Goal: Task Accomplishment & Management: Use online tool/utility

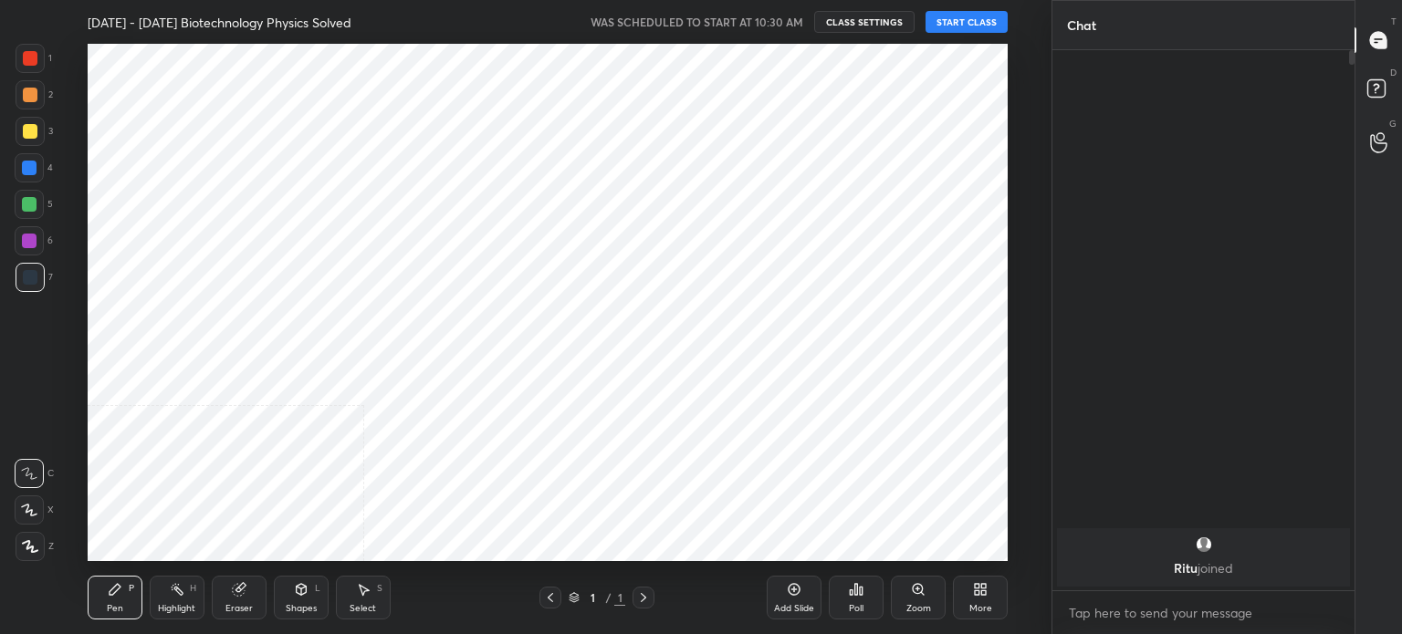
scroll to position [517, 978]
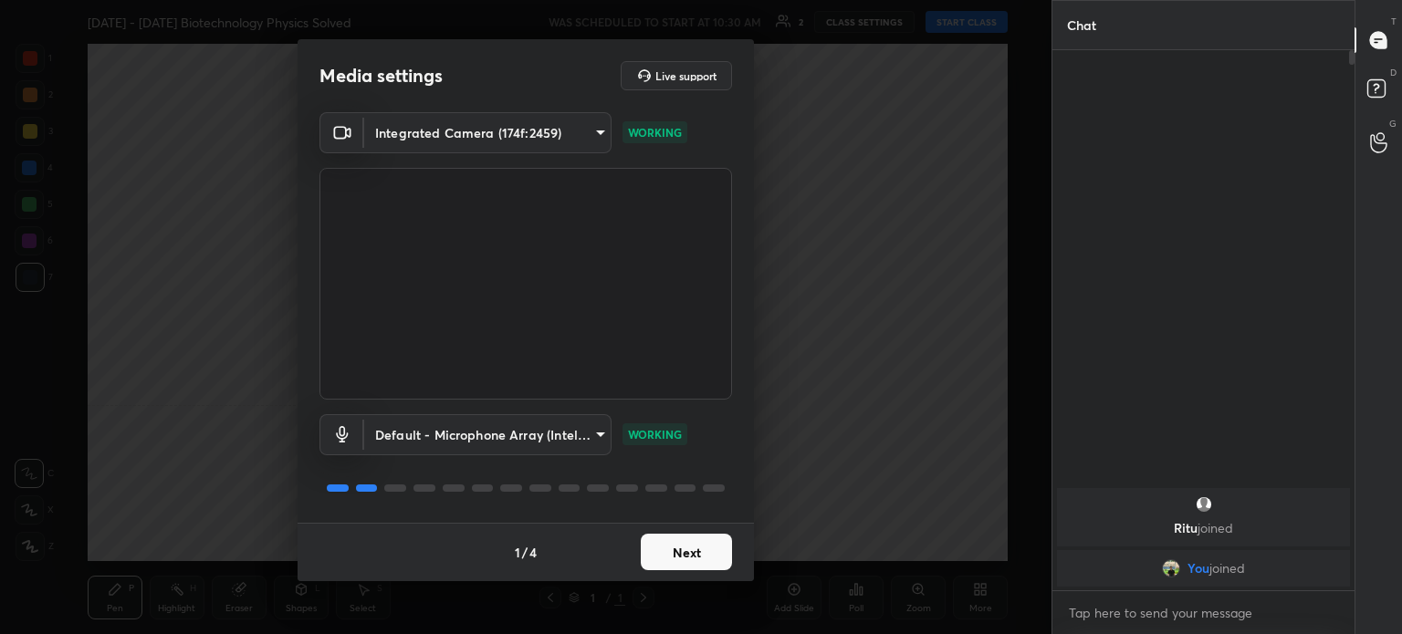
click at [693, 561] on button "Next" at bounding box center [686, 552] width 91 height 37
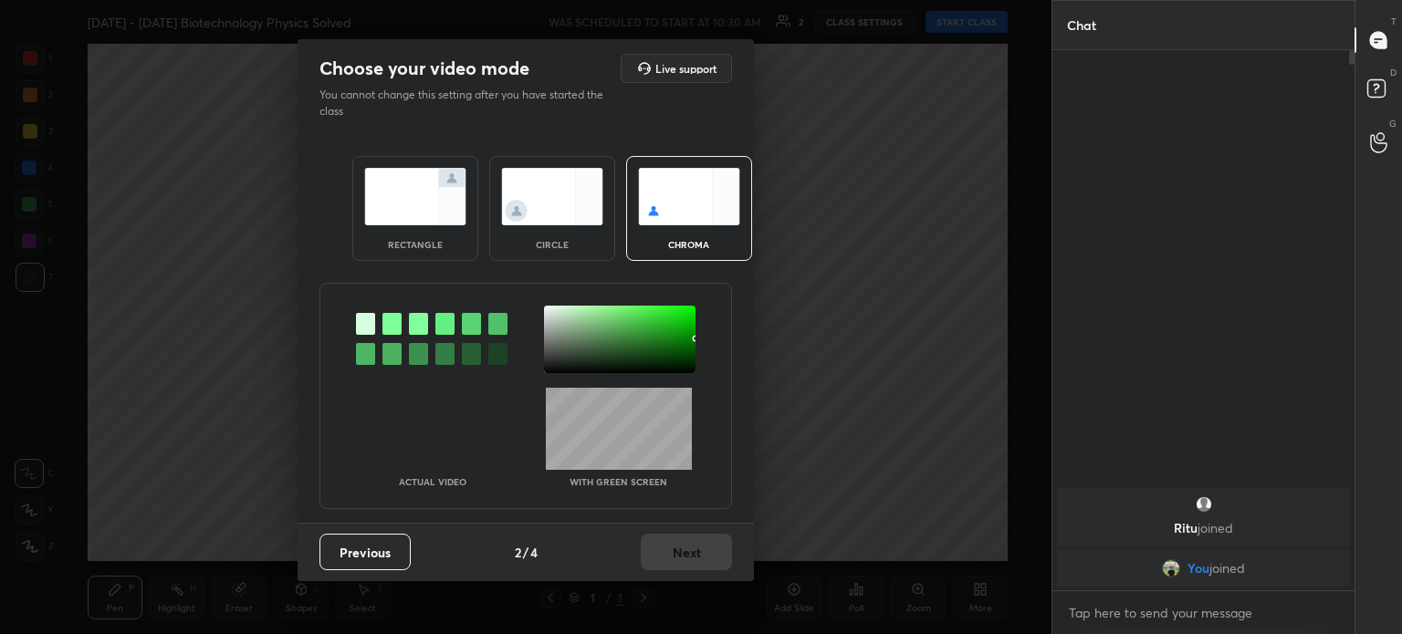
click at [704, 561] on div "Previous 2 / 4 Next" at bounding box center [526, 552] width 456 height 58
click at [577, 190] on img at bounding box center [552, 196] width 102 height 57
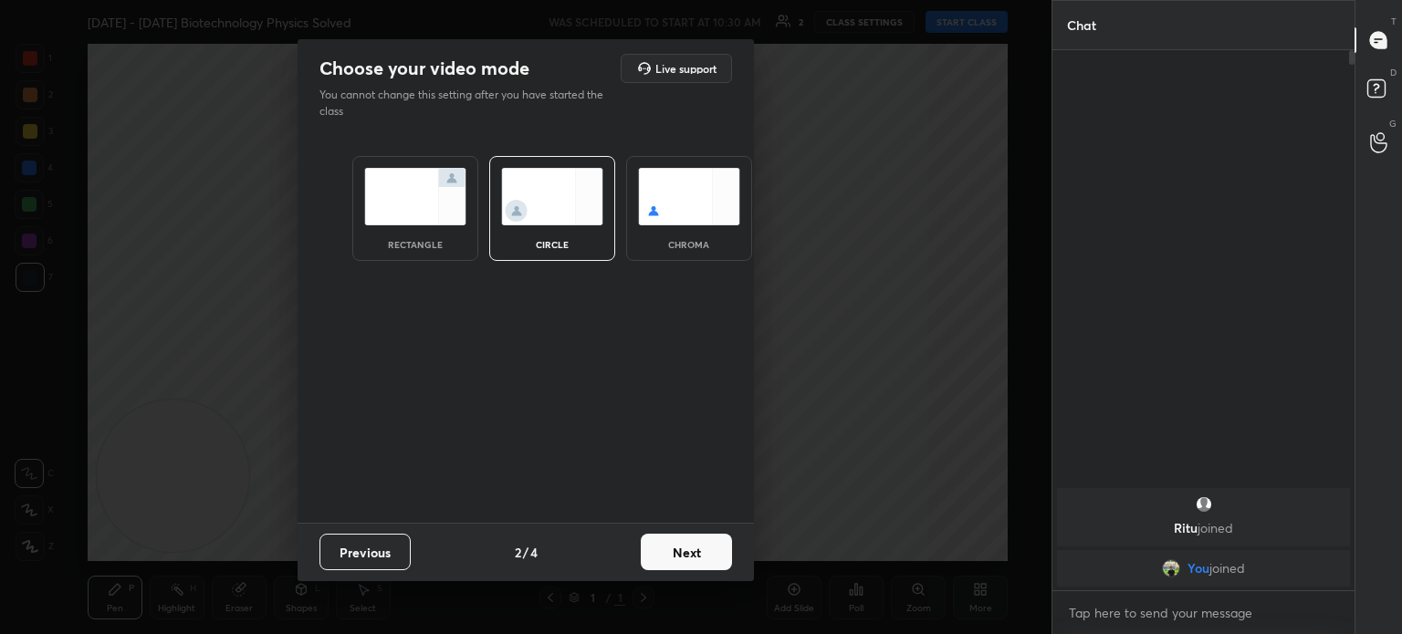
click at [578, 211] on img at bounding box center [552, 196] width 102 height 57
click at [678, 543] on button "Next" at bounding box center [686, 552] width 91 height 37
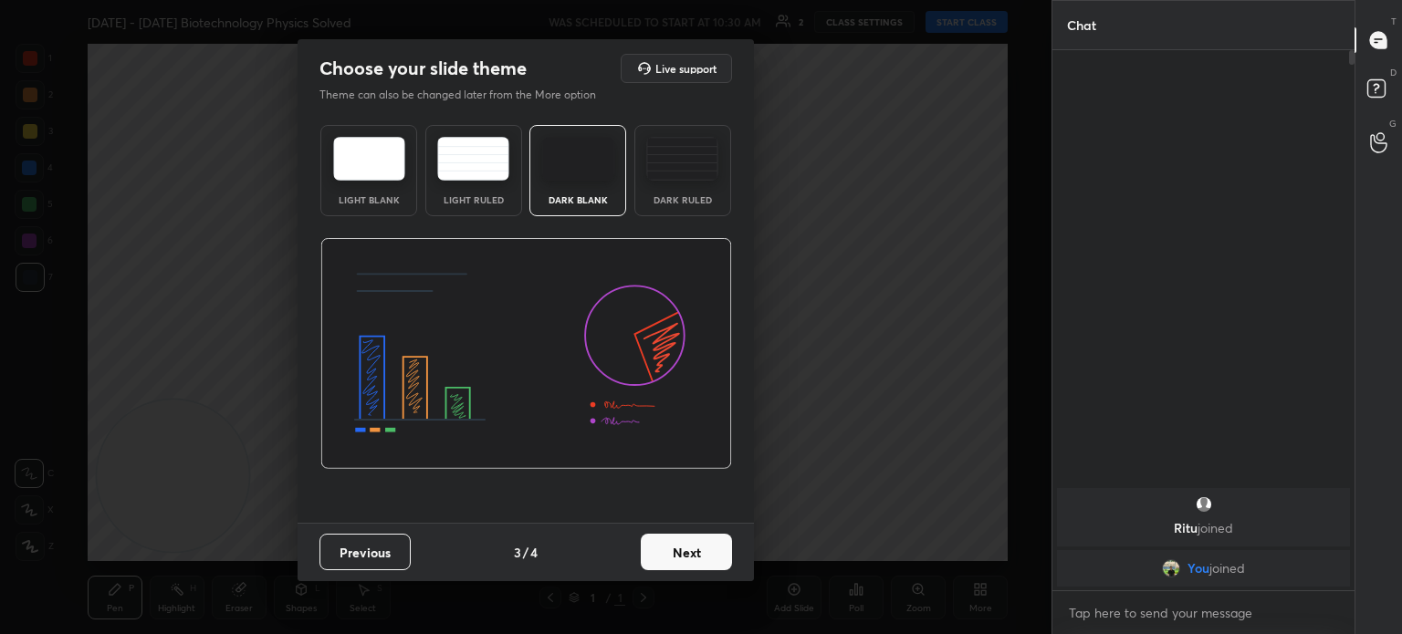
click at [686, 553] on button "Next" at bounding box center [686, 552] width 91 height 37
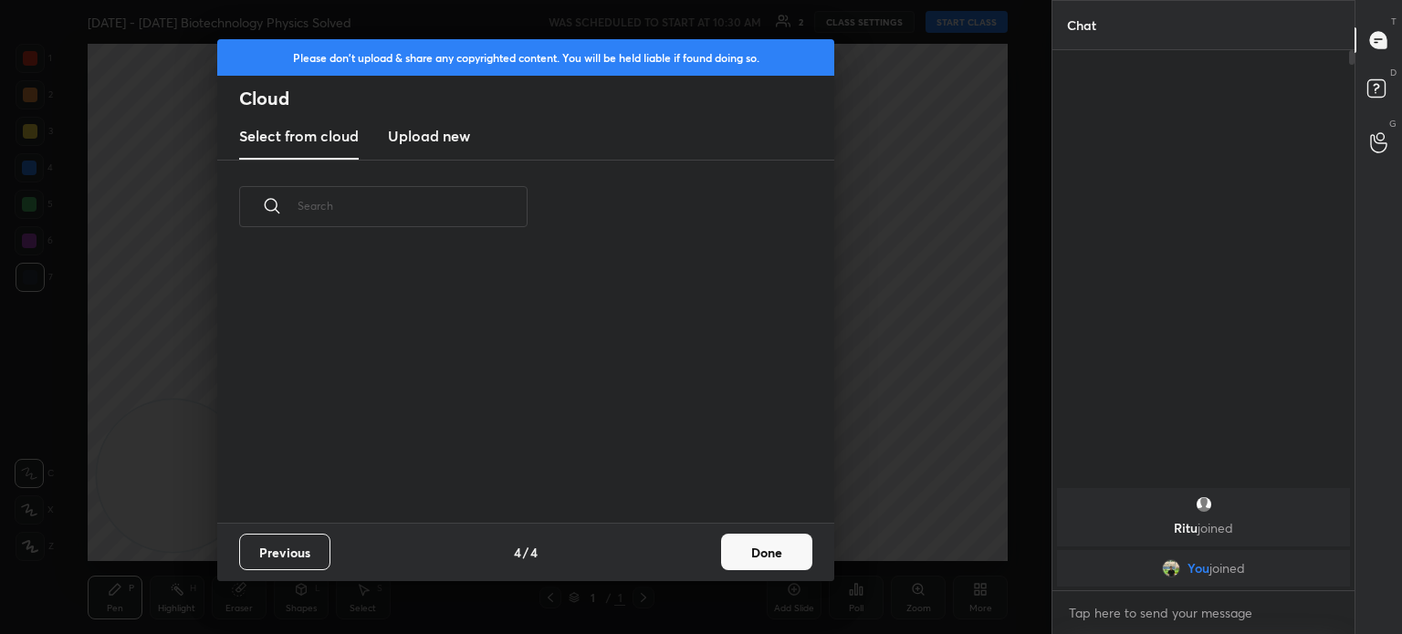
click at [732, 550] on button "Done" at bounding box center [766, 552] width 91 height 37
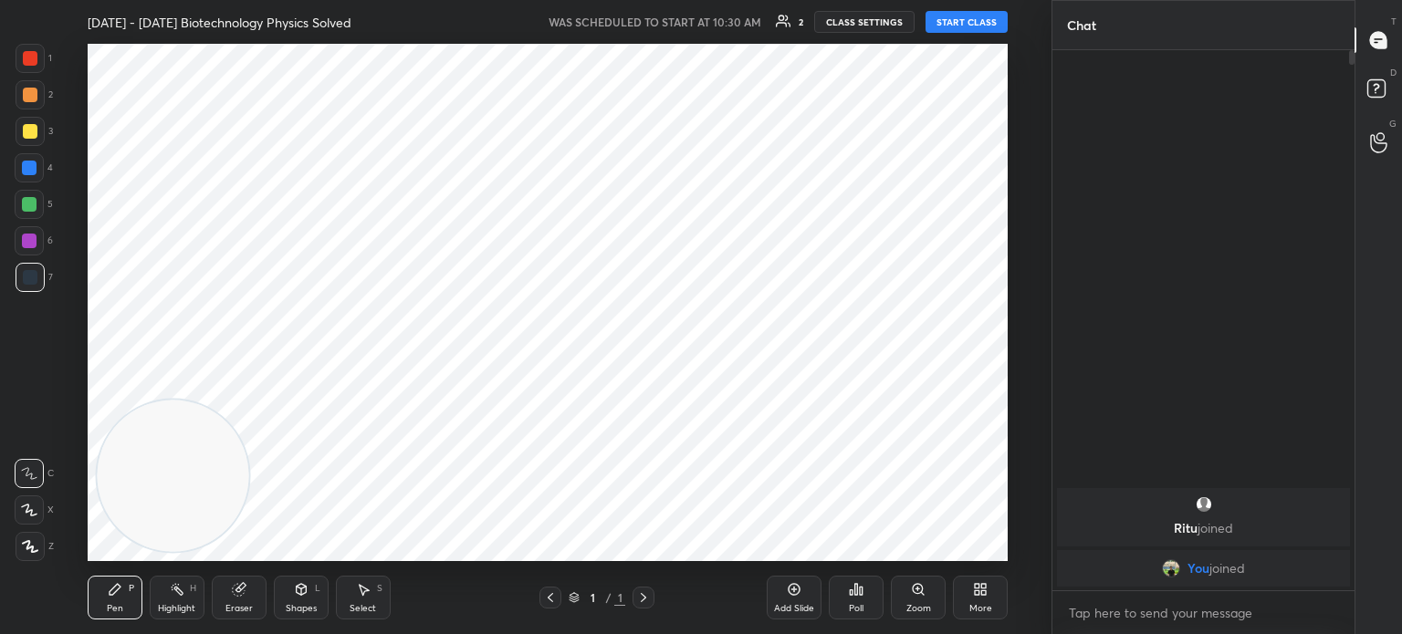
scroll to position [0, 0]
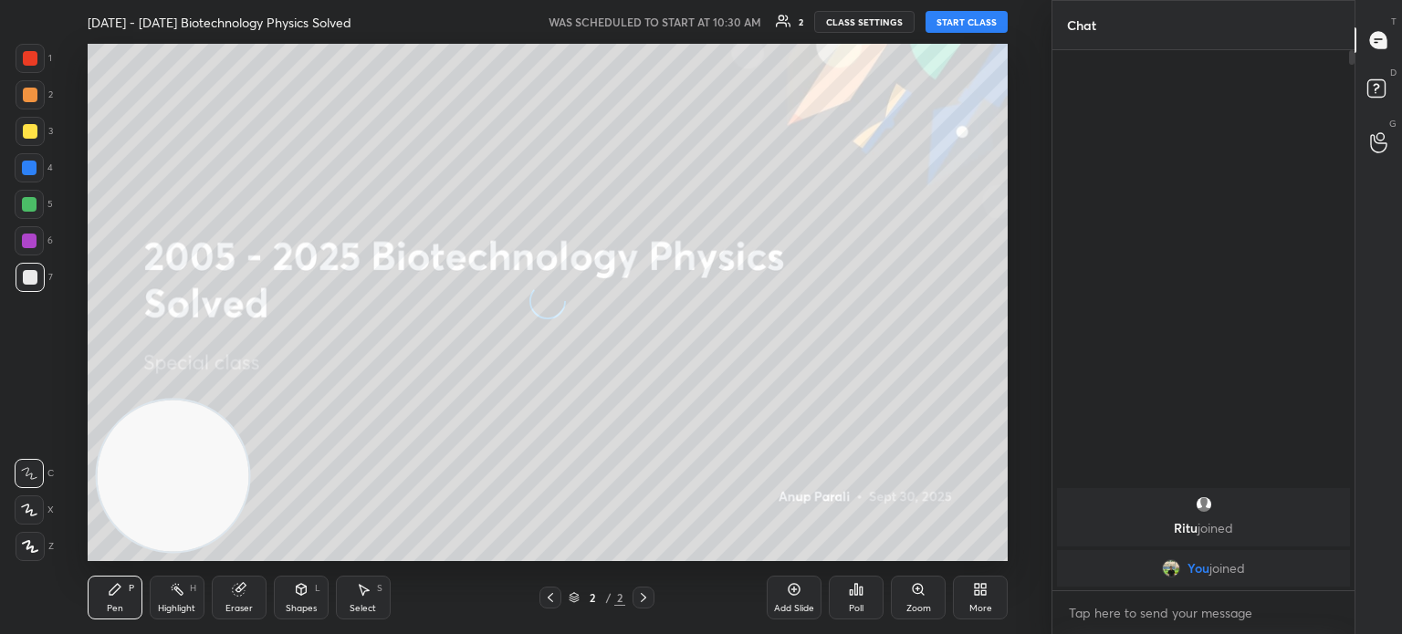
click at [973, 20] on button "START CLASS" at bounding box center [966, 22] width 82 height 22
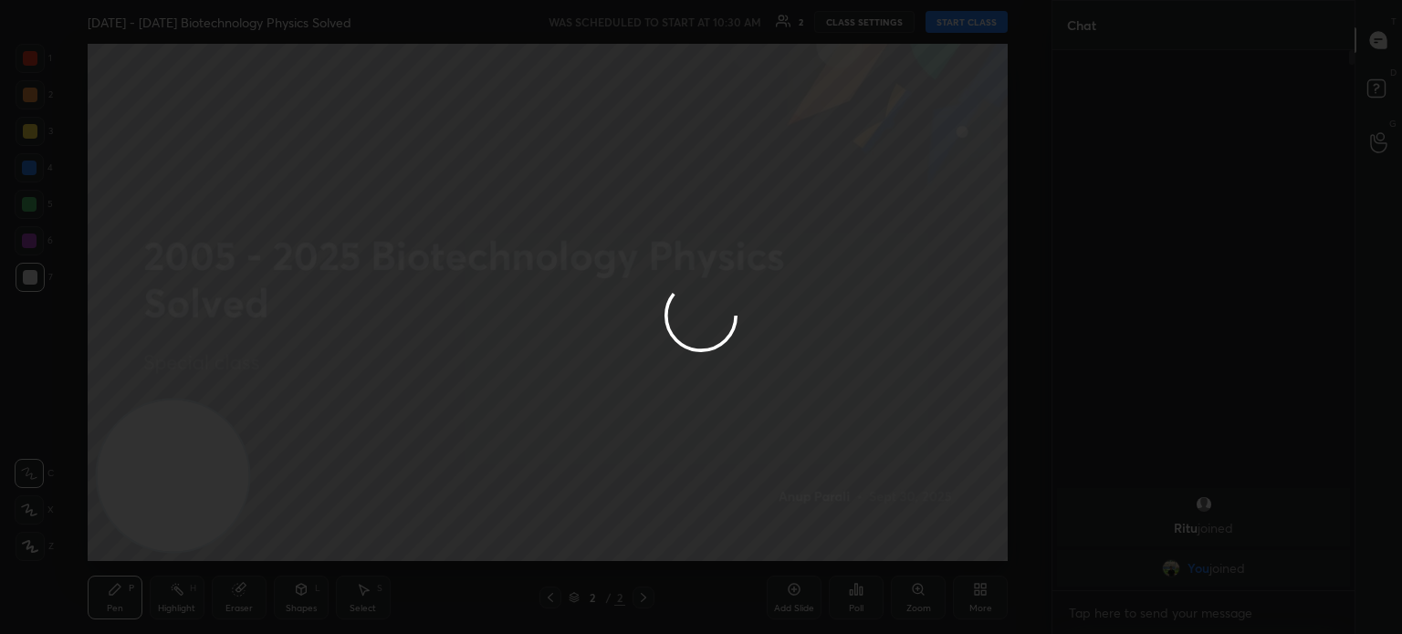
type textarea "x"
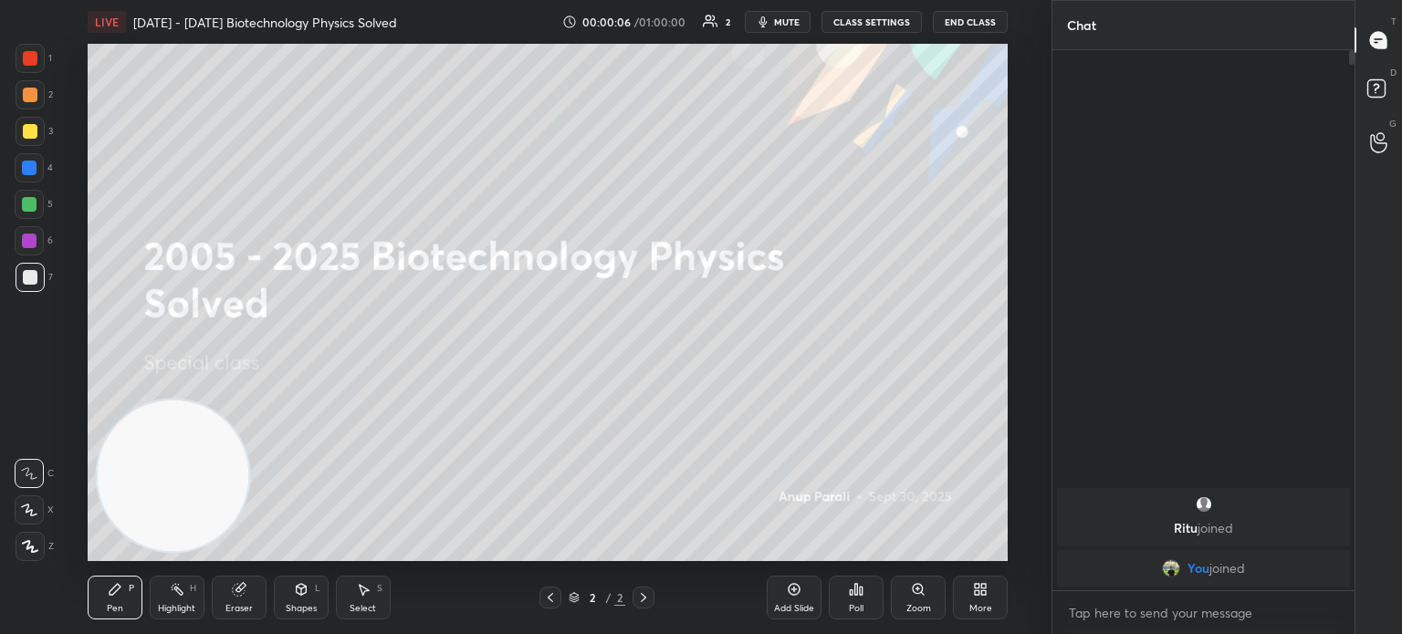
click at [986, 583] on icon at bounding box center [980, 589] width 15 height 15
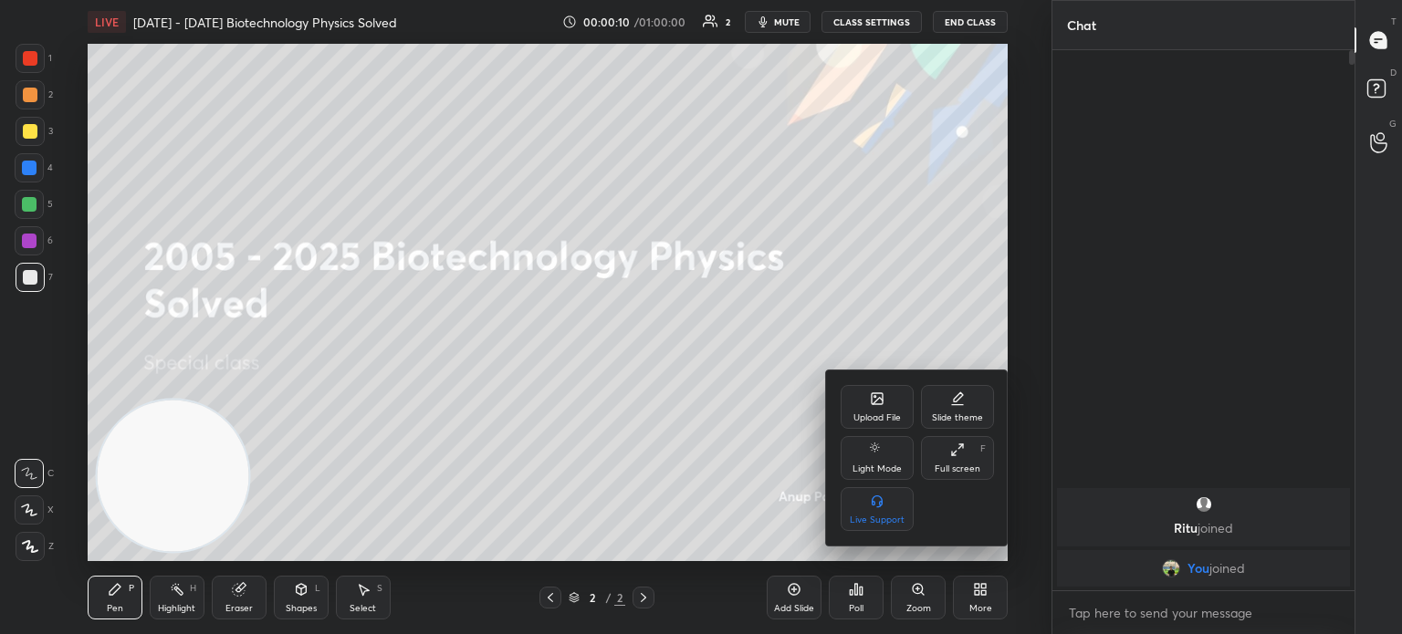
click at [899, 409] on div "Upload File" at bounding box center [877, 407] width 73 height 44
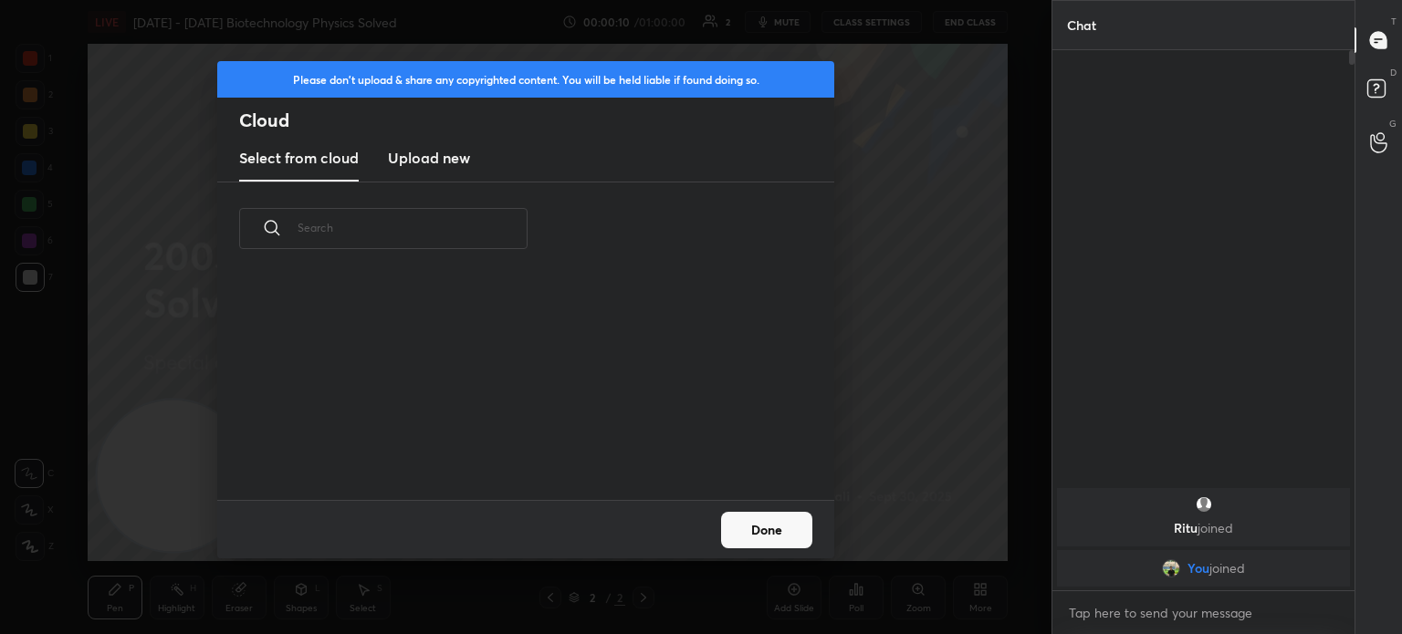
scroll to position [225, 586]
click at [413, 159] on h3 "Upload new" at bounding box center [429, 158] width 82 height 22
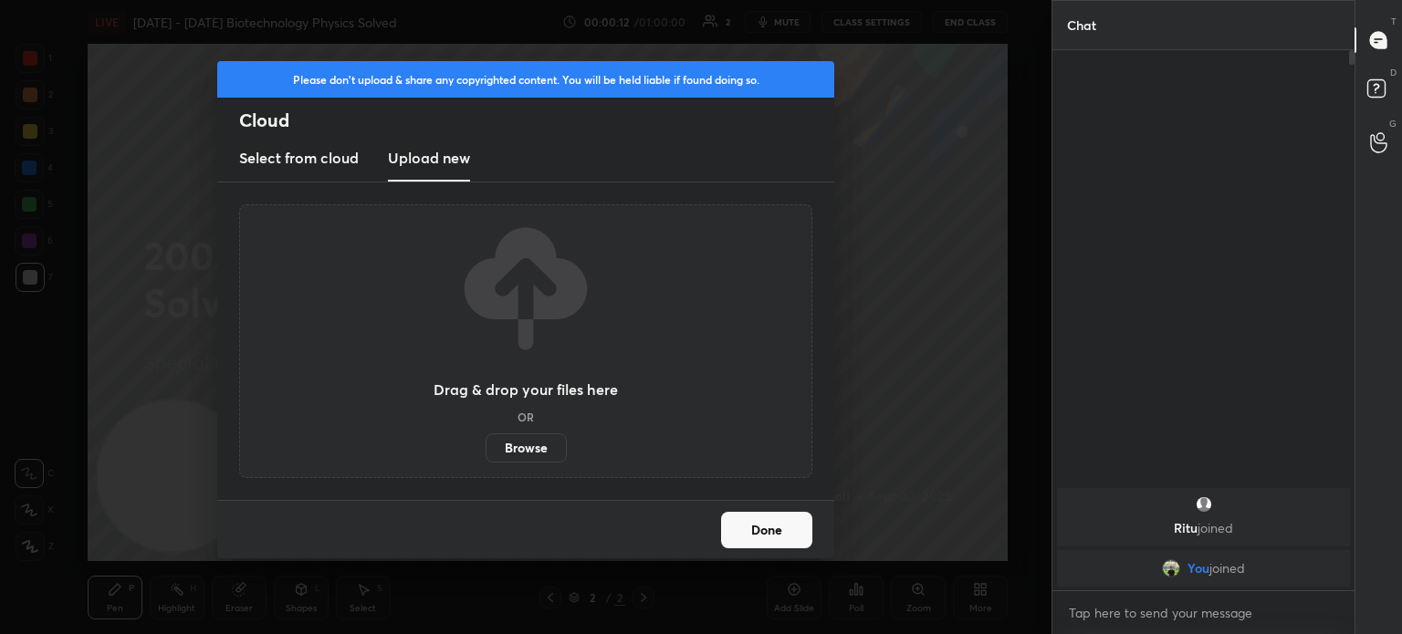
click at [506, 455] on label "Browse" at bounding box center [526, 448] width 81 height 29
click at [486, 455] on input "Browse" at bounding box center [486, 448] width 0 height 29
click at [572, 438] on div "Drag & drop your files here OR Browse" at bounding box center [526, 341] width 184 height 243
click at [540, 452] on label "Browse" at bounding box center [526, 448] width 81 height 29
click at [486, 452] on input "Browse" at bounding box center [486, 448] width 0 height 29
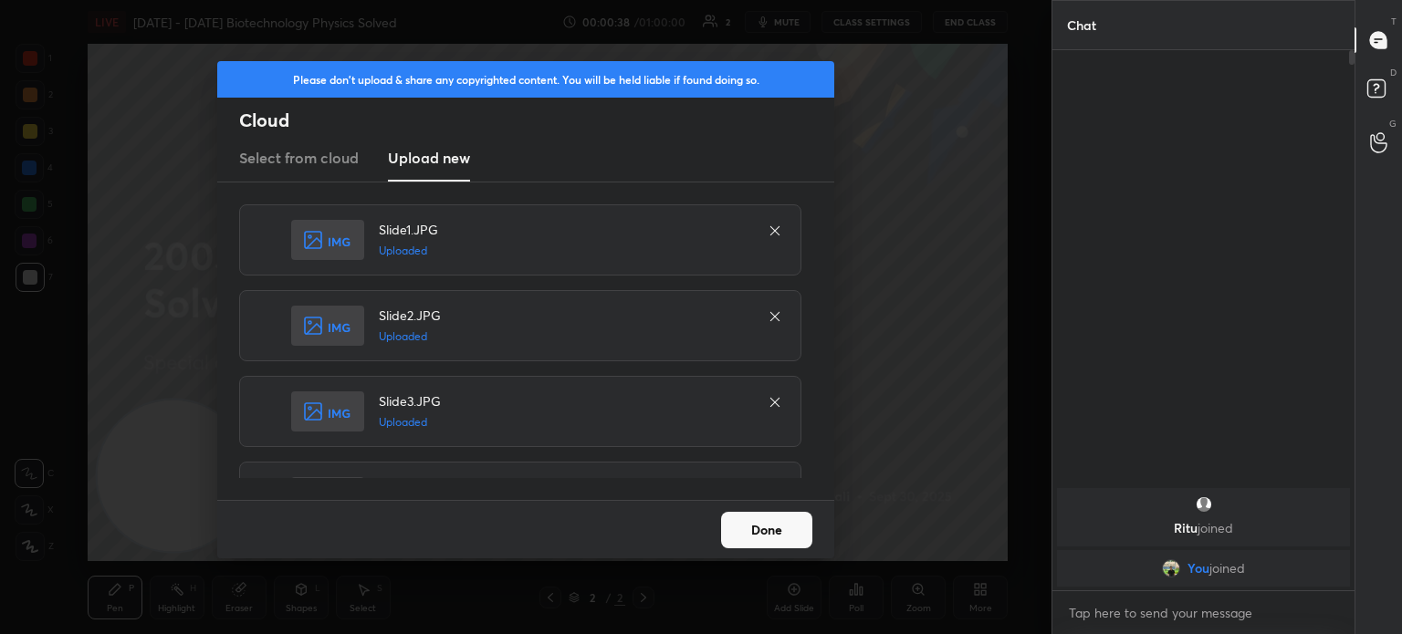
click at [774, 543] on button "Done" at bounding box center [766, 530] width 91 height 37
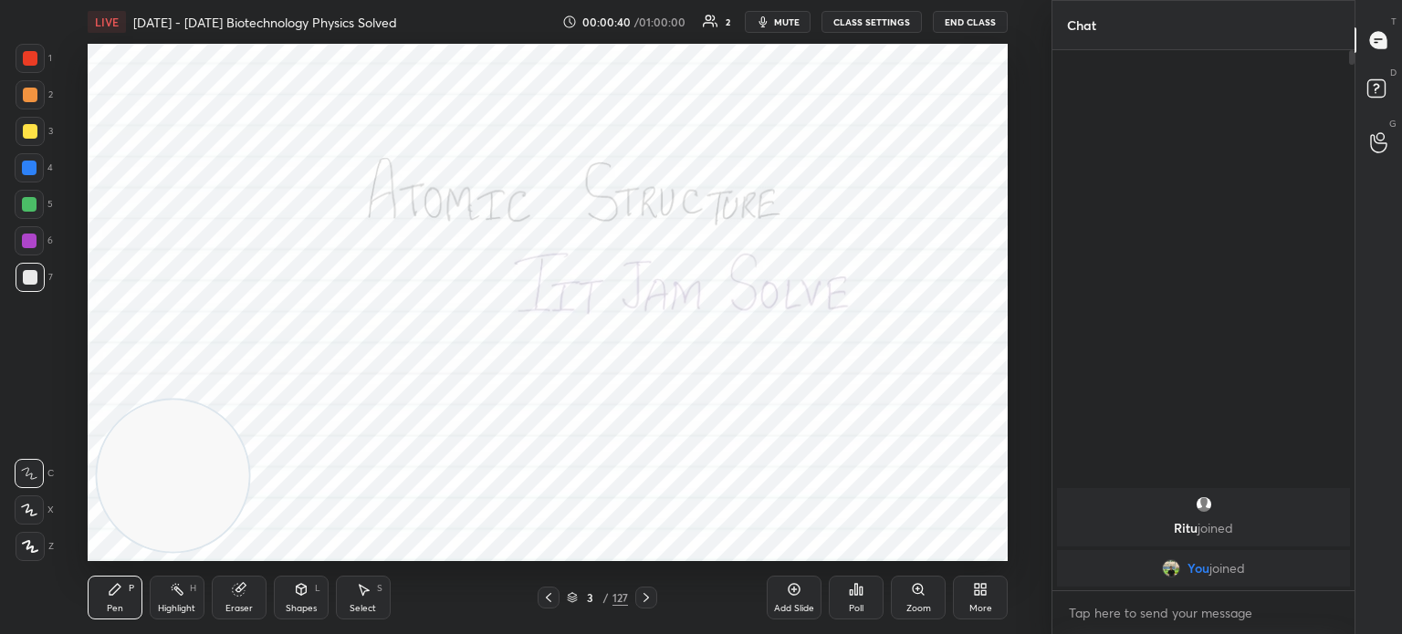
click at [653, 600] on icon at bounding box center [646, 598] width 15 height 15
click at [567, 597] on icon at bounding box center [572, 597] width 11 height 11
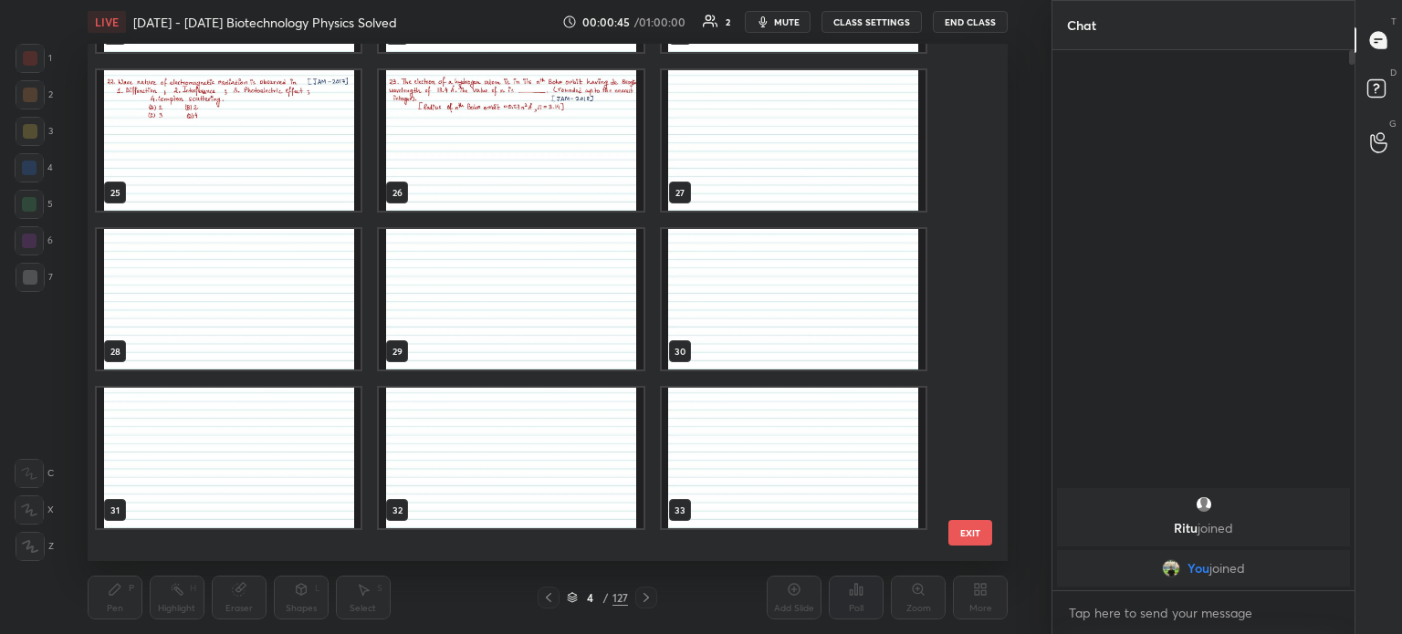
scroll to position [1064, 0]
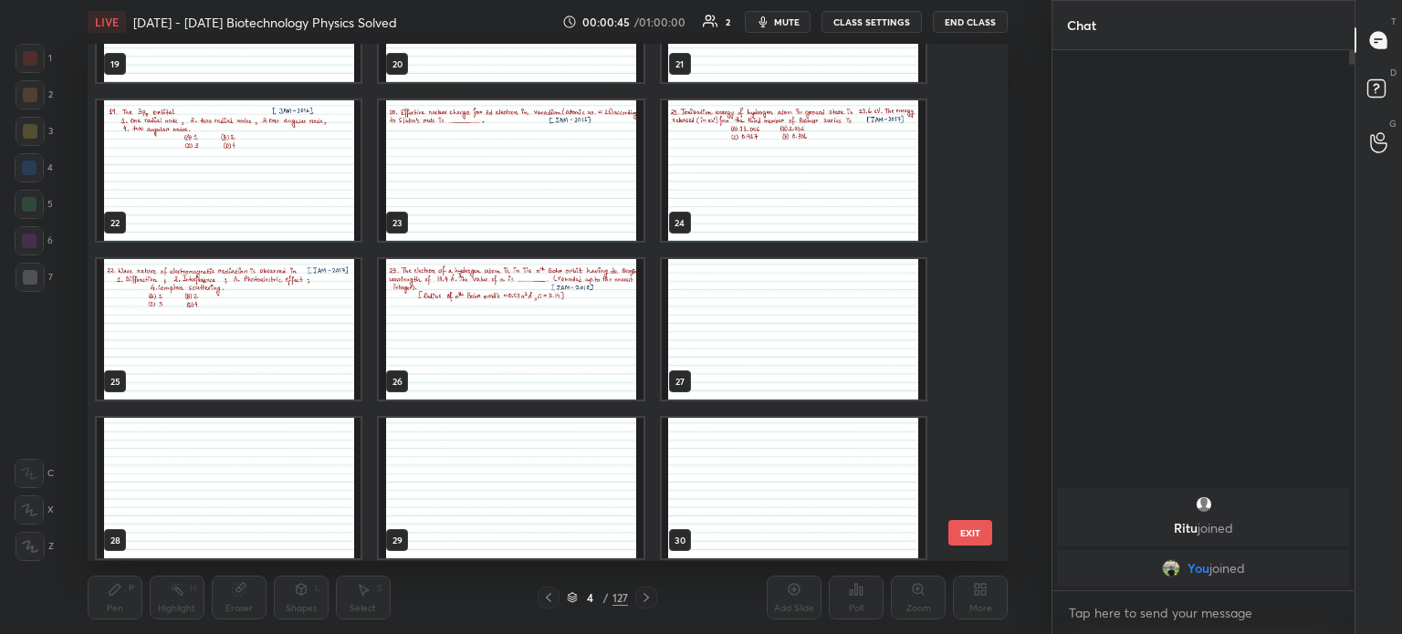
click at [572, 325] on img "grid" at bounding box center [511, 329] width 264 height 141
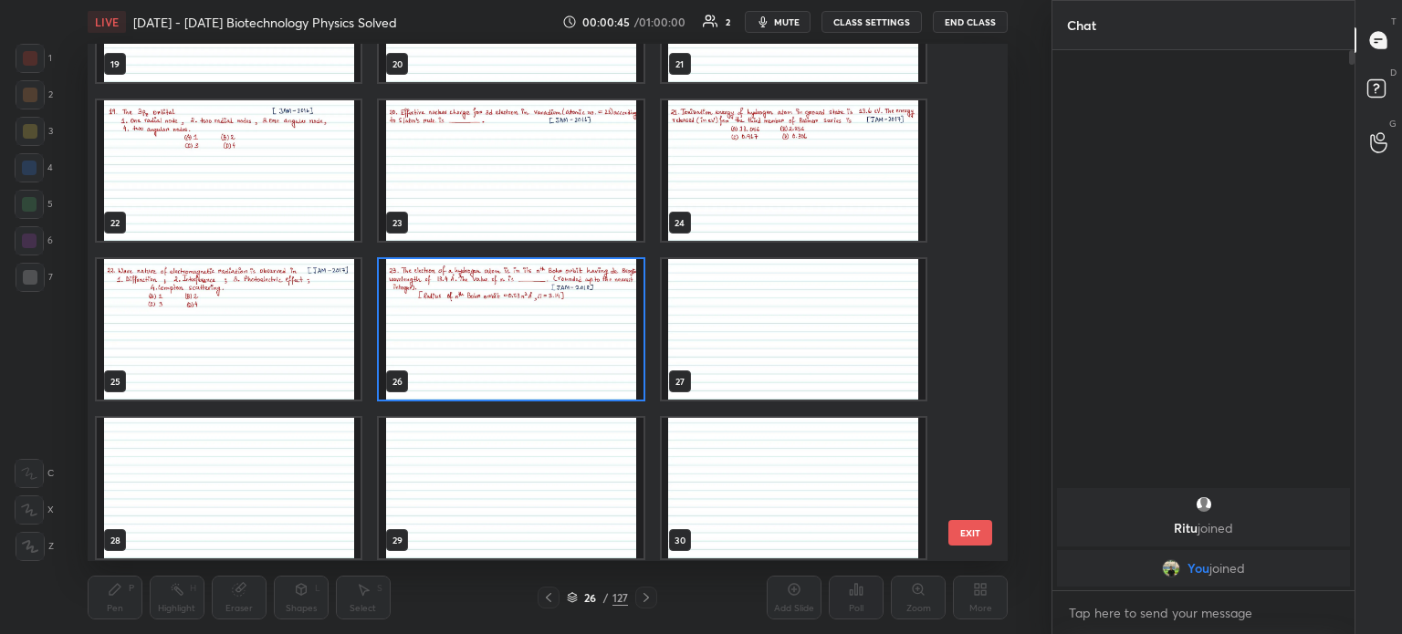
click at [572, 330] on img "grid" at bounding box center [511, 329] width 264 height 141
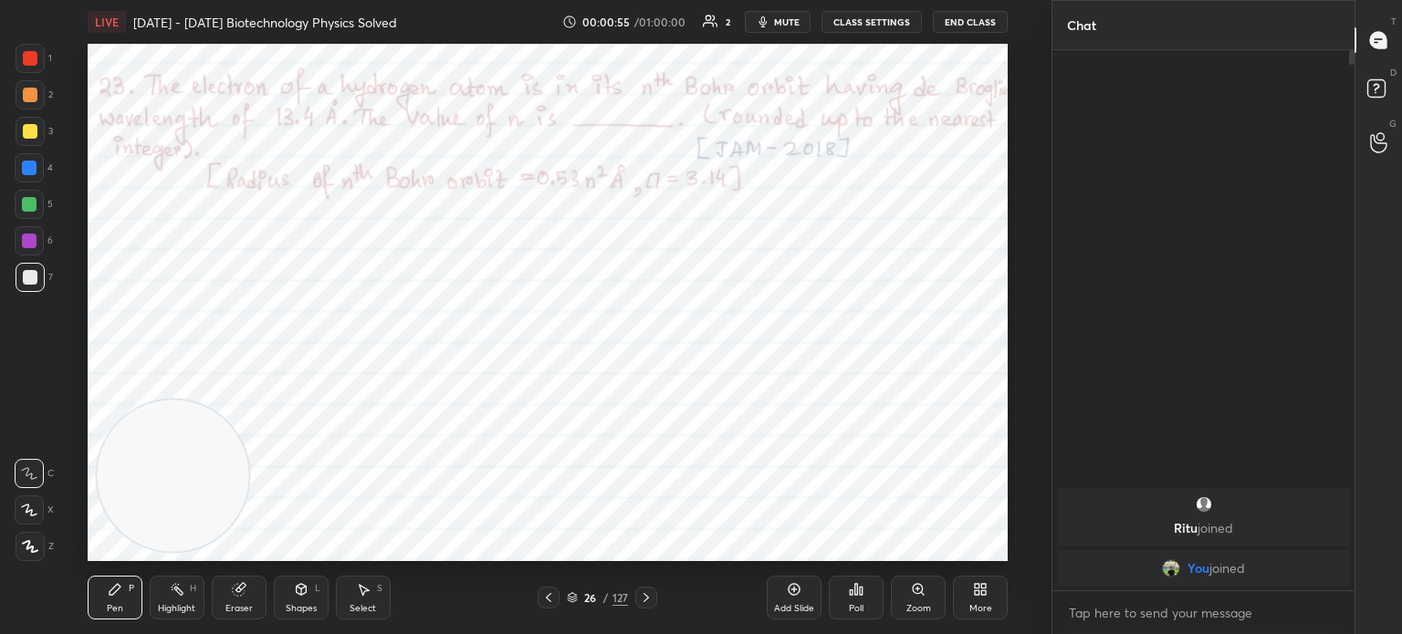
click at [542, 595] on icon at bounding box center [548, 598] width 15 height 15
click at [35, 132] on div at bounding box center [30, 131] width 15 height 15
click at [26, 162] on div at bounding box center [29, 168] width 15 height 15
click at [40, 554] on div at bounding box center [30, 546] width 29 height 29
click at [43, 544] on div at bounding box center [30, 546] width 29 height 29
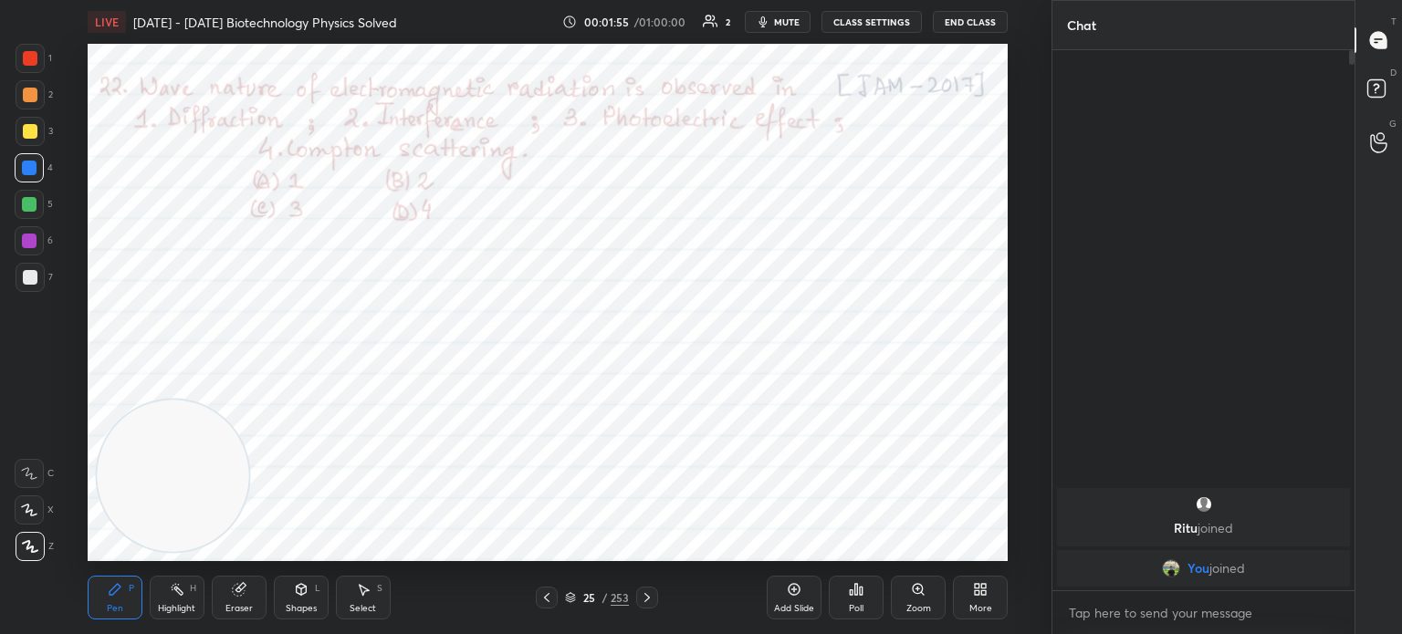
click at [307, 612] on div "Shapes" at bounding box center [301, 608] width 31 height 9
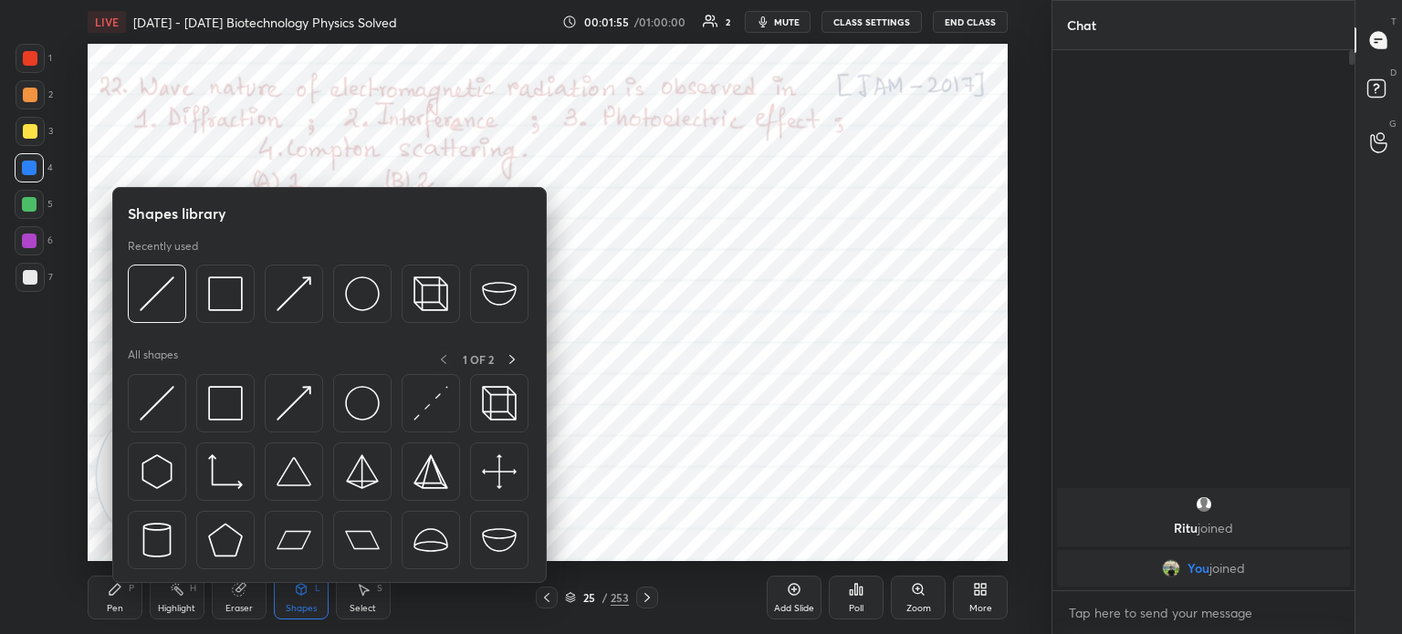
click at [292, 604] on div "Shapes" at bounding box center [301, 608] width 31 height 9
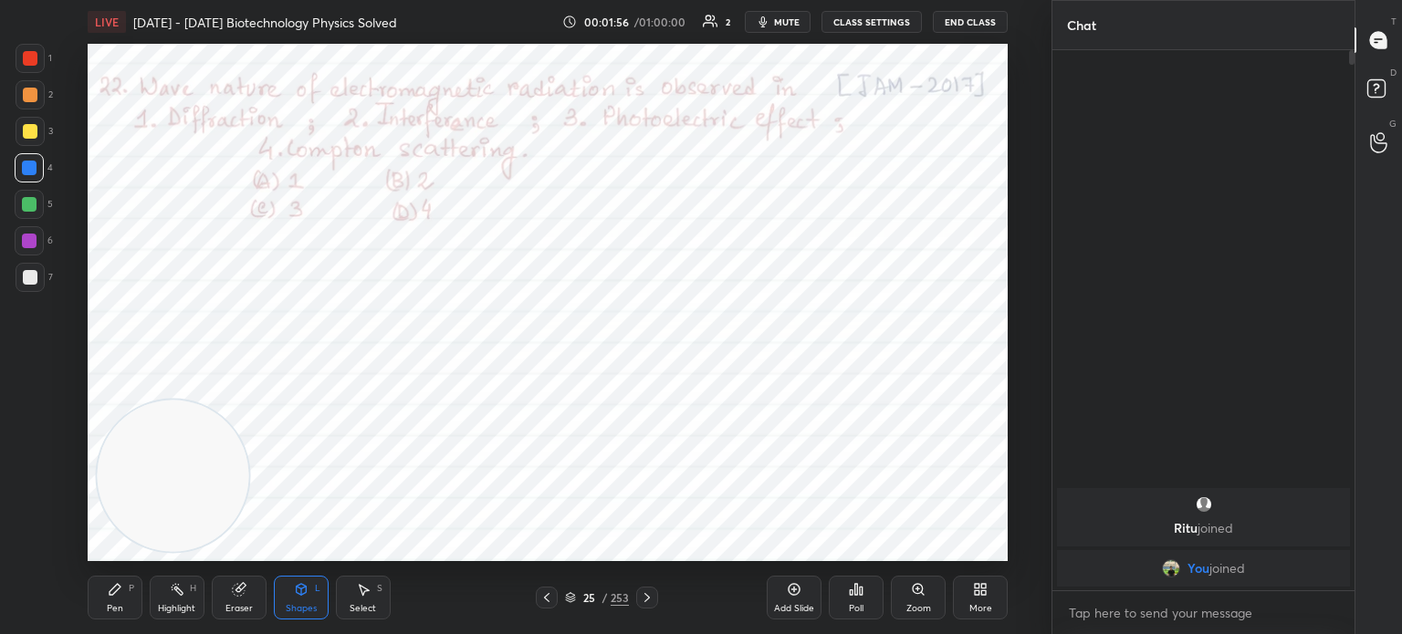
click at [230, 594] on div "Eraser" at bounding box center [239, 598] width 55 height 44
click at [230, 596] on div "Eraser" at bounding box center [239, 598] width 55 height 44
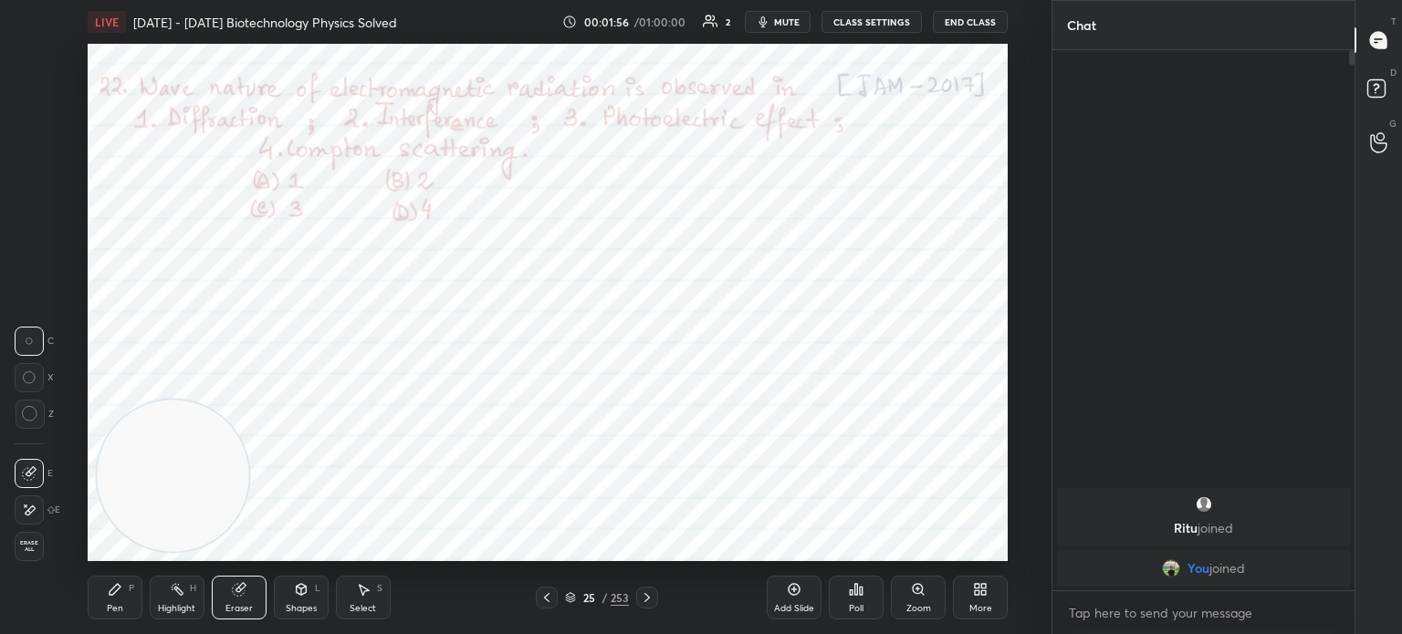
click at [22, 555] on div "Erase all" at bounding box center [29, 546] width 29 height 29
click at [32, 558] on div "1 2 3 4 5 6 7 C X Z C X Z E E Erase all H H" at bounding box center [29, 302] width 58 height 517
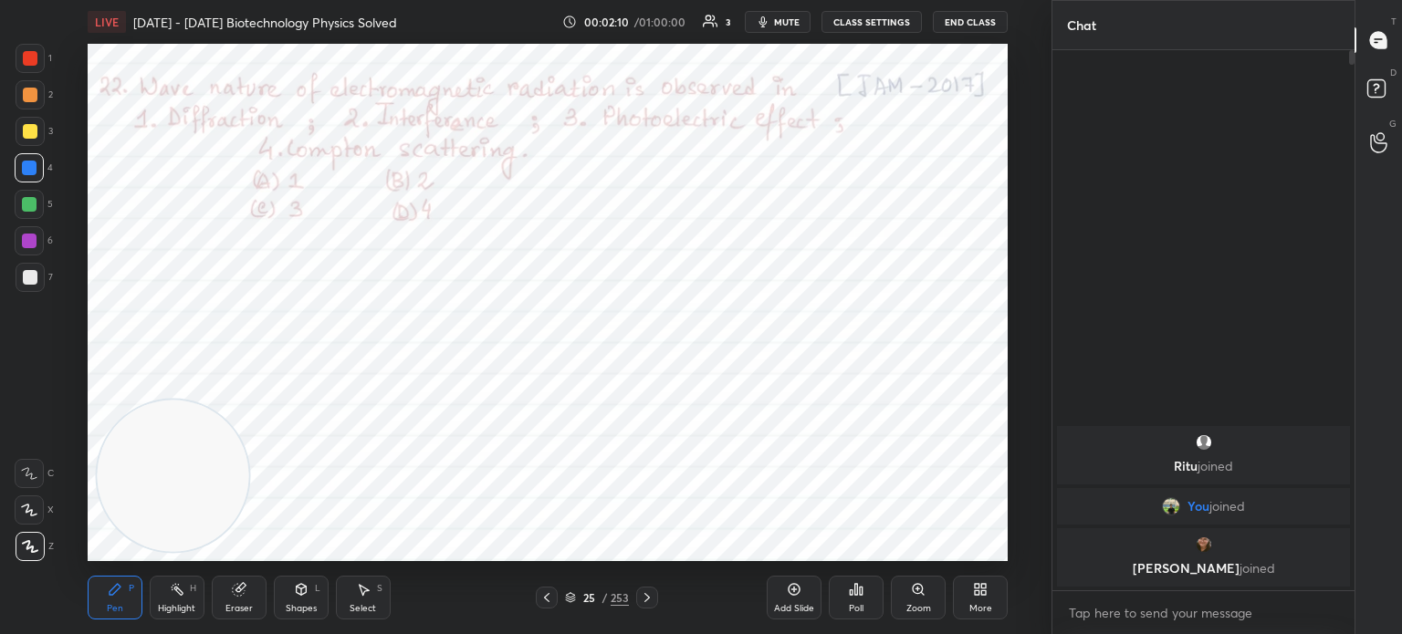
click at [37, 157] on div at bounding box center [29, 167] width 29 height 29
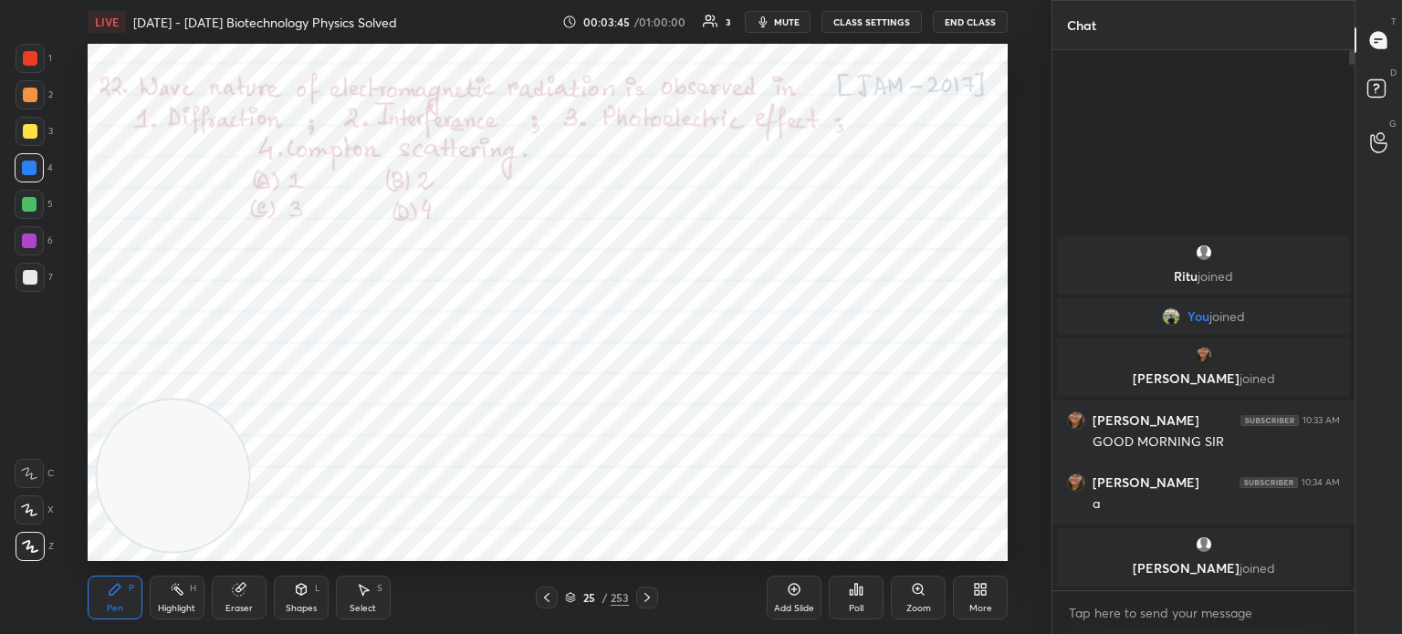
click at [545, 597] on icon at bounding box center [546, 598] width 15 height 15
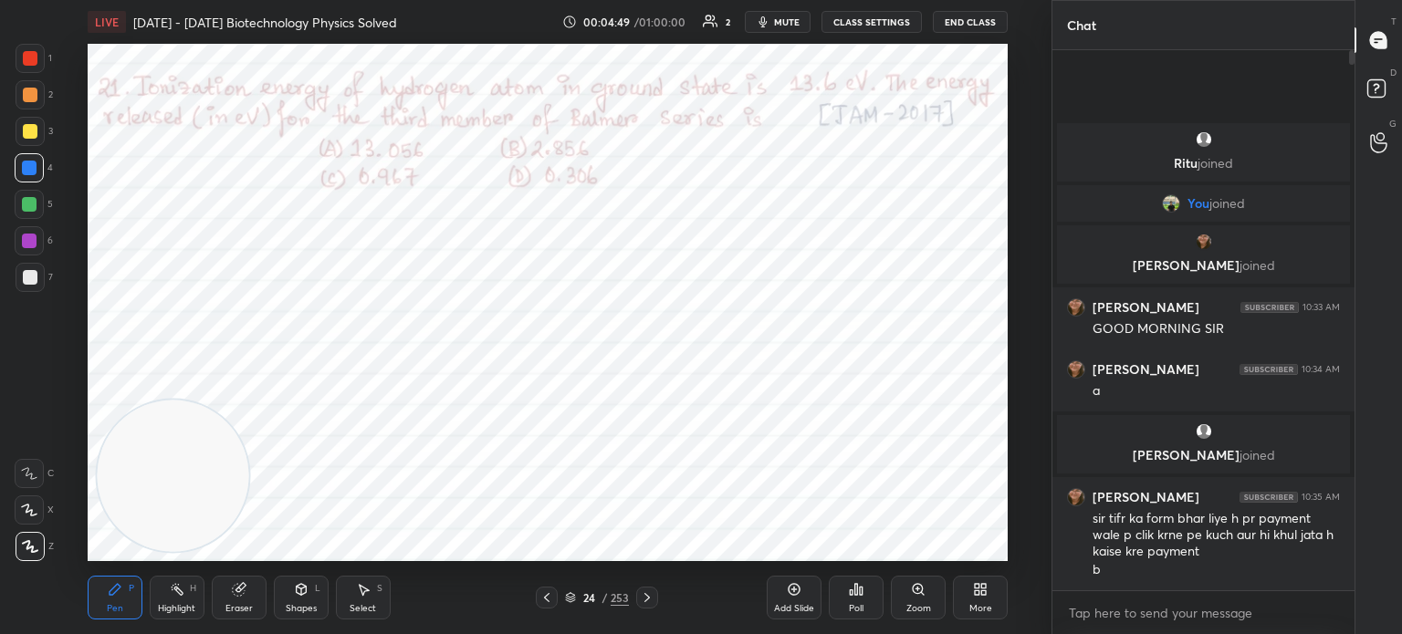
click at [869, 605] on div "Poll" at bounding box center [856, 598] width 55 height 44
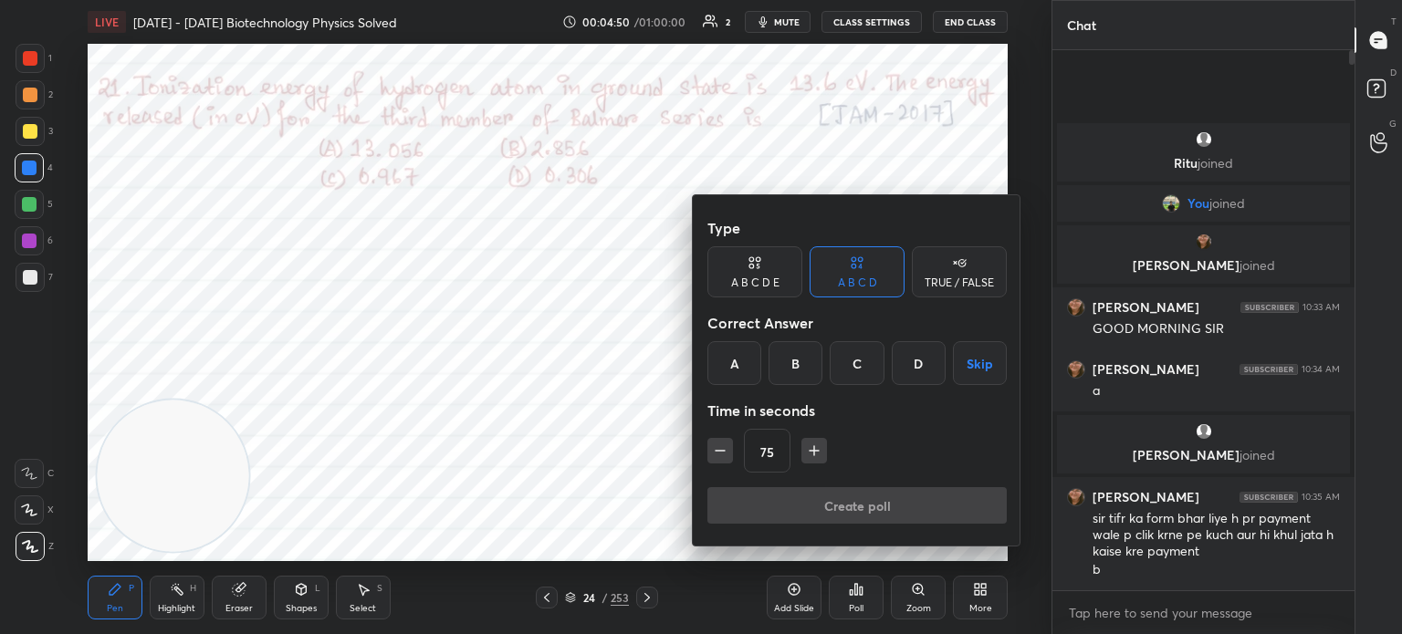
click at [803, 363] on div "B" at bounding box center [795, 363] width 54 height 44
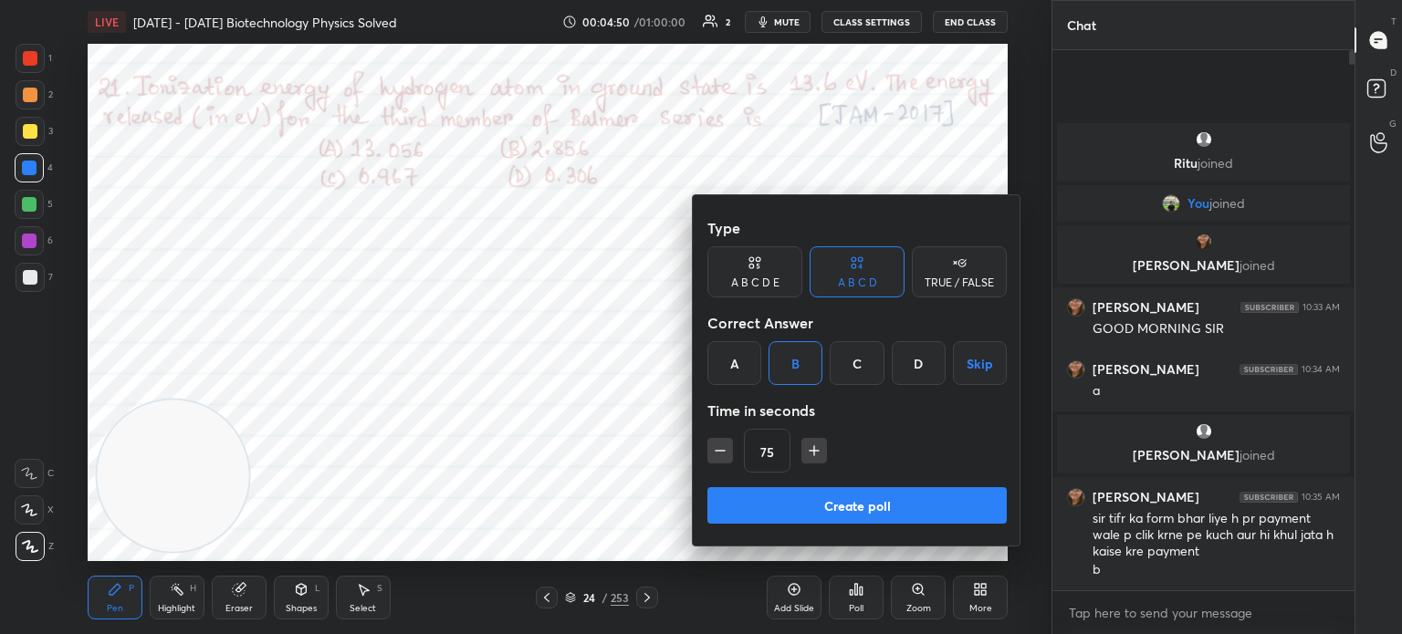
click at [778, 505] on button "Create poll" at bounding box center [856, 505] width 299 height 37
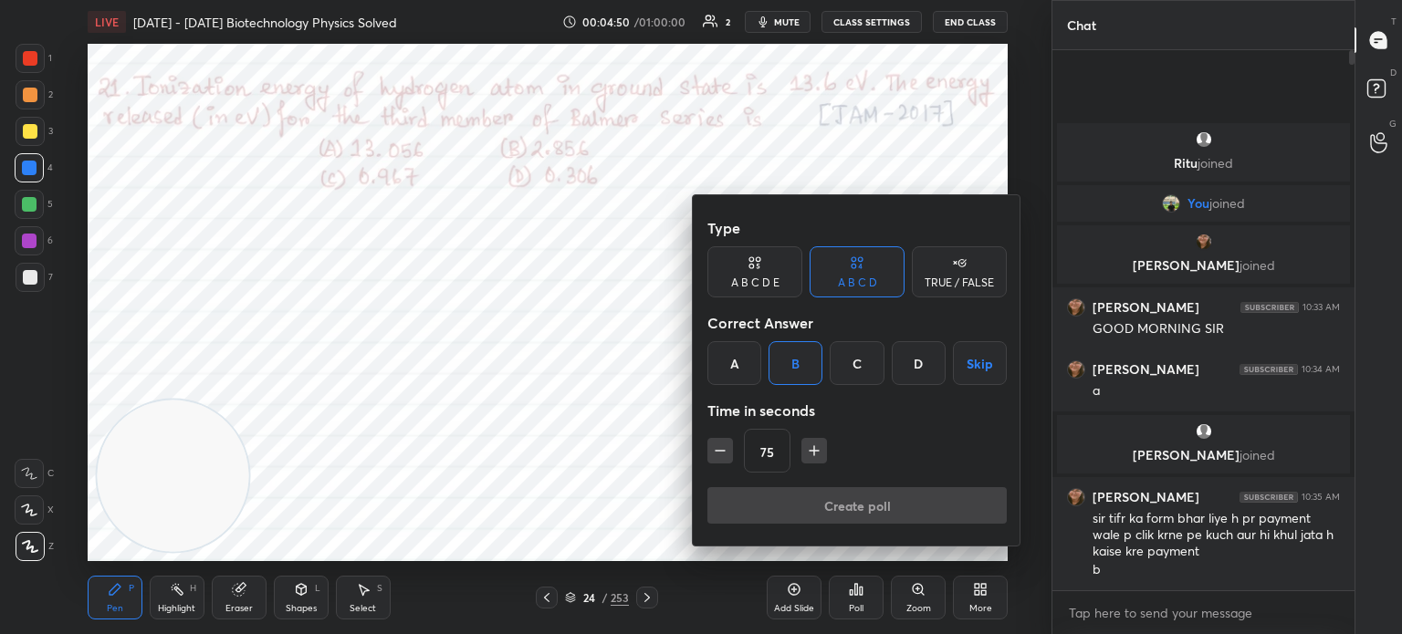
type textarea "x"
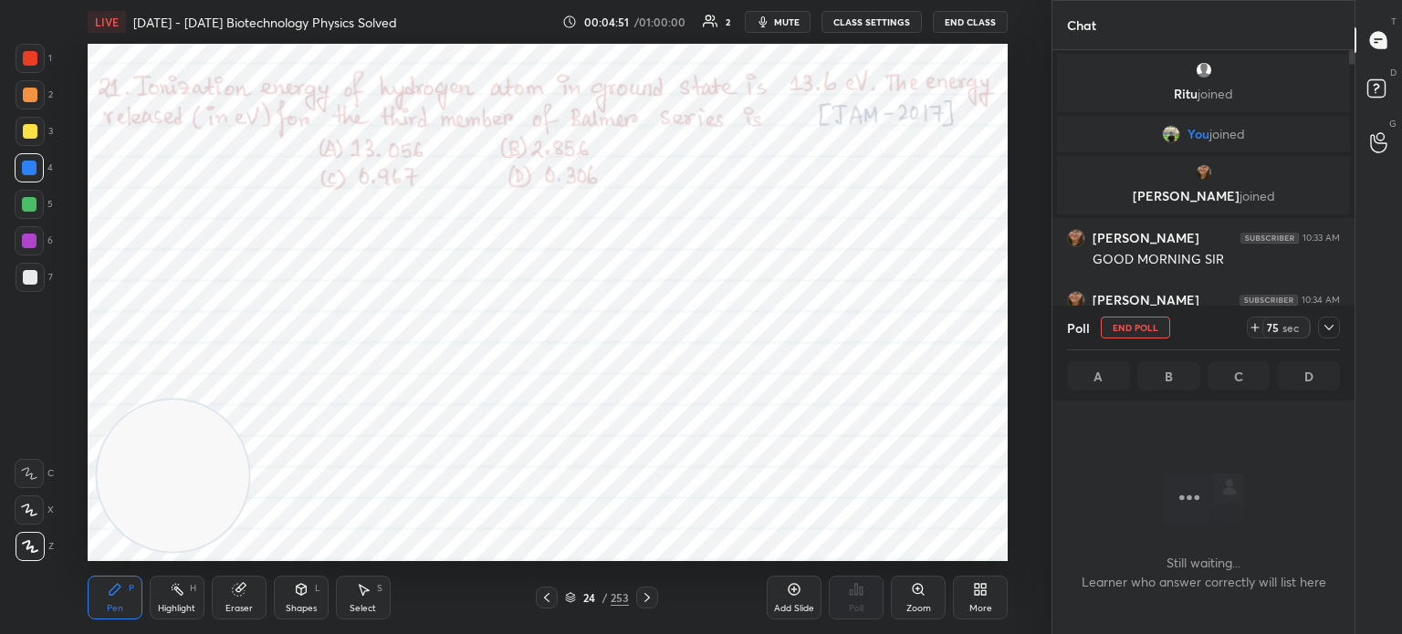
scroll to position [288, 297]
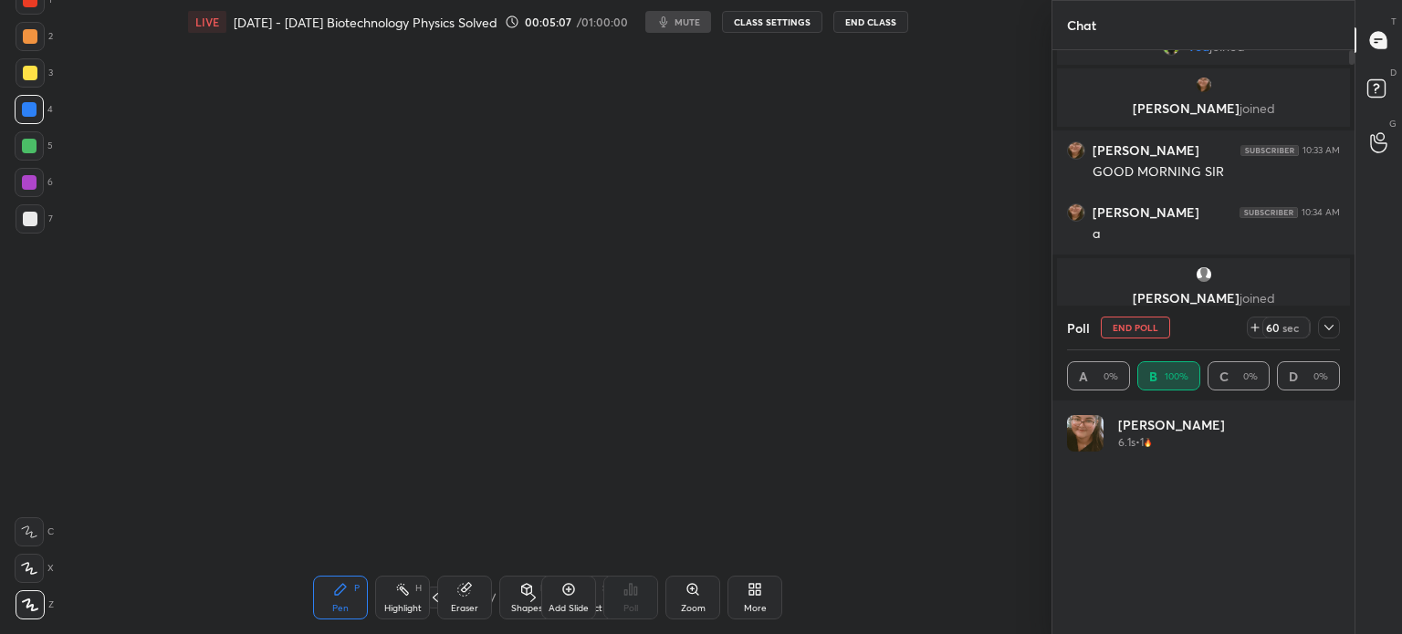
scroll to position [5, 5]
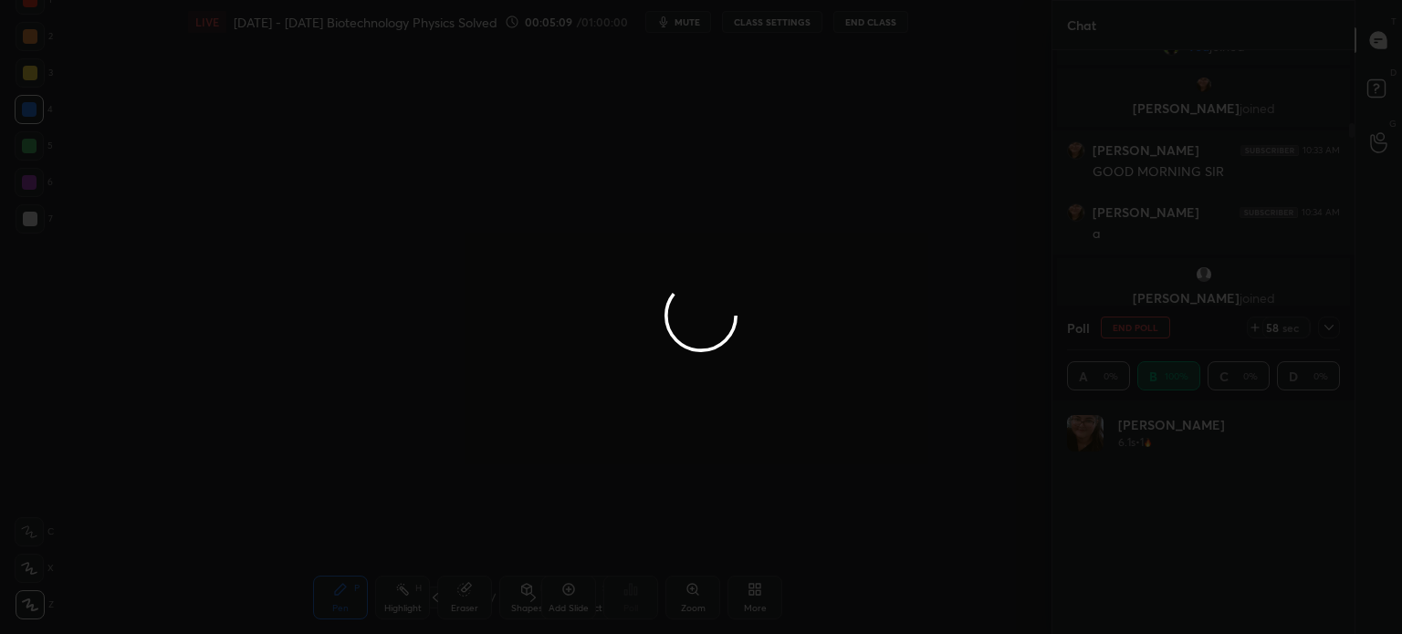
click at [1322, 328] on div at bounding box center [701, 317] width 1402 height 634
click at [1334, 315] on div at bounding box center [701, 317] width 1402 height 634
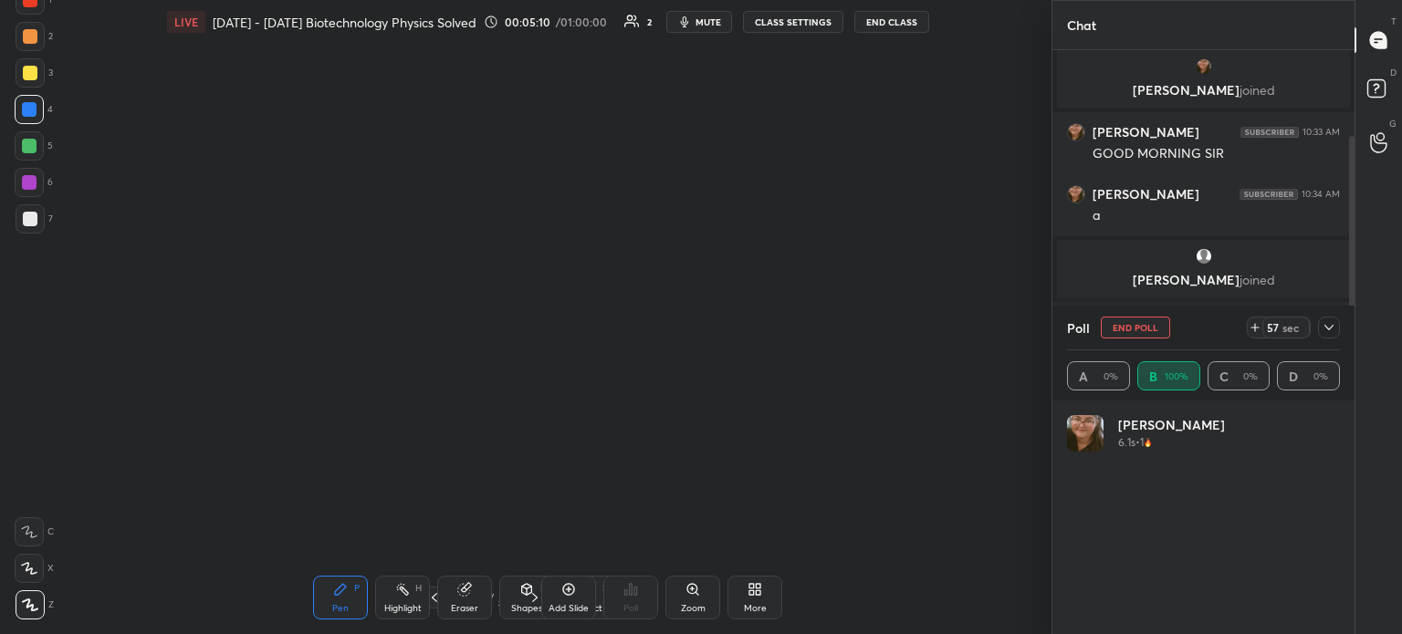
click at [1334, 322] on icon at bounding box center [1329, 327] width 15 height 15
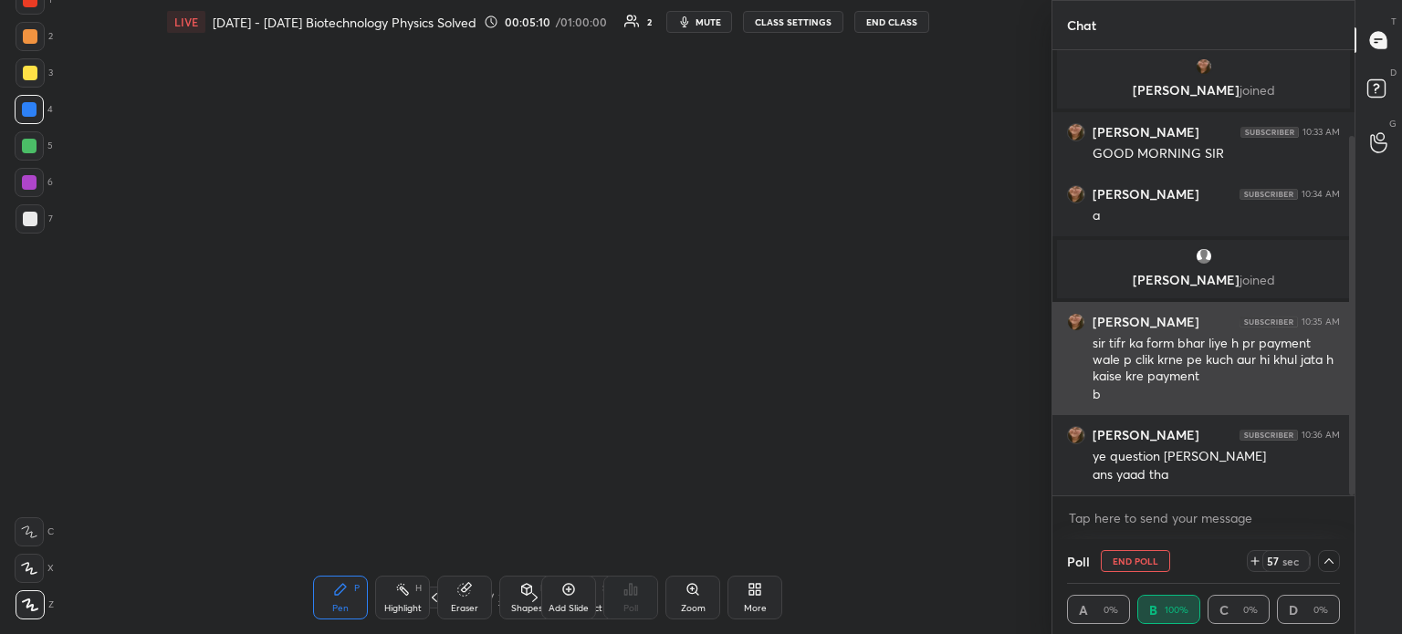
click at [1333, 323] on div "10:35 AM" at bounding box center [1320, 322] width 38 height 11
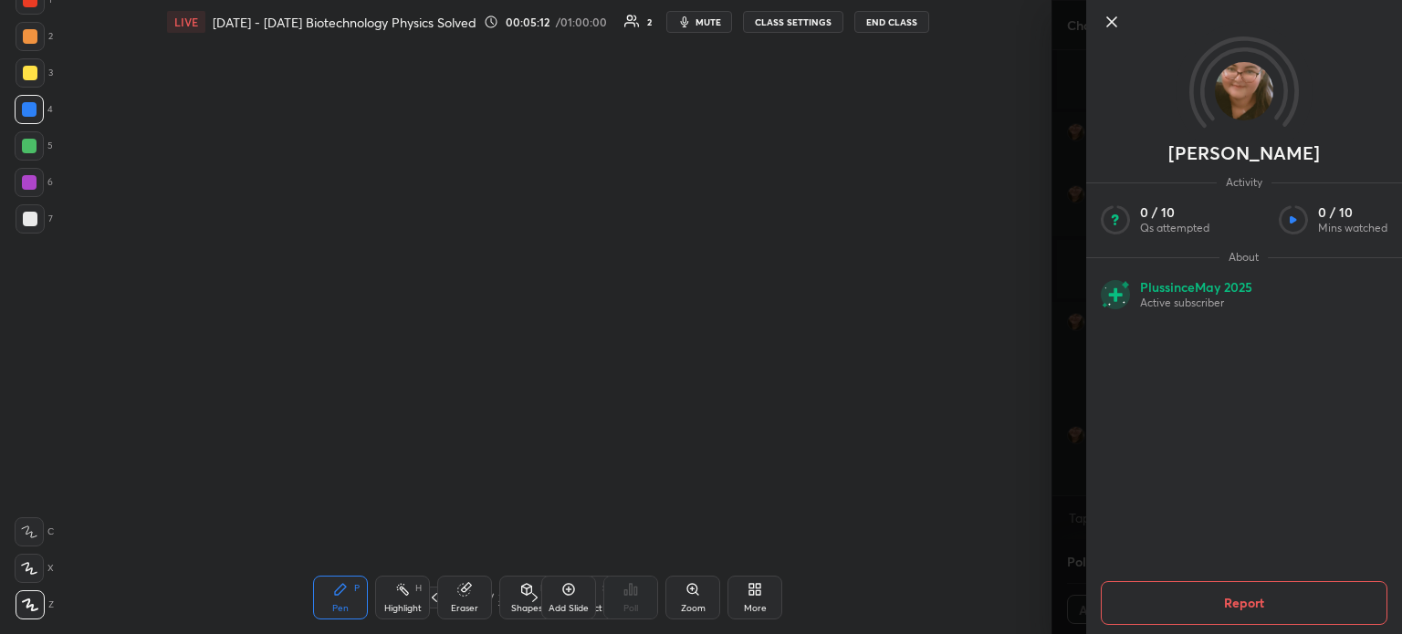
click at [1113, 20] on icon at bounding box center [1111, 21] width 9 height 9
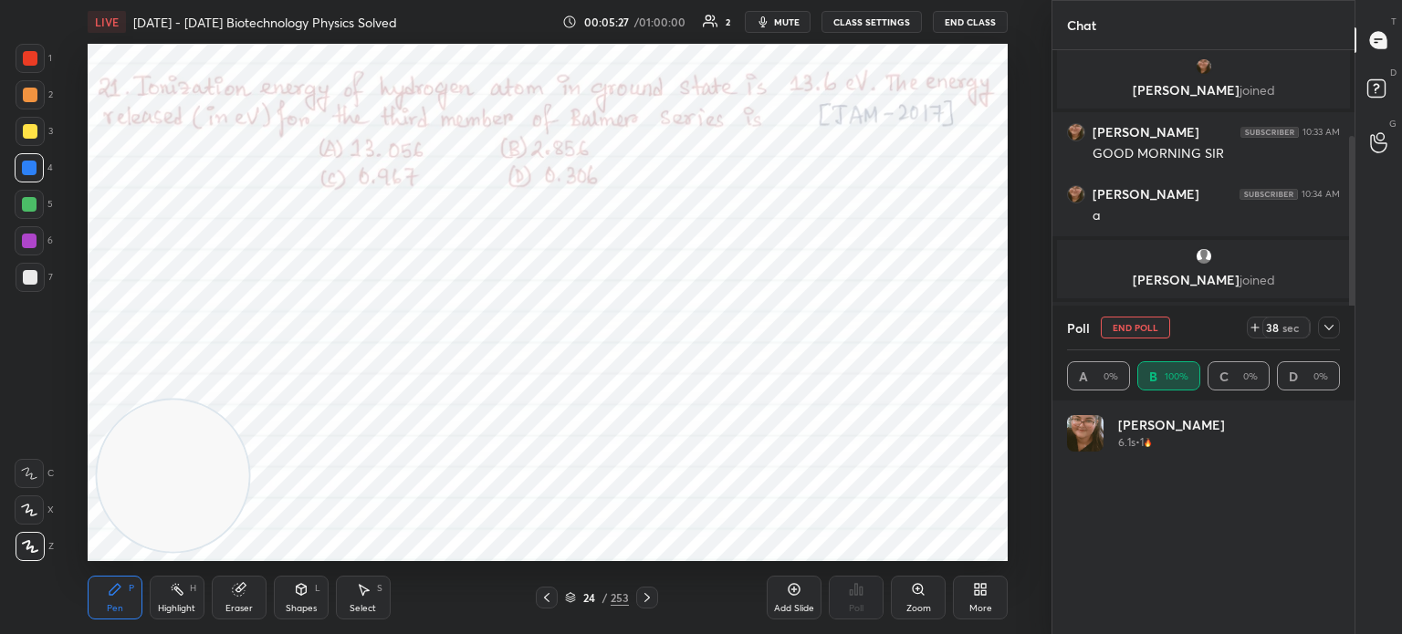
click at [252, 594] on div "Eraser" at bounding box center [239, 598] width 55 height 44
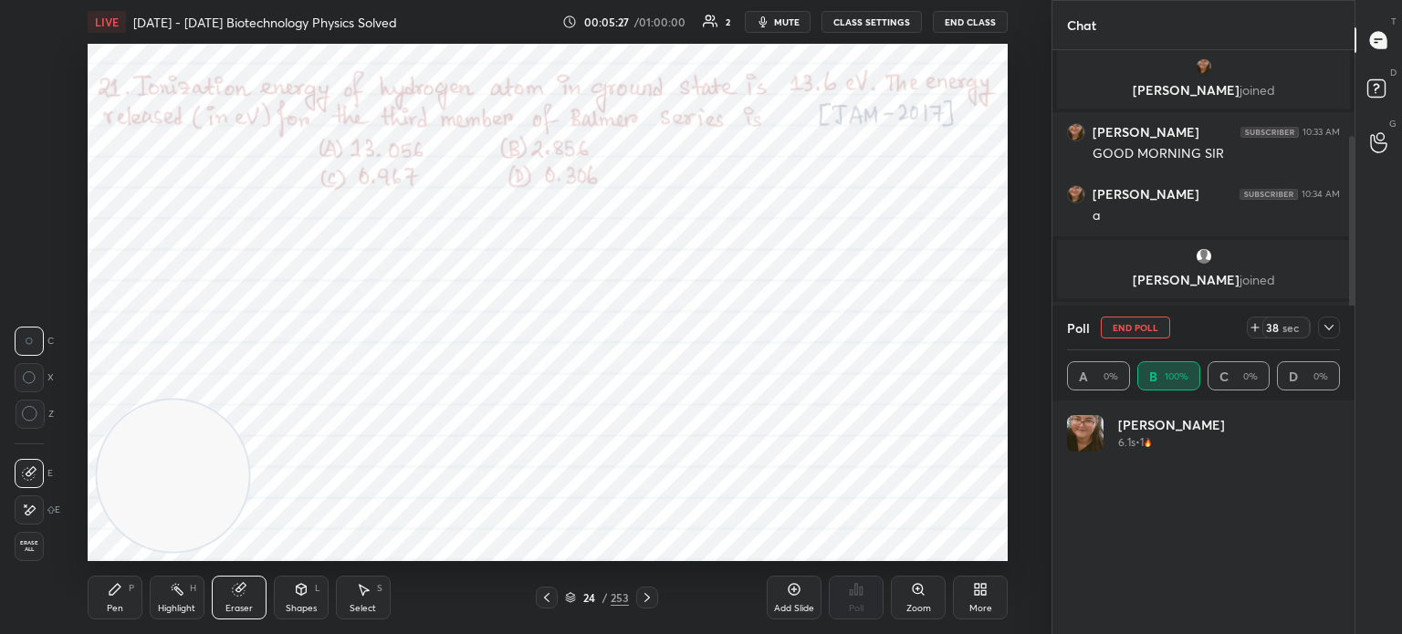
click at [250, 598] on div "Eraser" at bounding box center [239, 598] width 55 height 44
click at [15, 567] on div "1 2 3 4 5 6 7 C X Z C X Z E E Erase all H H LIVE 2005 - 2025 Biotechnology Phys…" at bounding box center [518, 317] width 1037 height 634
click at [26, 558] on div "Erase all" at bounding box center [29, 546] width 29 height 29
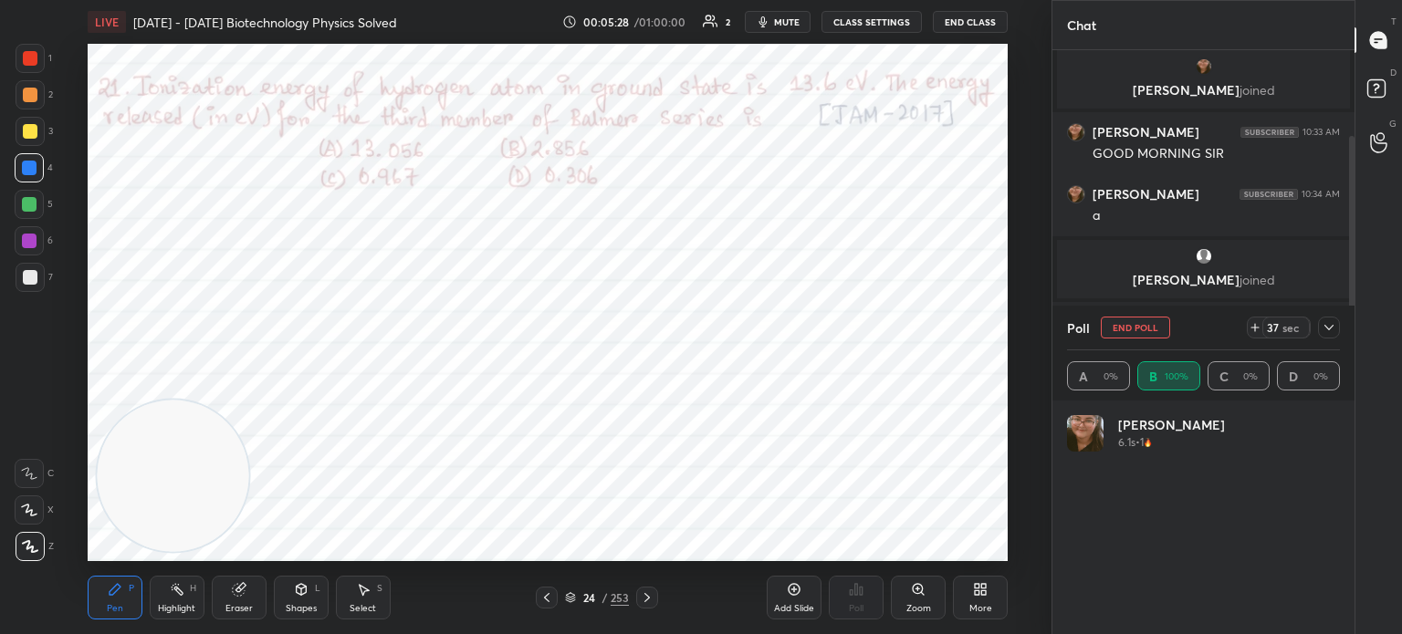
click at [26, 557] on div at bounding box center [30, 546] width 29 height 29
click at [969, 598] on div "More" at bounding box center [980, 598] width 55 height 44
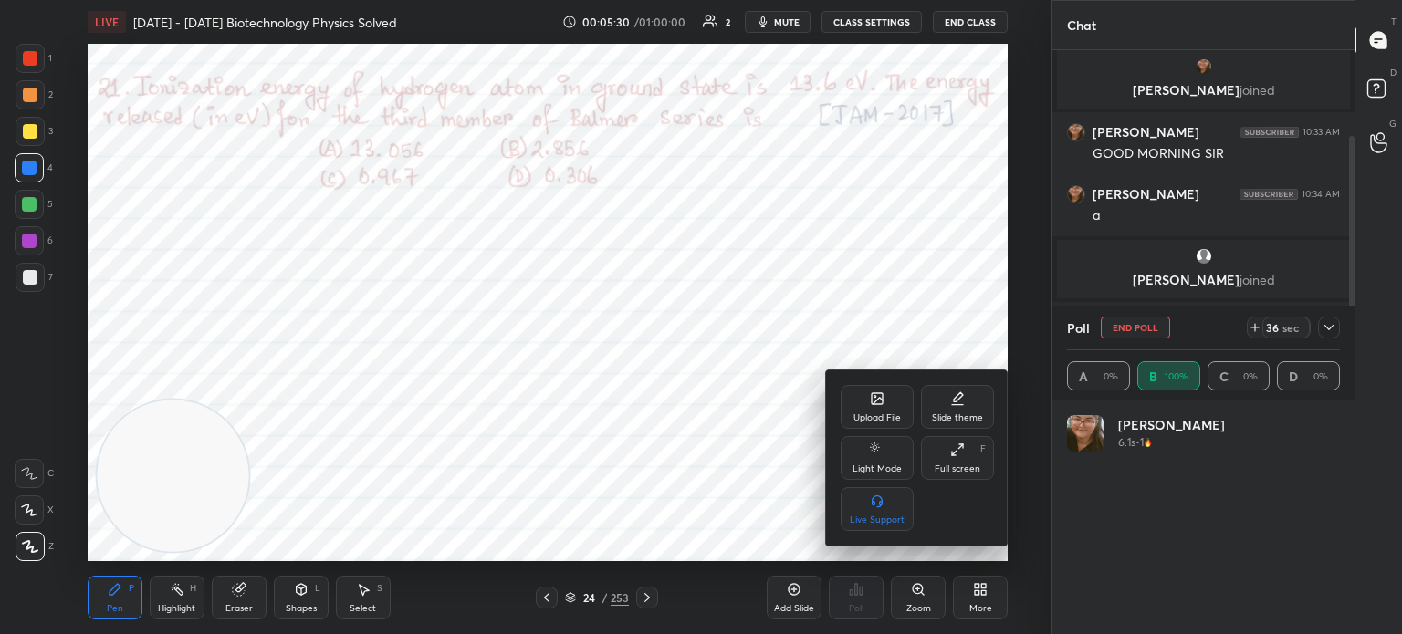
click at [871, 392] on icon at bounding box center [877, 399] width 15 height 15
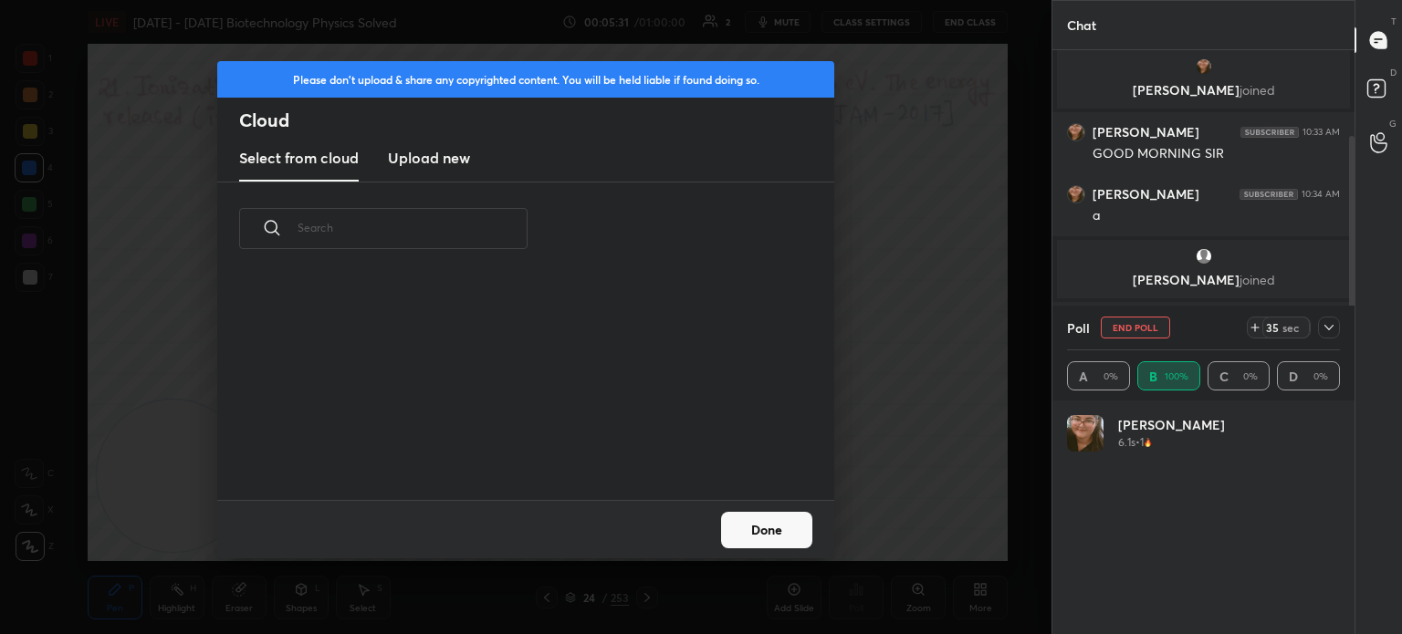
click at [438, 167] on h3 "Upload new" at bounding box center [429, 158] width 82 height 22
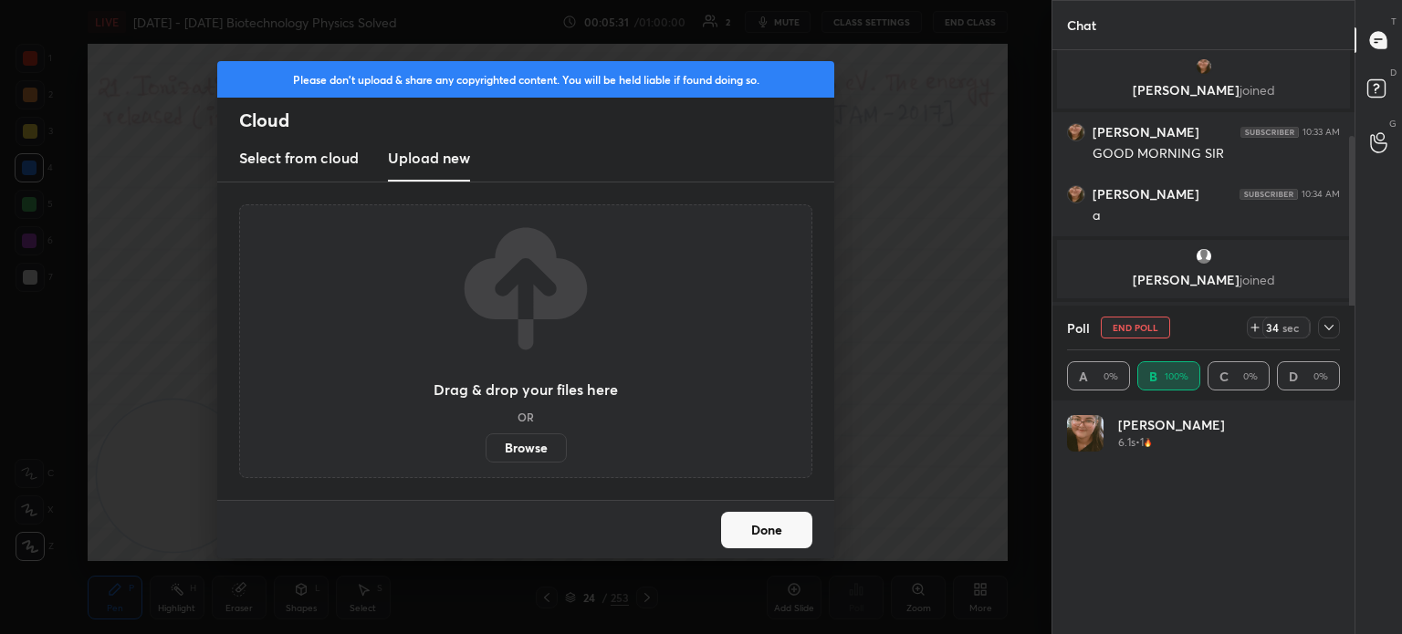
click at [514, 438] on label "Browse" at bounding box center [526, 448] width 81 height 29
click at [486, 438] on input "Browse" at bounding box center [486, 448] width 0 height 29
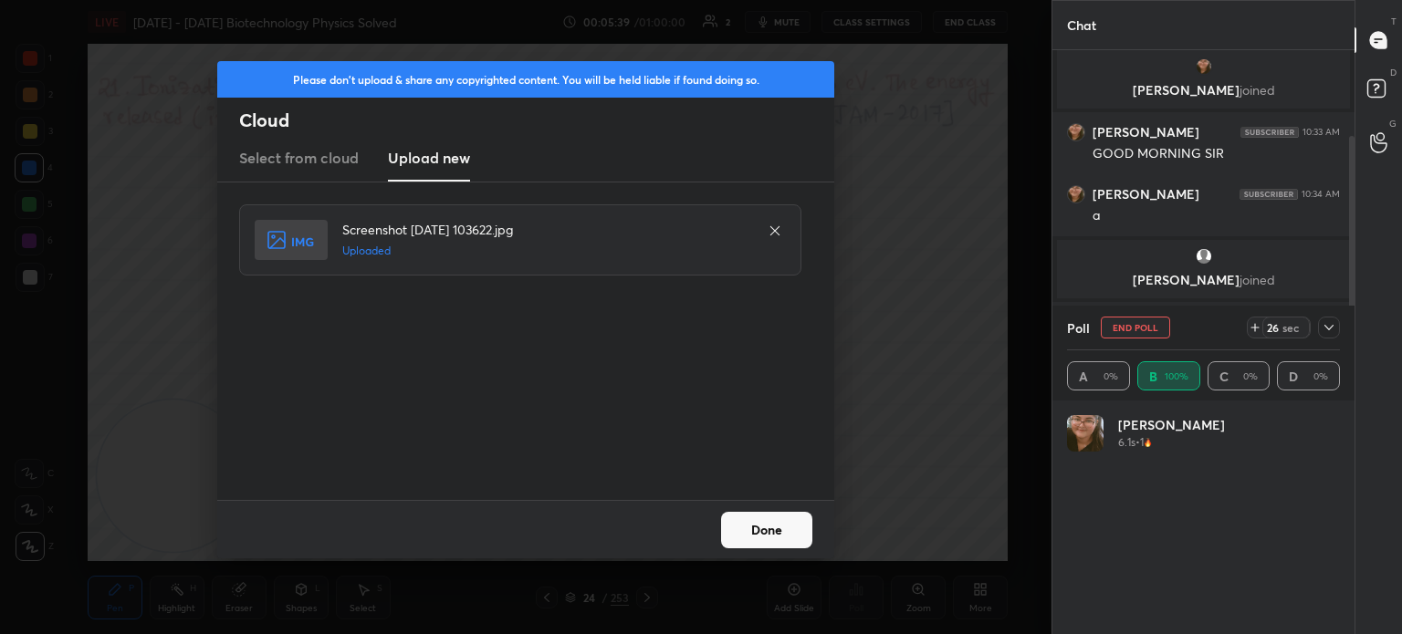
click at [762, 526] on button "Done" at bounding box center [766, 530] width 91 height 37
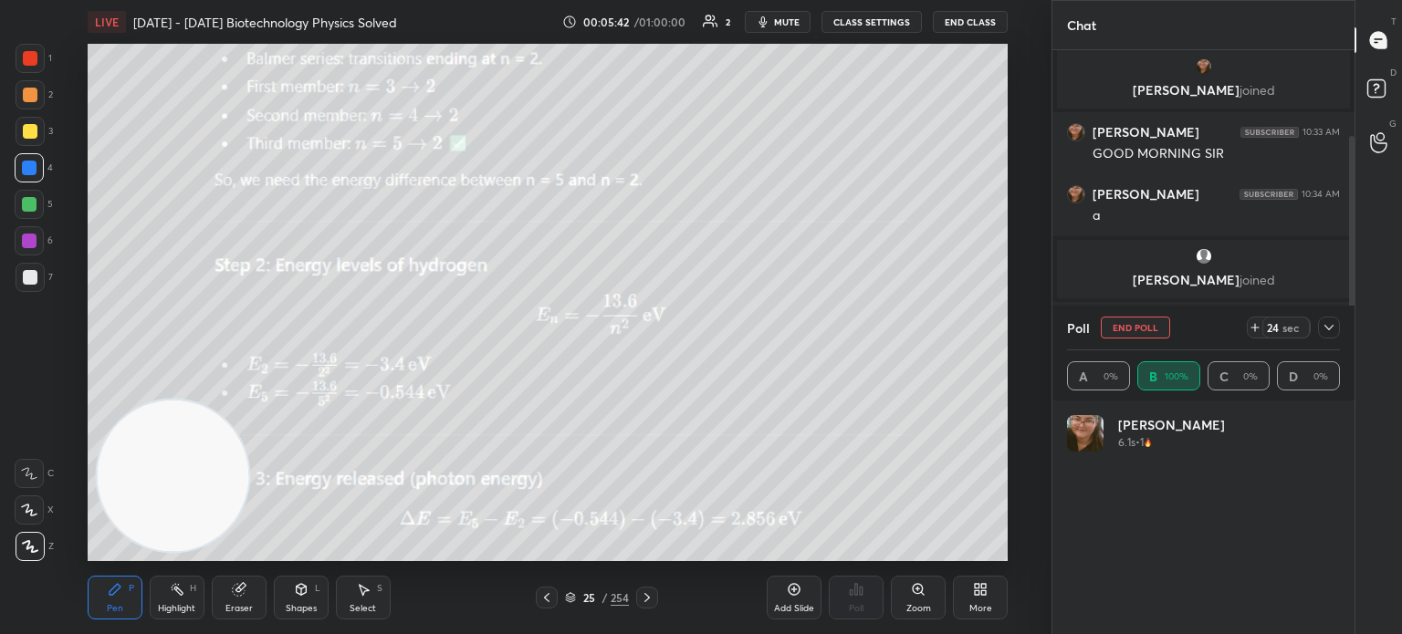
click at [168, 620] on div "Highlight H" at bounding box center [177, 598] width 55 height 44
click at [176, 598] on div "Highlight H" at bounding box center [177, 598] width 55 height 44
click at [546, 590] on div at bounding box center [547, 598] width 22 height 22
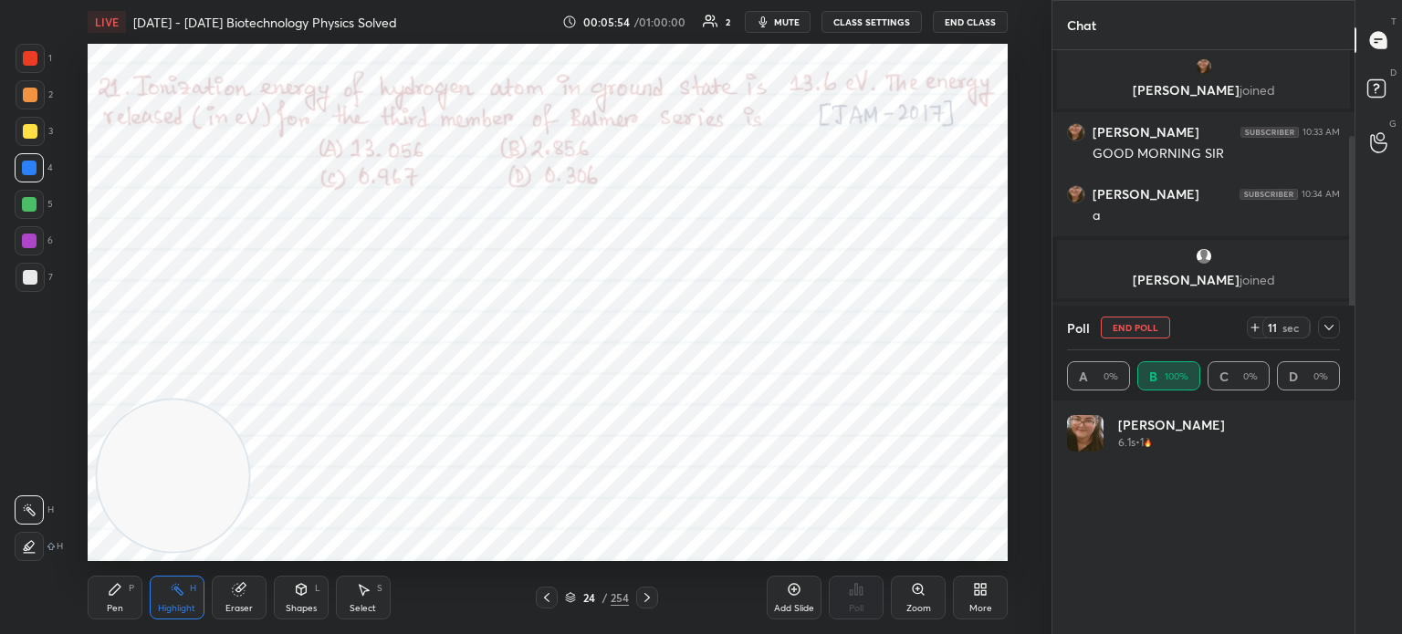
click at [657, 596] on div at bounding box center [647, 598] width 22 height 22
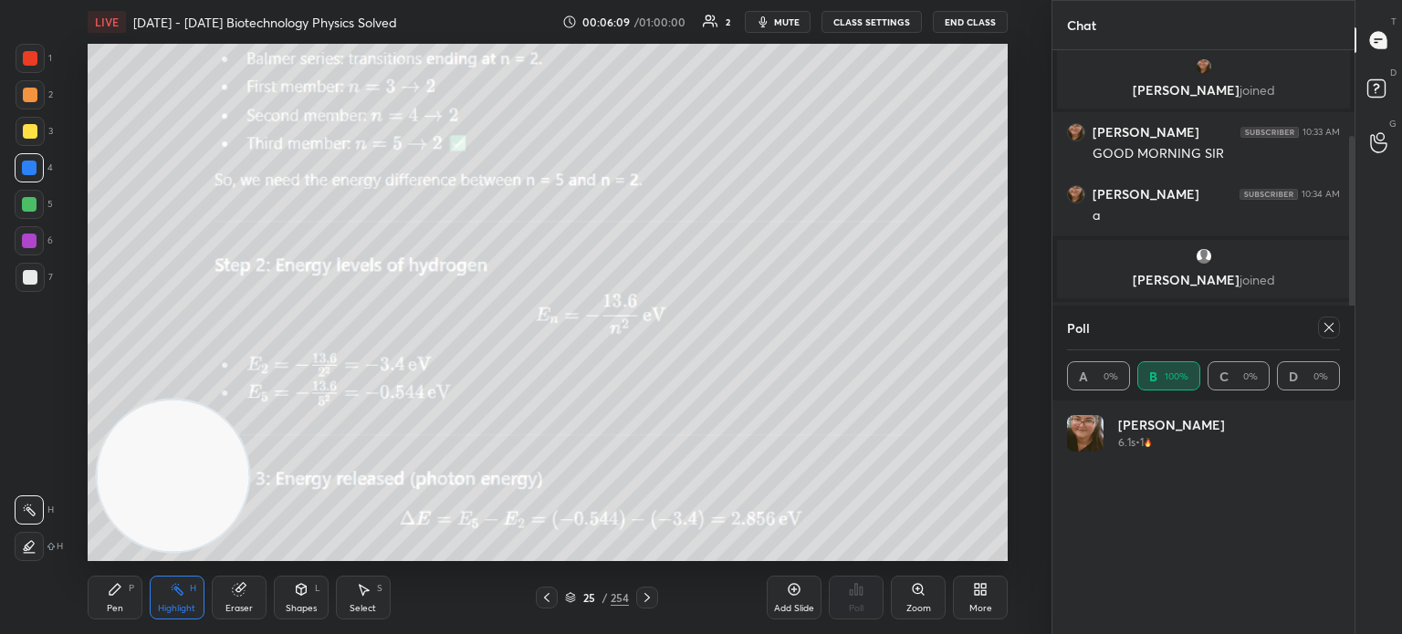
click at [1314, 324] on div at bounding box center [1325, 328] width 29 height 22
click at [1301, 326] on div "Poll" at bounding box center [1203, 328] width 273 height 44
click at [1326, 331] on icon at bounding box center [1329, 327] width 15 height 15
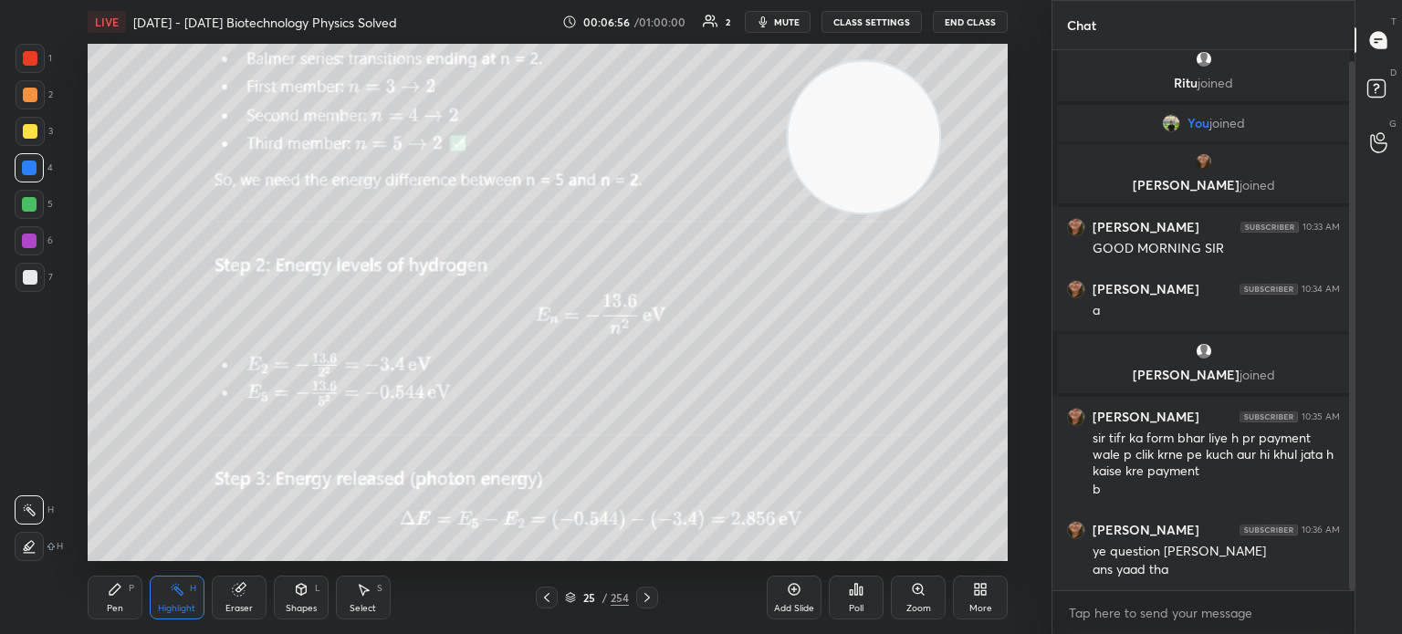
click at [549, 598] on icon at bounding box center [546, 598] width 15 height 15
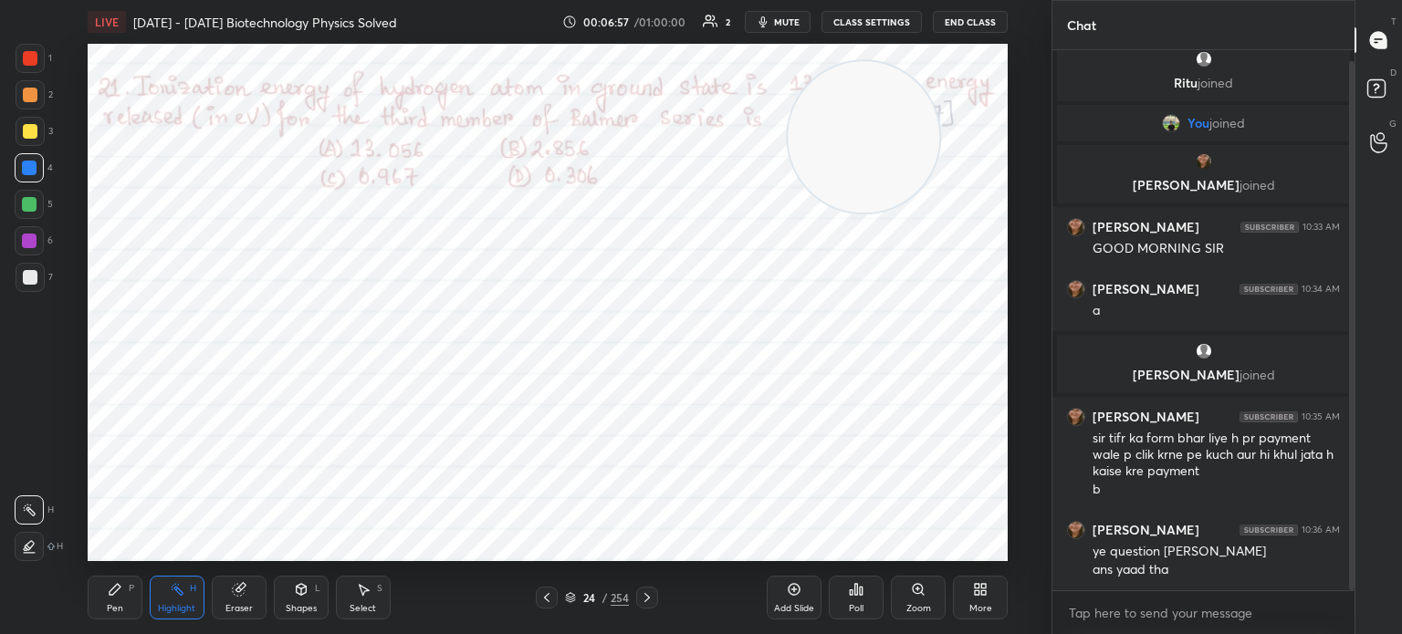
click at [549, 599] on icon at bounding box center [546, 598] width 15 height 15
click at [540, 595] on icon at bounding box center [546, 598] width 15 height 15
click at [796, 16] on button "mute" at bounding box center [778, 22] width 66 height 22
click at [789, 23] on span "unmute" at bounding box center [785, 22] width 39 height 13
click at [104, 581] on div "Pen P" at bounding box center [115, 598] width 55 height 44
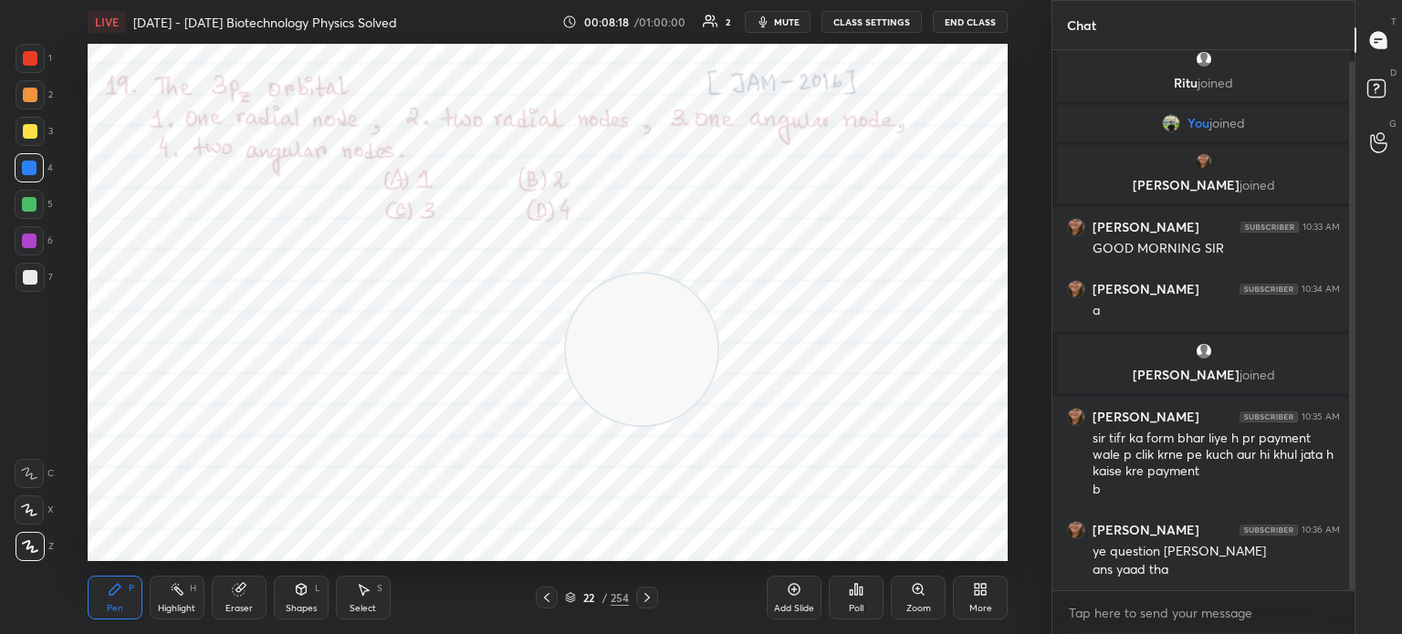
click at [245, 604] on div "Eraser" at bounding box center [238, 608] width 27 height 9
click at [240, 601] on div "Eraser" at bounding box center [239, 598] width 55 height 44
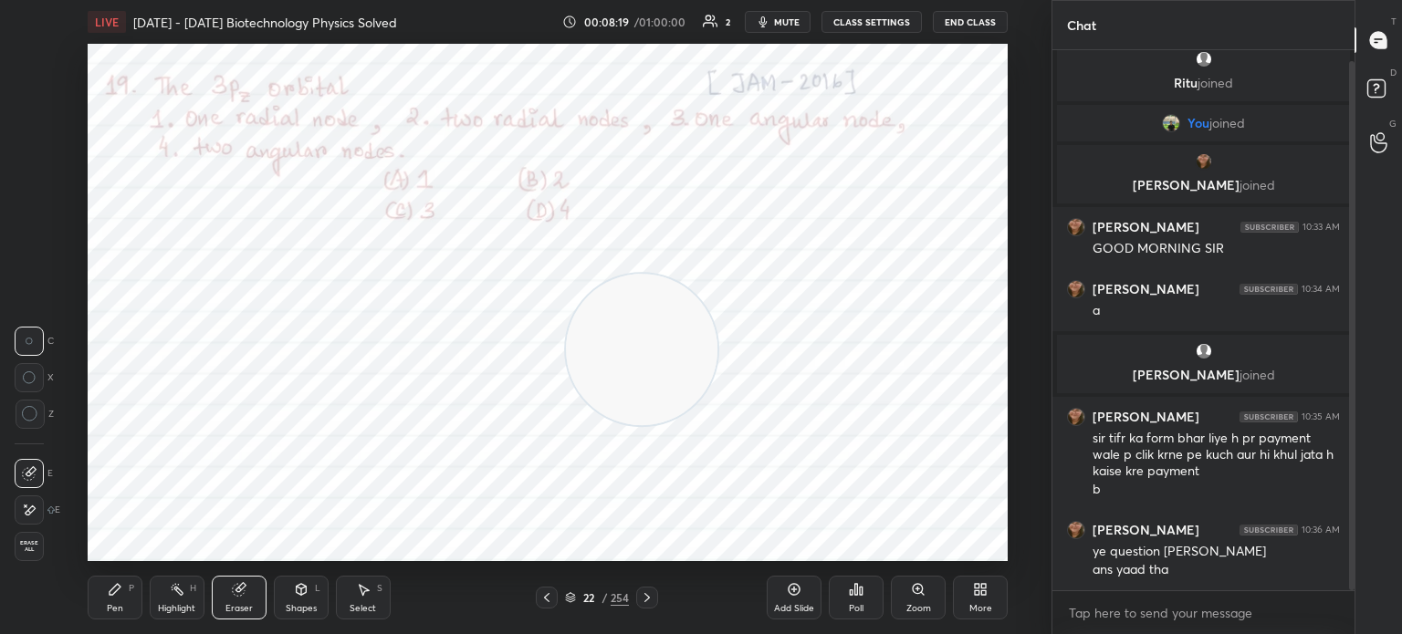
click at [44, 550] on div "Erase all" at bounding box center [31, 546] width 33 height 29
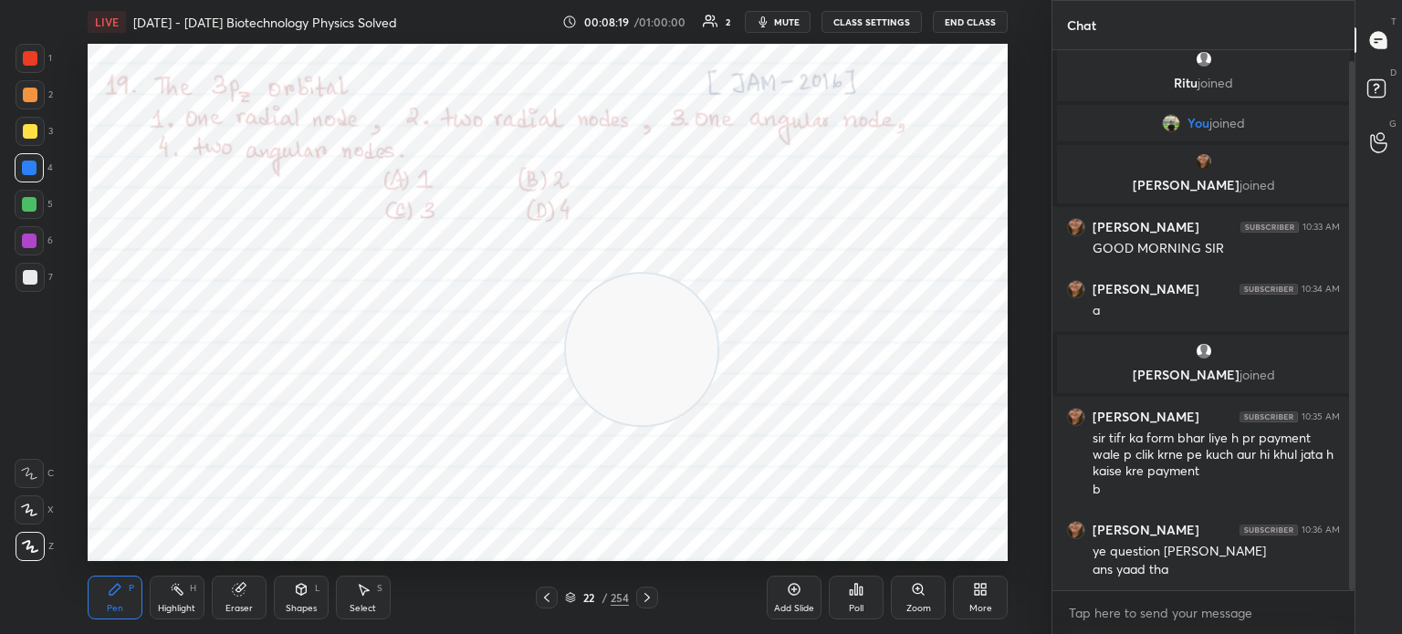
click at [40, 559] on div "1 2 3 4 5 6 7 C X Z C X Z E E Erase all H H" at bounding box center [29, 302] width 58 height 517
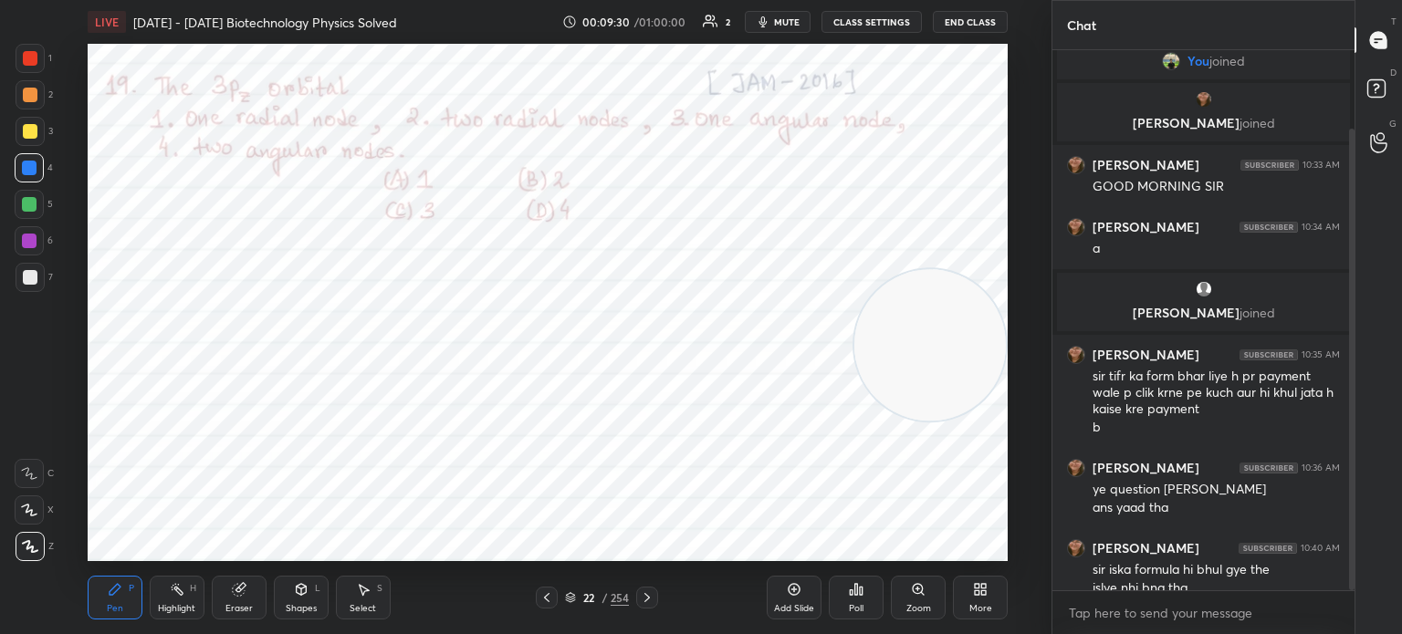
scroll to position [91, 0]
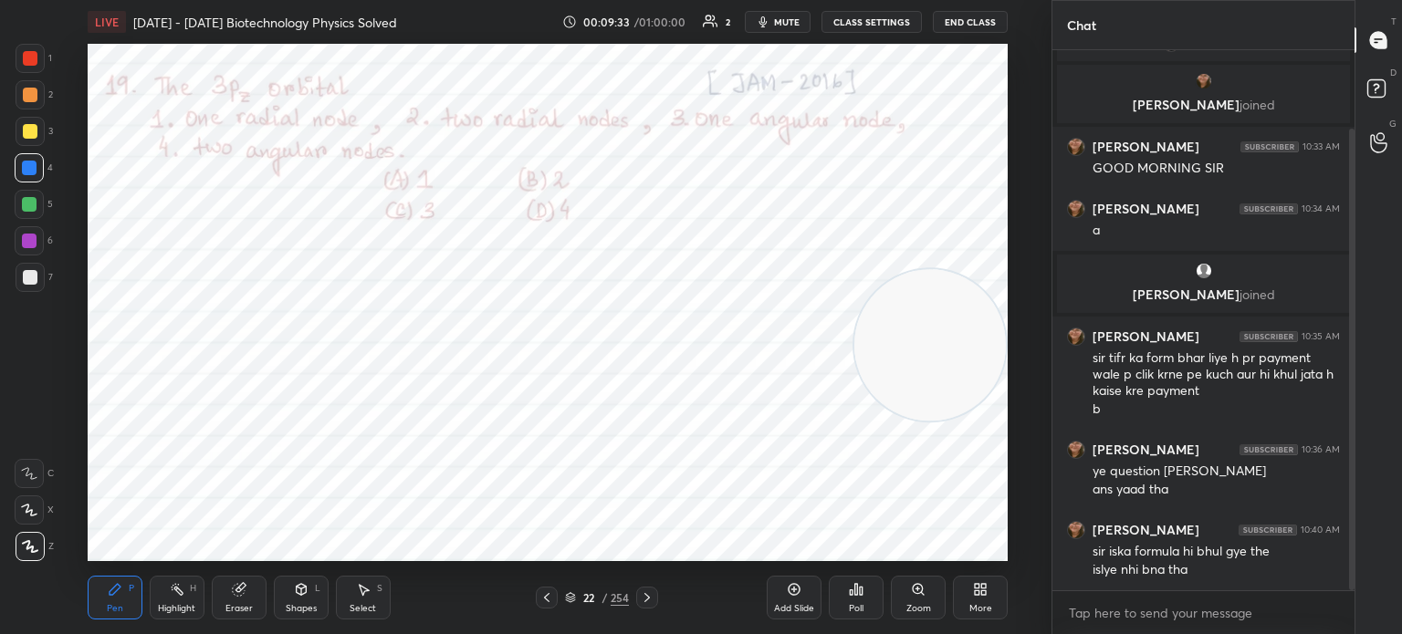
click at [540, 601] on icon at bounding box center [546, 598] width 15 height 15
click at [545, 591] on icon at bounding box center [546, 598] width 15 height 15
click at [540, 592] on icon at bounding box center [546, 598] width 15 height 15
click at [542, 591] on icon at bounding box center [546, 598] width 15 height 15
click at [861, 595] on icon at bounding box center [861, 591] width 3 height 8
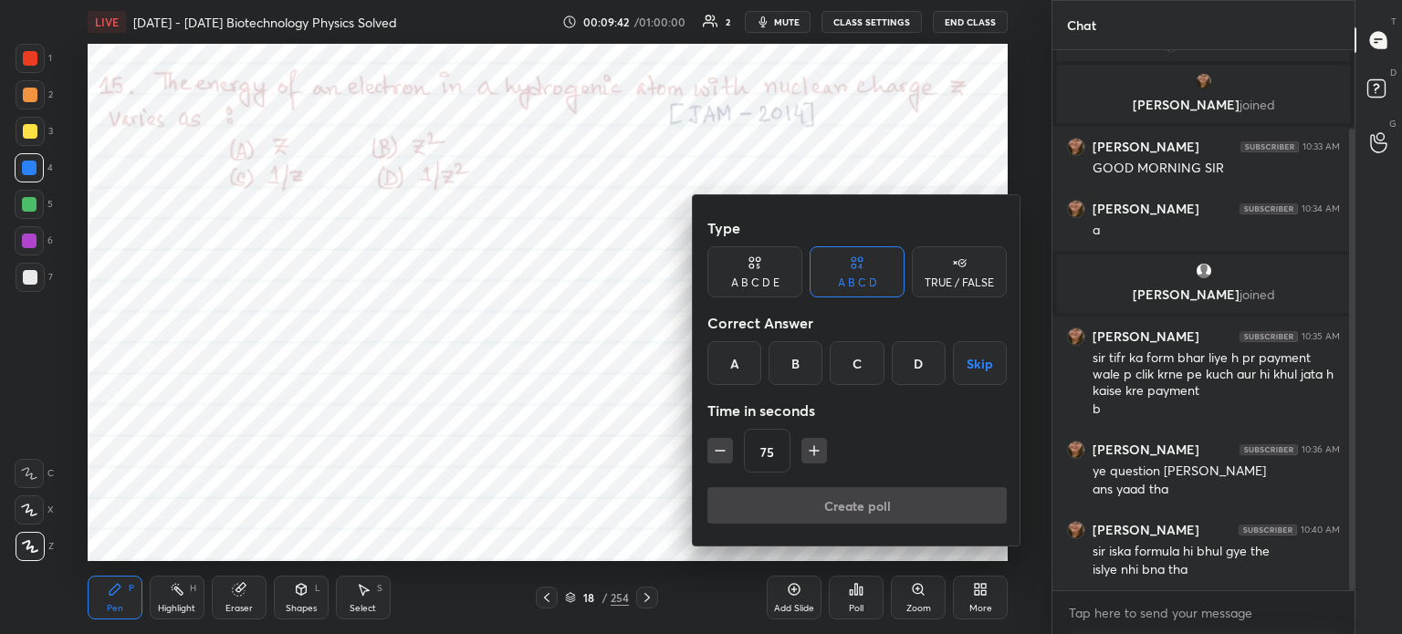
click at [784, 366] on div "B" at bounding box center [795, 363] width 54 height 44
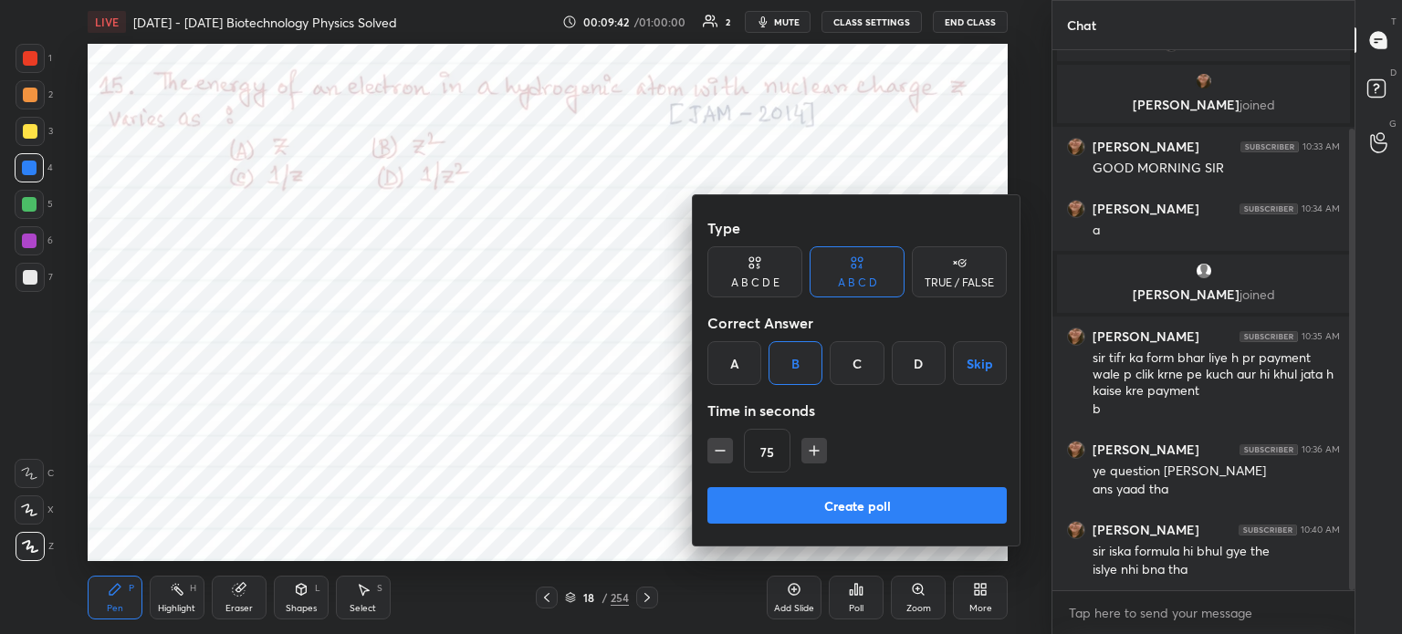
click at [757, 486] on div "Type A B C D E A B C D TRUE / FALSE Correct Answer A B C D Skip Time in seconds…" at bounding box center [856, 348] width 299 height 277
click at [778, 499] on button "Create poll" at bounding box center [856, 505] width 299 height 37
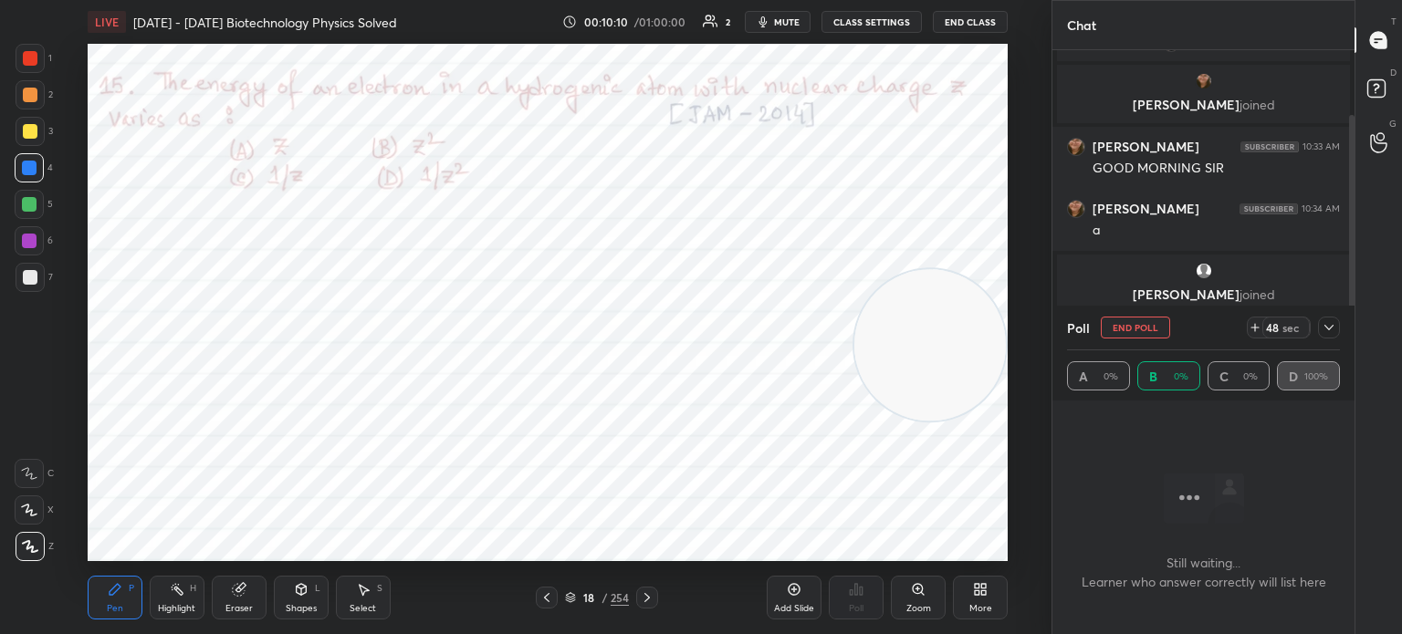
scroll to position [248, 0]
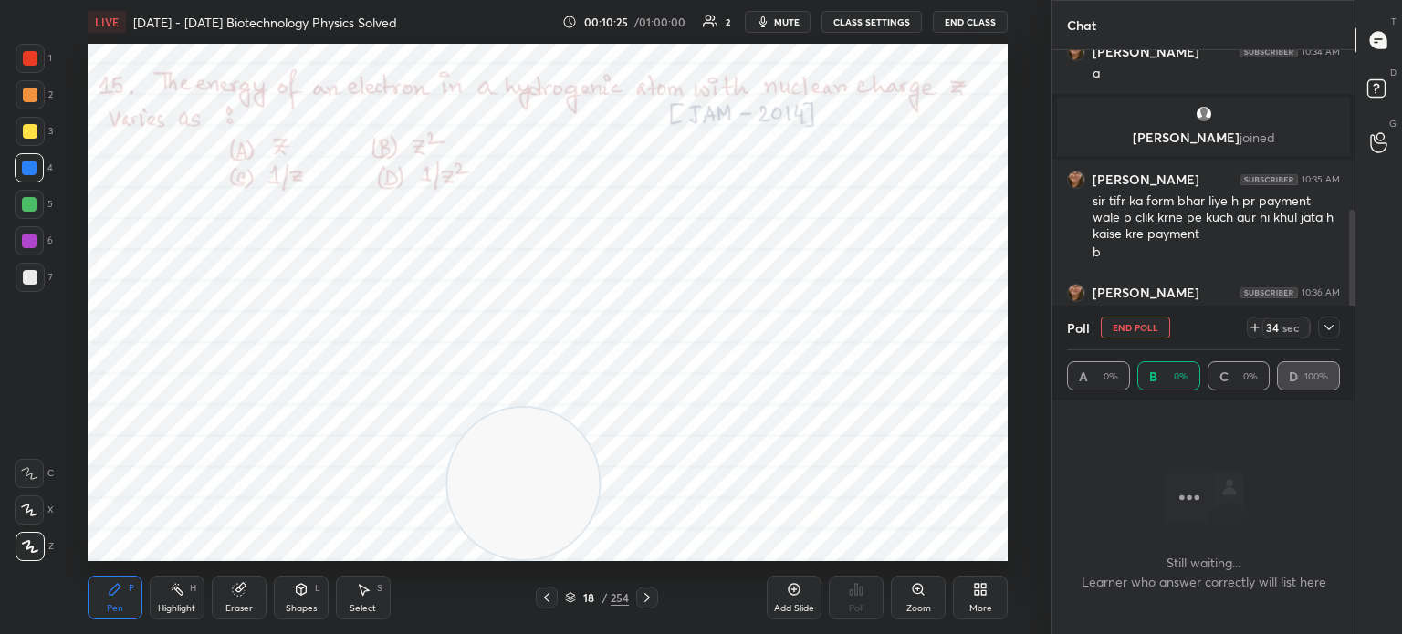
click at [232, 582] on icon at bounding box center [239, 589] width 15 height 15
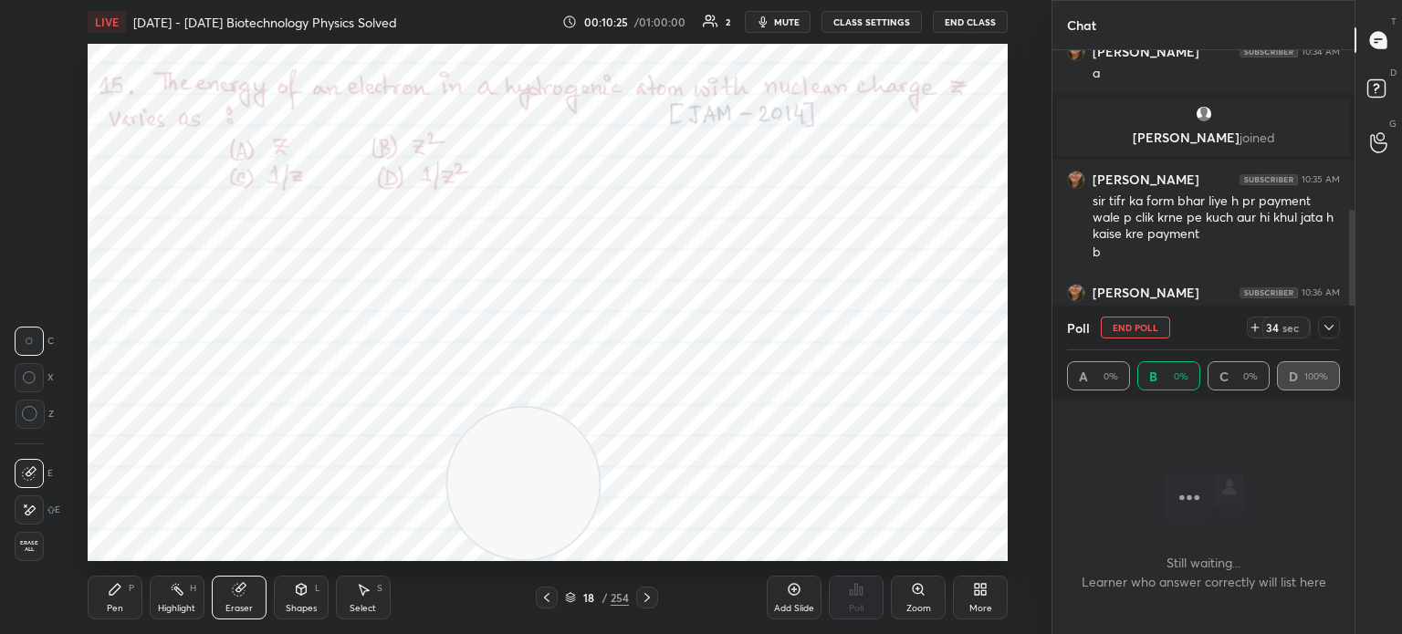
click at [31, 501] on div at bounding box center [29, 510] width 29 height 29
click at [91, 605] on div "Pen P" at bounding box center [115, 598] width 55 height 44
click at [95, 603] on div "Pen P" at bounding box center [115, 598] width 55 height 44
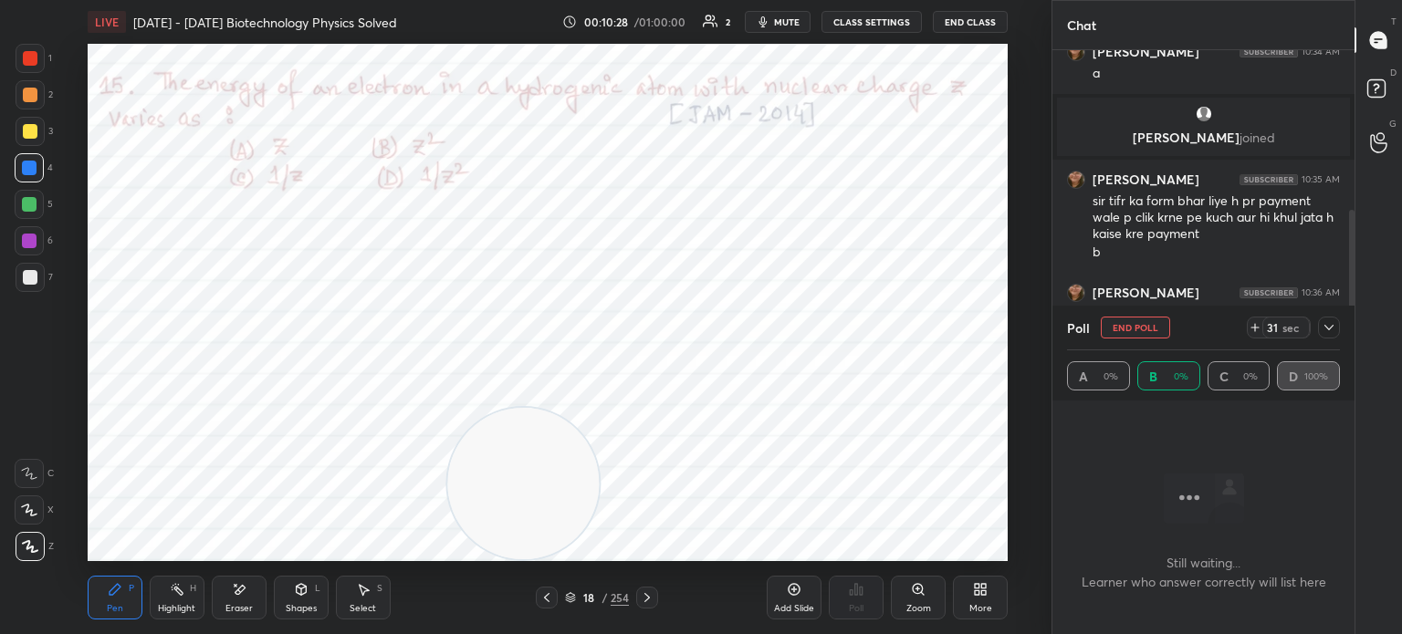
click at [34, 50] on div at bounding box center [30, 58] width 29 height 29
click at [37, 66] on div at bounding box center [30, 58] width 29 height 29
click at [556, 601] on div at bounding box center [547, 598] width 22 height 22
click at [550, 597] on icon at bounding box center [546, 598] width 15 height 15
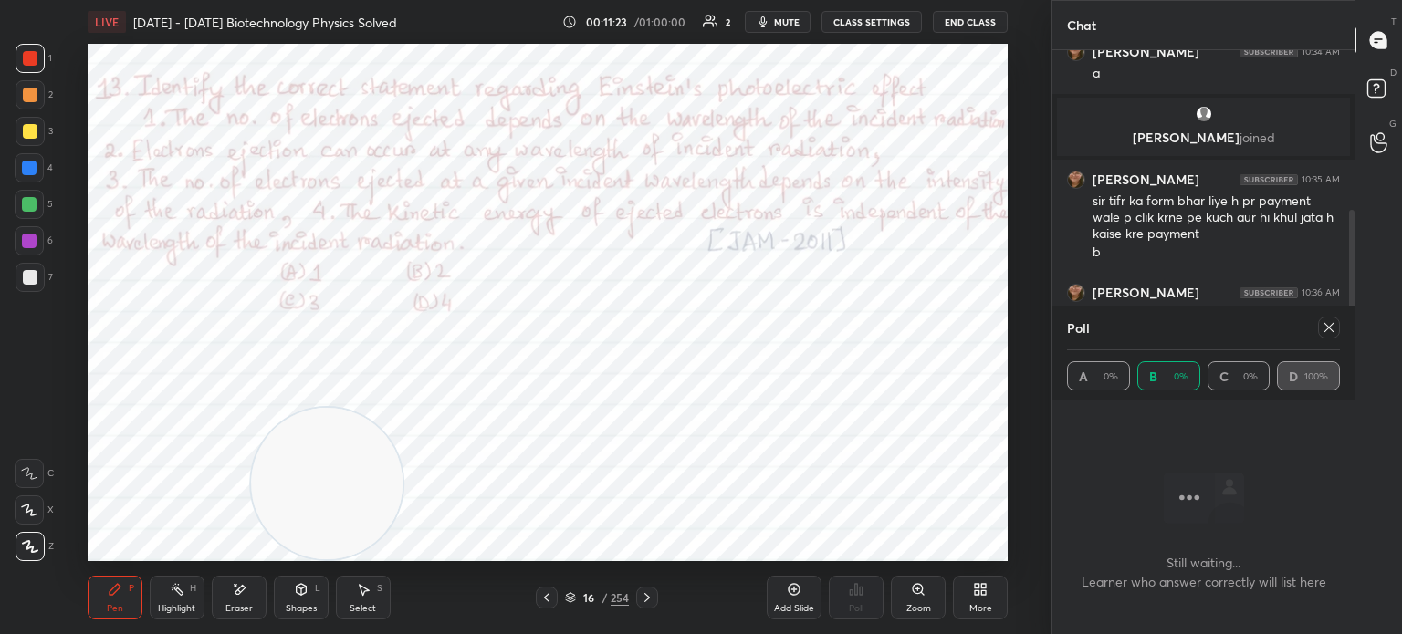
click at [1324, 326] on icon at bounding box center [1329, 327] width 15 height 15
type textarea "x"
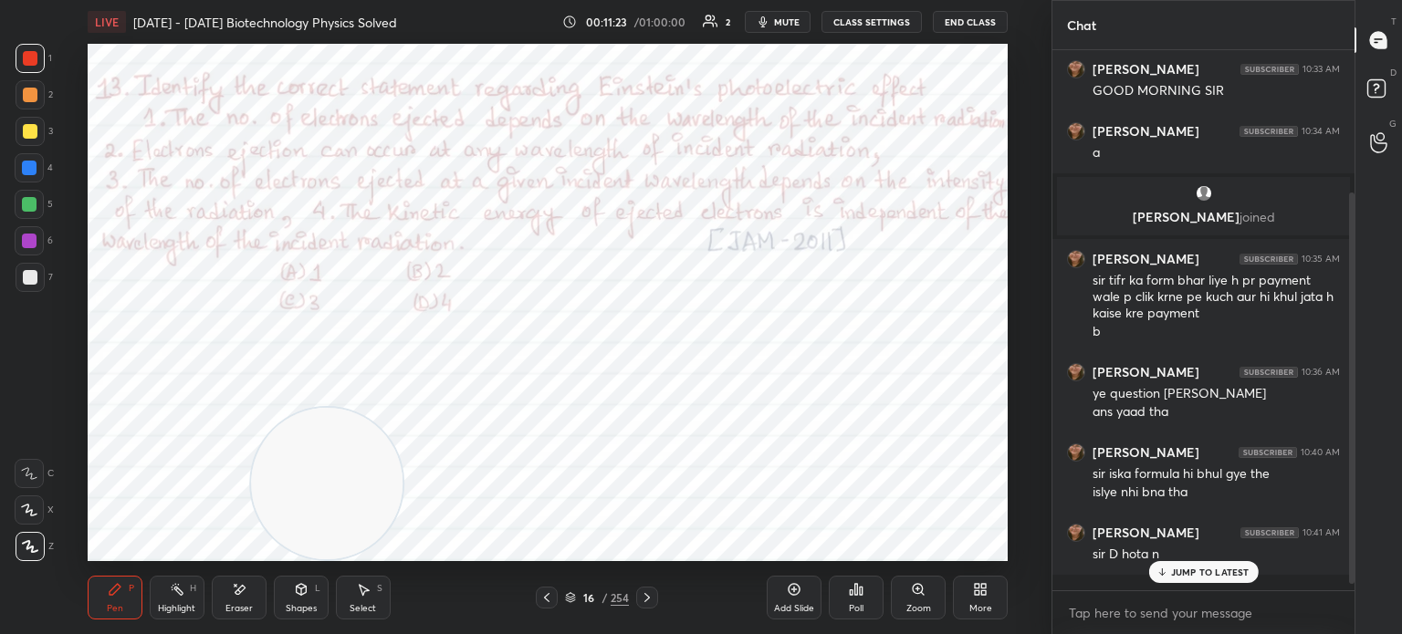
scroll to position [6, 5]
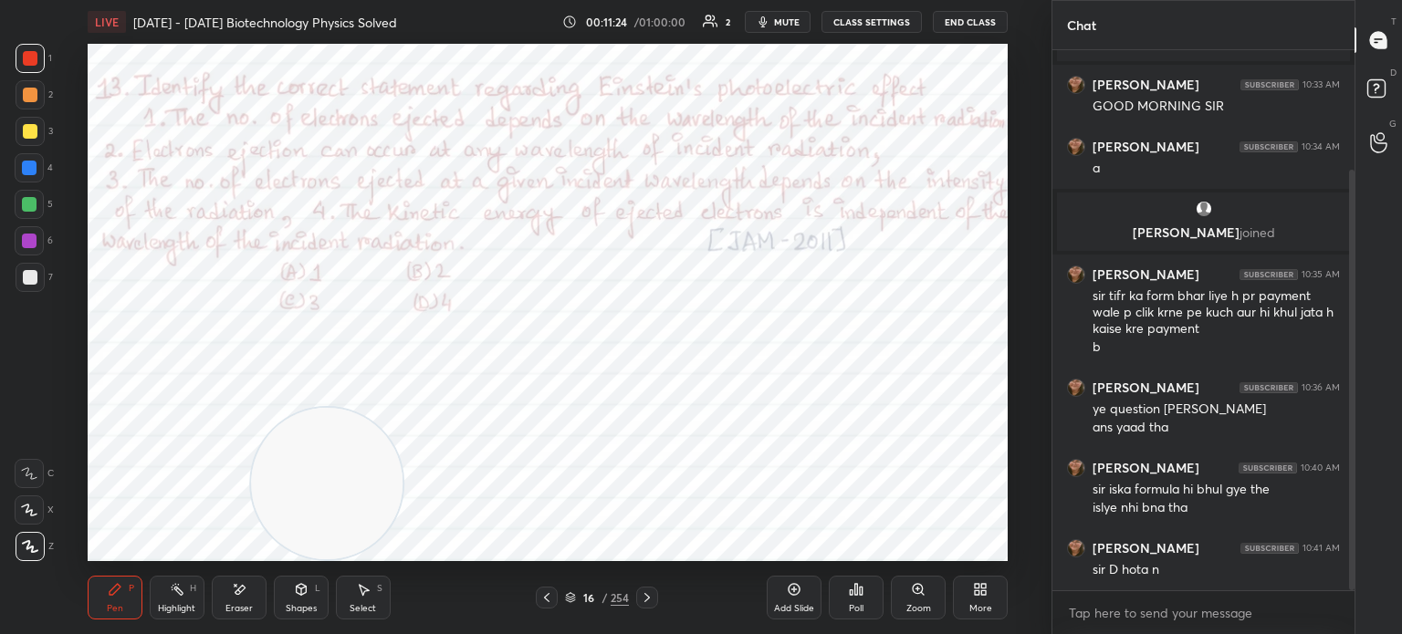
click at [857, 601] on div "Poll" at bounding box center [856, 598] width 55 height 44
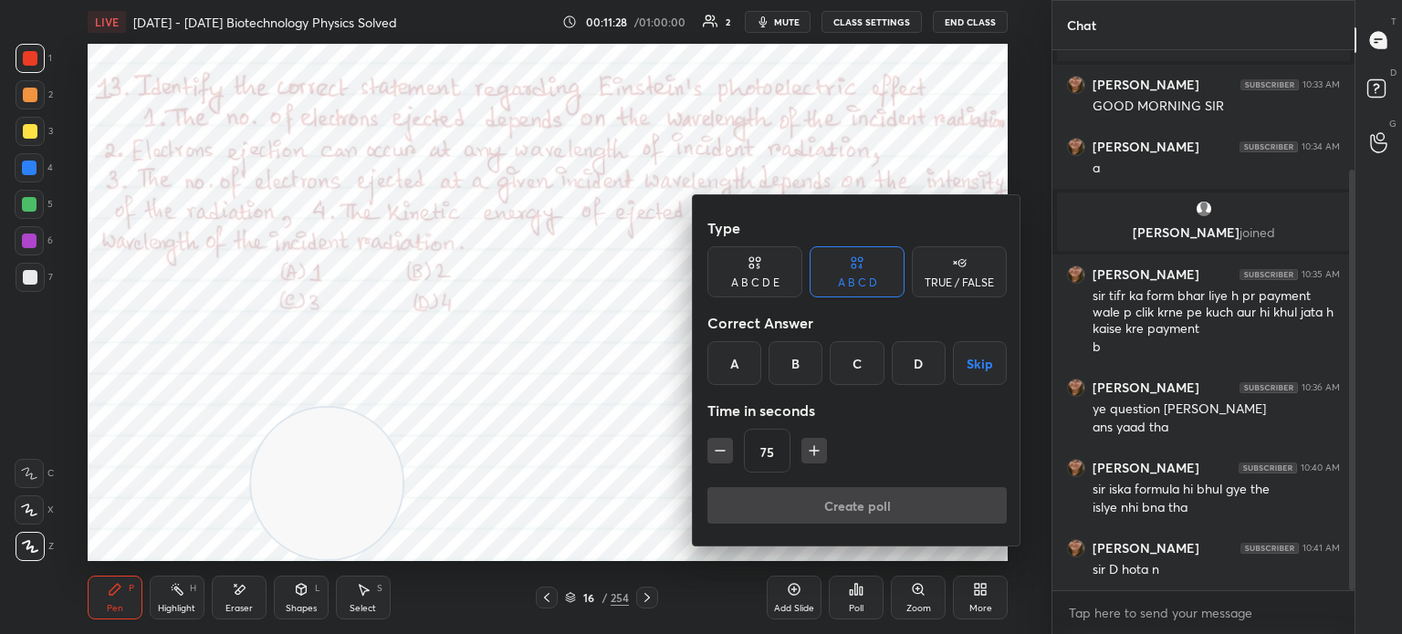
click at [901, 364] on div "D" at bounding box center [919, 363] width 54 height 44
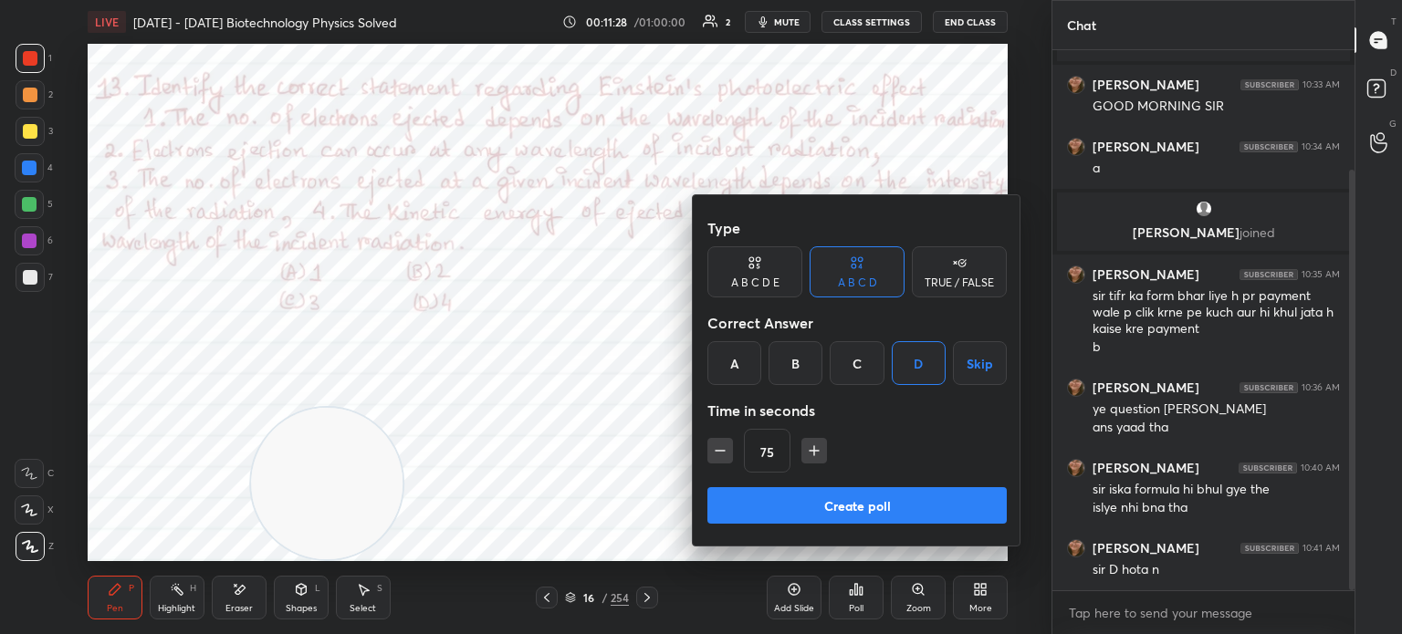
click at [903, 364] on div "D" at bounding box center [919, 363] width 54 height 44
click at [808, 458] on icon "button" at bounding box center [814, 451] width 18 height 18
type input "90"
click at [861, 373] on div "C" at bounding box center [857, 363] width 54 height 44
click at [883, 500] on button "Create poll" at bounding box center [856, 505] width 299 height 37
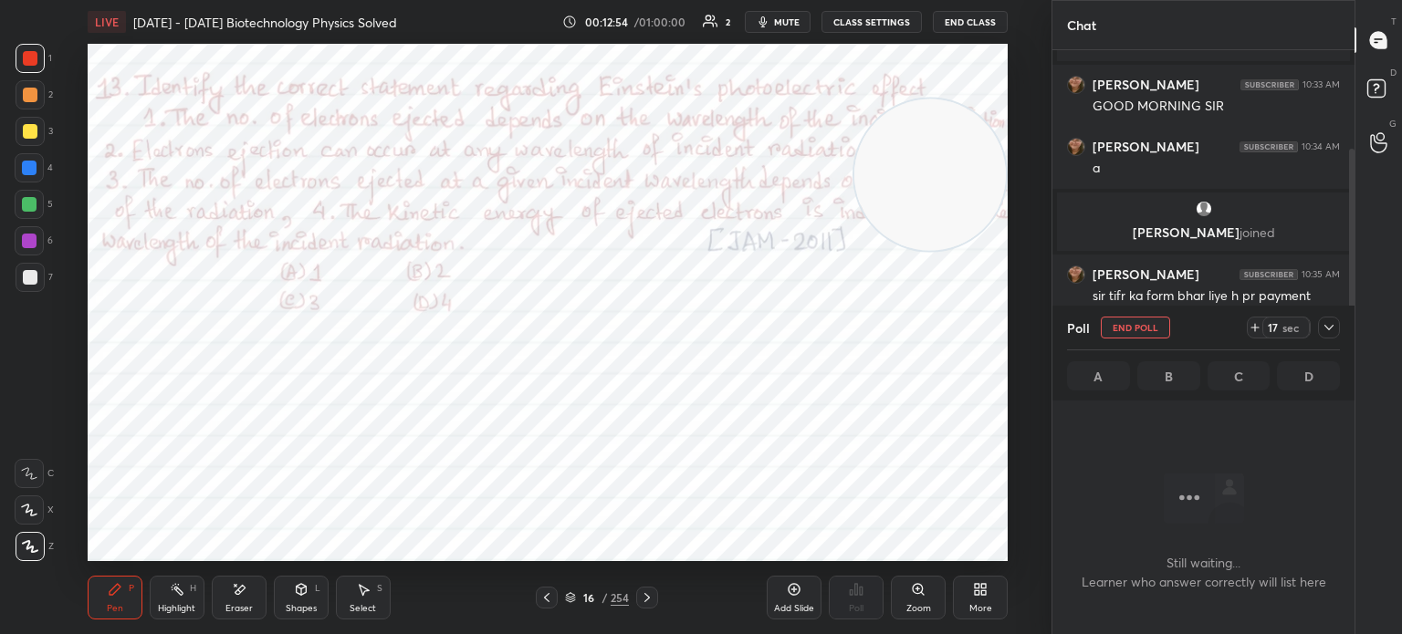
click at [36, 172] on div at bounding box center [29, 168] width 15 height 15
click at [38, 173] on div at bounding box center [29, 167] width 29 height 29
drag, startPoint x: 907, startPoint y: 200, endPoint x: 905, endPoint y: 528, distance: 328.6
click at [905, 528] on video at bounding box center [928, 484] width 152 height 152
click at [44, 65] on div at bounding box center [30, 58] width 29 height 29
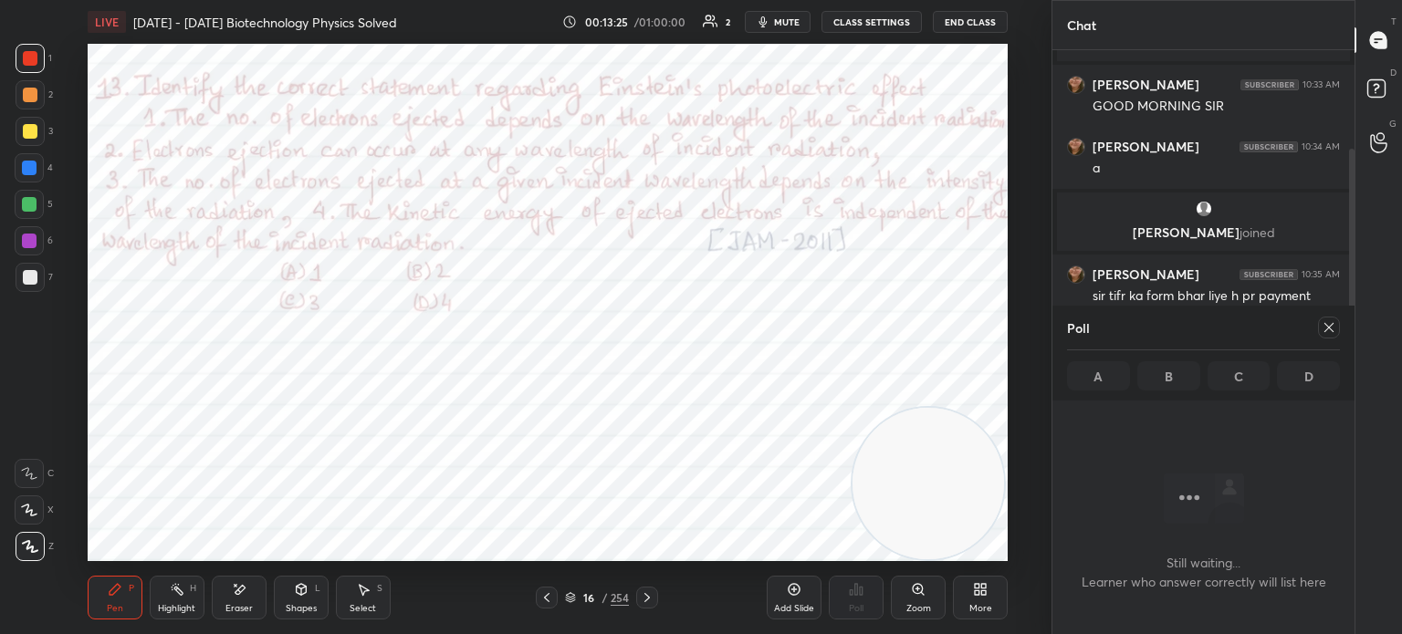
click at [27, 174] on div at bounding box center [29, 168] width 15 height 15
click at [28, 163] on div at bounding box center [29, 168] width 15 height 15
click at [38, 162] on div at bounding box center [29, 167] width 29 height 29
click at [1333, 313] on div "Poll" at bounding box center [1203, 328] width 273 height 44
click at [1325, 323] on icon at bounding box center [1329, 327] width 15 height 15
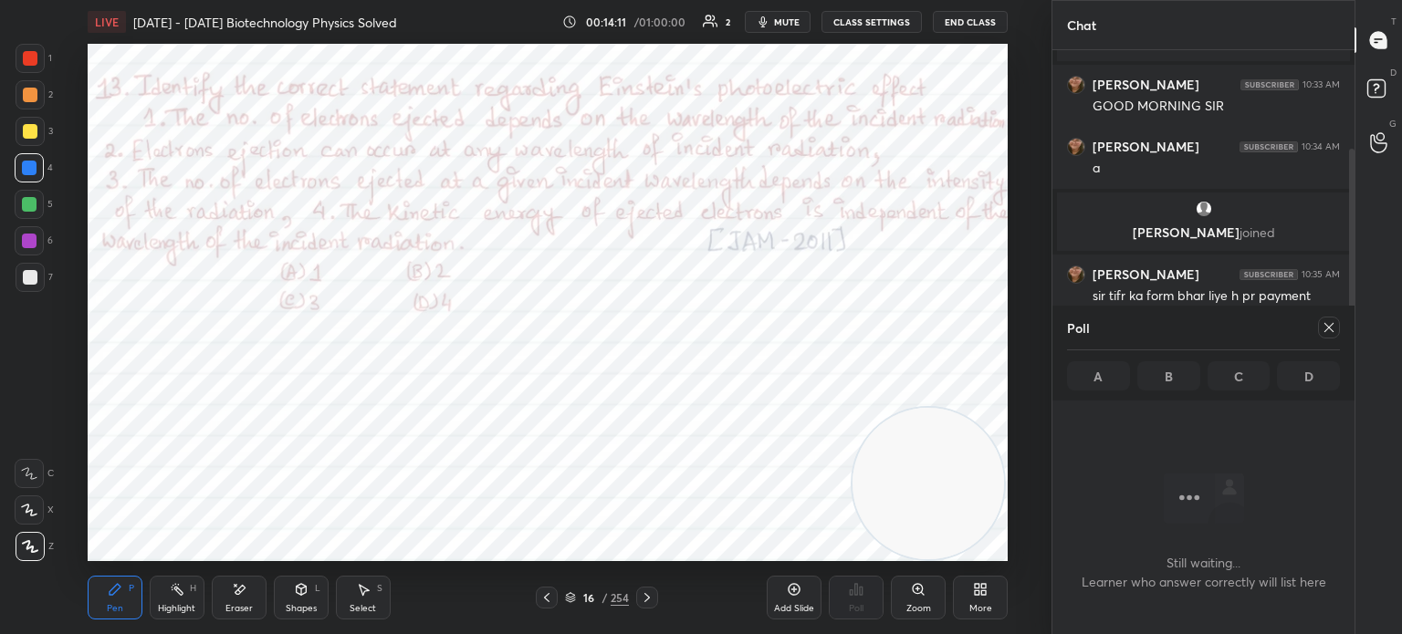
type textarea "x"
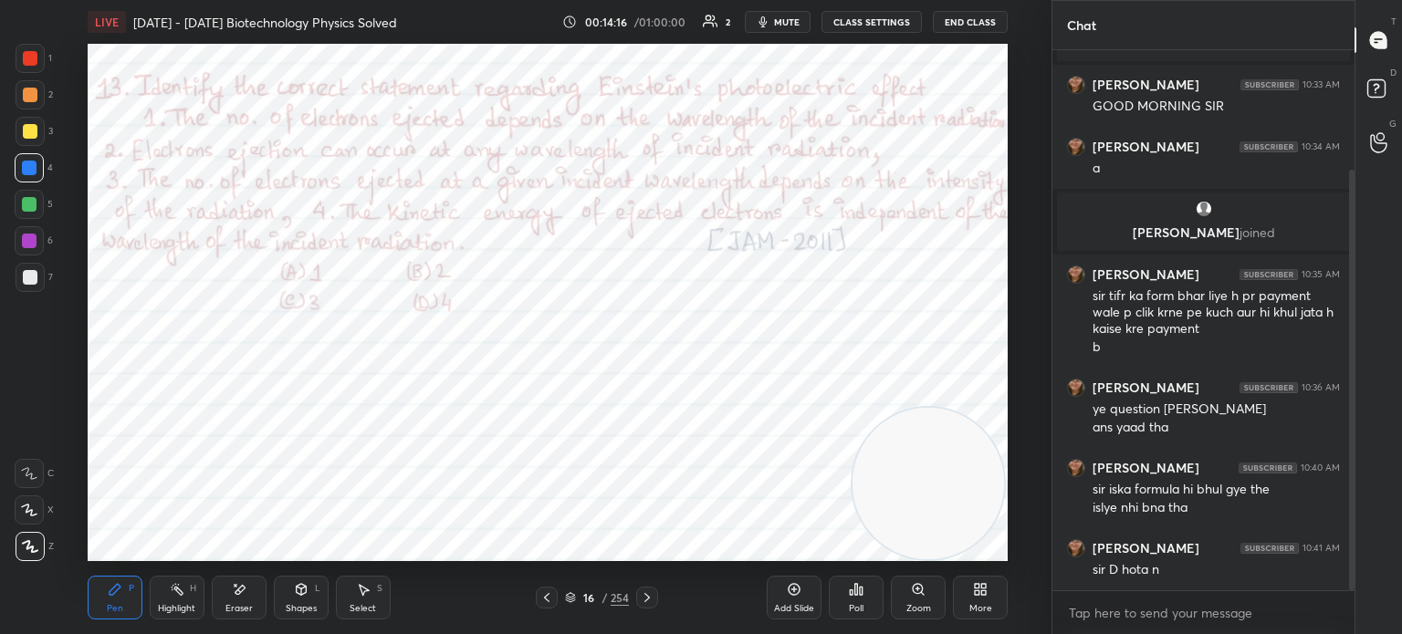
click at [544, 594] on icon at bounding box center [546, 598] width 15 height 15
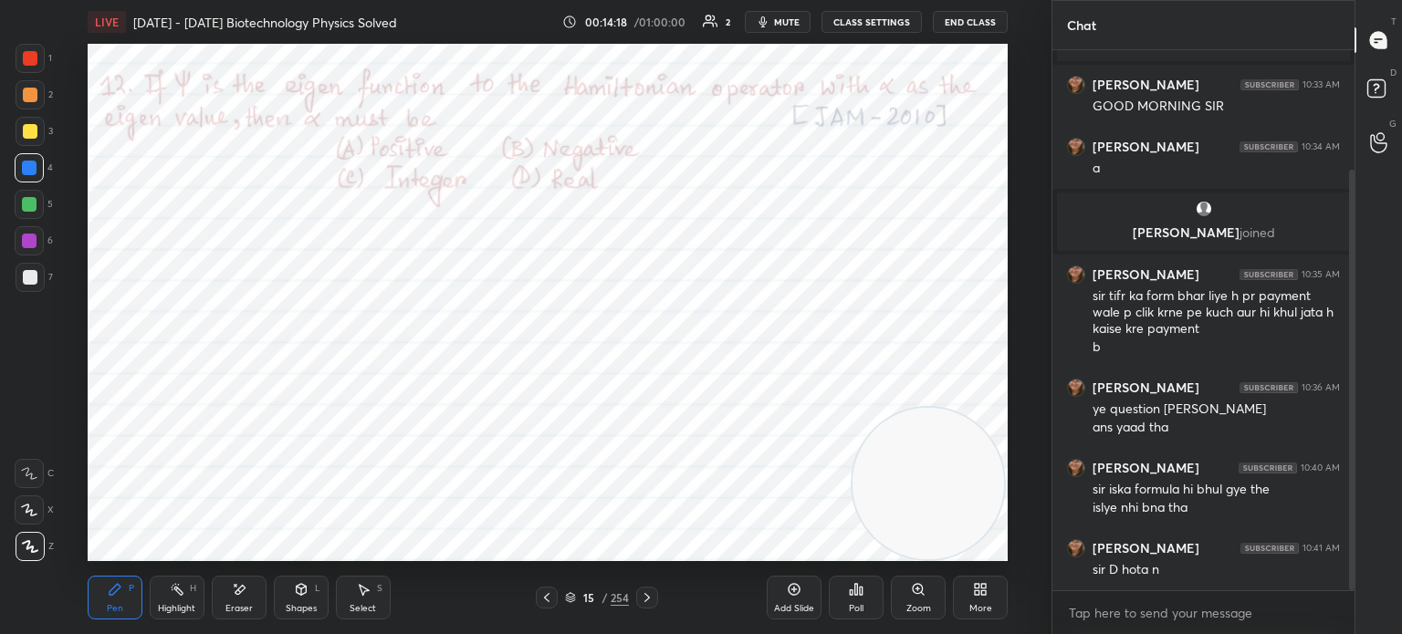
click at [541, 591] on icon at bounding box center [546, 598] width 15 height 15
click at [548, 591] on div at bounding box center [547, 598] width 22 height 22
click at [549, 594] on icon at bounding box center [546, 598] width 15 height 15
click at [548, 594] on icon at bounding box center [546, 598] width 15 height 15
click at [644, 600] on icon at bounding box center [647, 598] width 15 height 15
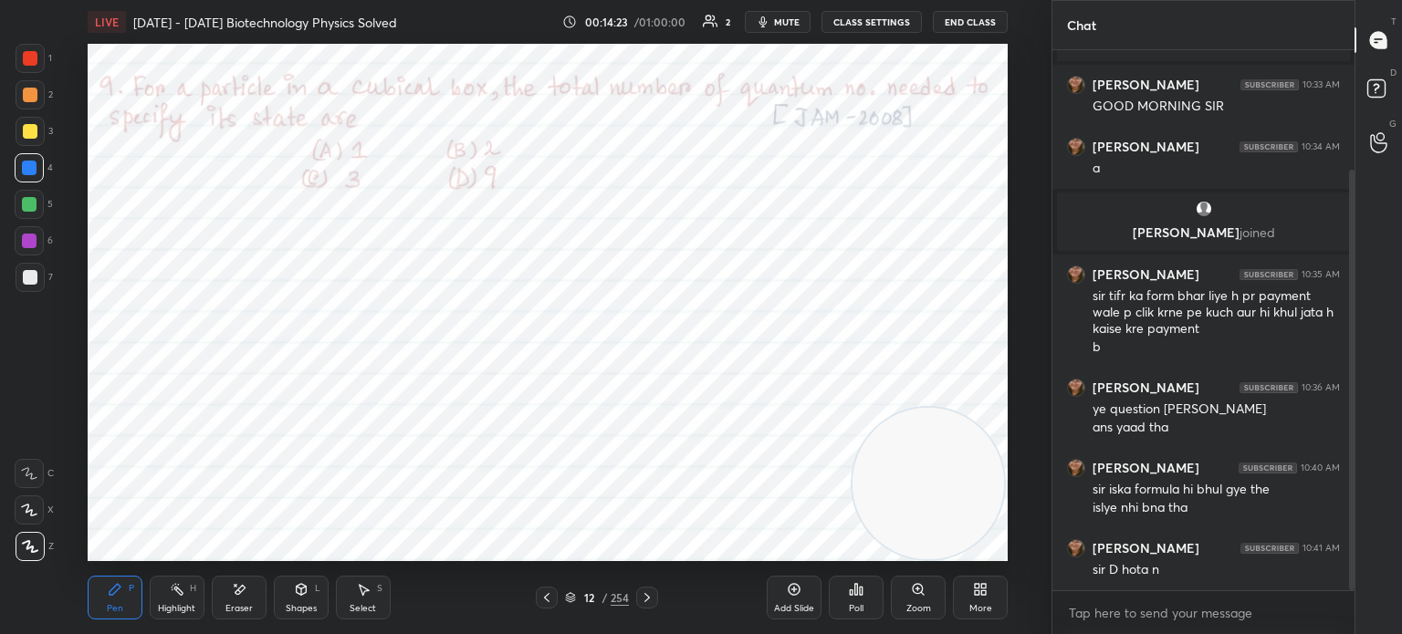
click at [560, 595] on div "12 / 254" at bounding box center [597, 598] width 122 height 22
click at [556, 573] on div "Pen P Highlight H Eraser Shapes L Select S 12 / 254 Add Slide Poll Zoom More" at bounding box center [548, 597] width 920 height 73
click at [547, 605] on icon at bounding box center [546, 598] width 15 height 15
click at [529, 598] on div "11 / 254" at bounding box center [597, 598] width 340 height 22
click at [558, 592] on div "11 / 254" at bounding box center [597, 598] width 122 height 22
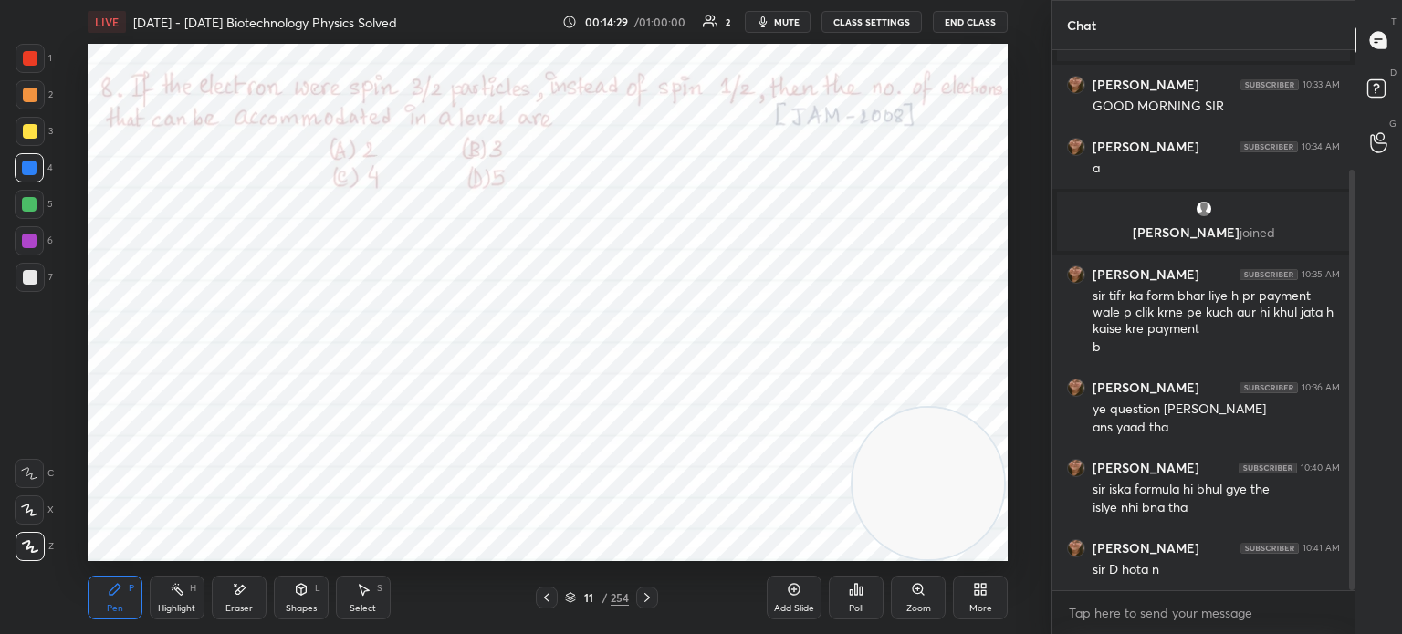
click at [545, 593] on icon at bounding box center [546, 598] width 15 height 15
click at [535, 584] on div "Pen P Highlight H Eraser Shapes L Select S 10 / 254 Add Slide Poll Zoom More" at bounding box center [548, 597] width 920 height 73
click at [544, 591] on icon at bounding box center [546, 598] width 15 height 15
click at [546, 591] on icon at bounding box center [546, 598] width 15 height 15
click at [877, 604] on div "Poll" at bounding box center [856, 598] width 55 height 44
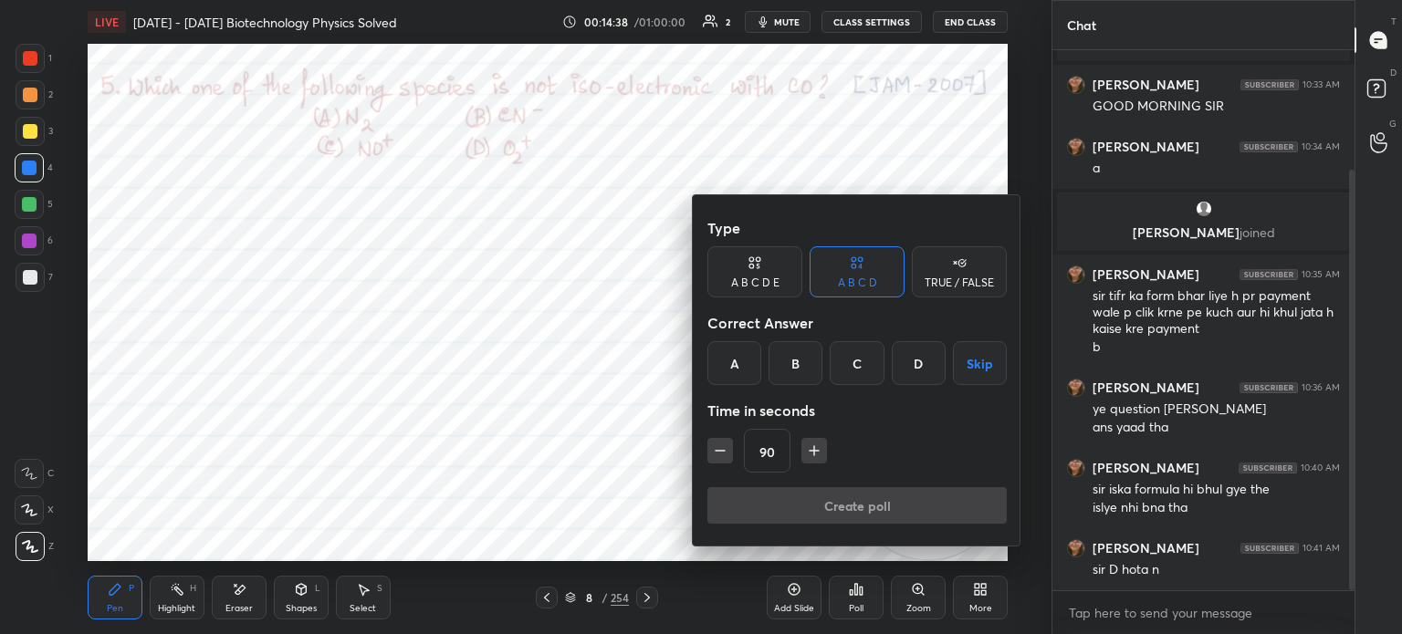
click at [861, 367] on div "C" at bounding box center [857, 363] width 54 height 44
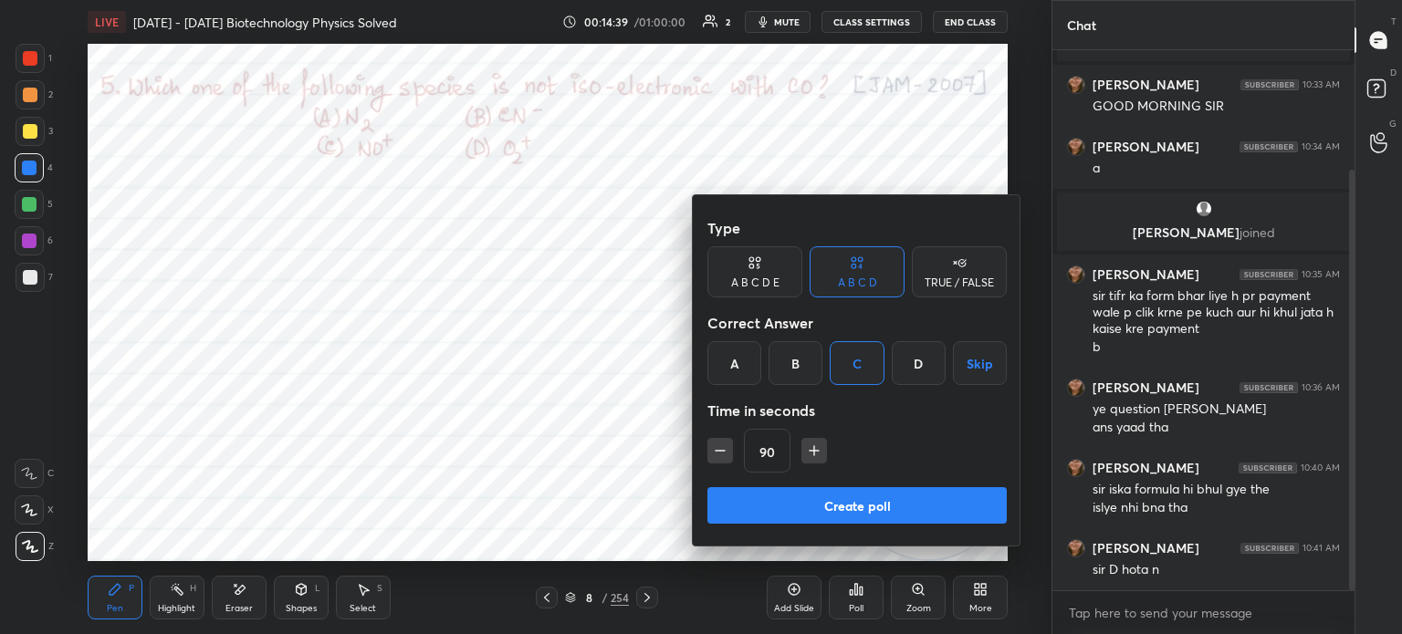
click at [720, 451] on icon "button" at bounding box center [720, 451] width 9 height 0
type input "75"
click at [781, 510] on button "Create poll" at bounding box center [856, 505] width 299 height 37
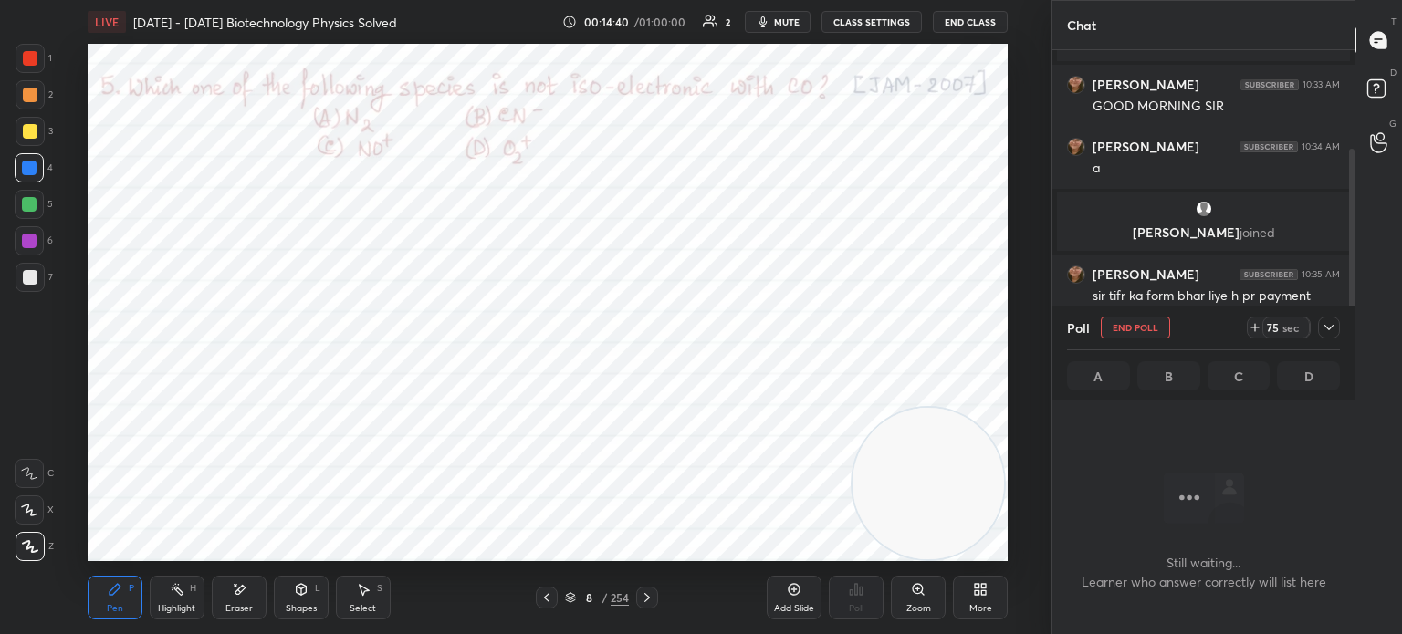
scroll to position [5, 5]
click at [79, 194] on div "Setting up your live class Congratulations on completing 6 years with Unacademy…" at bounding box center [547, 302] width 978 height 517
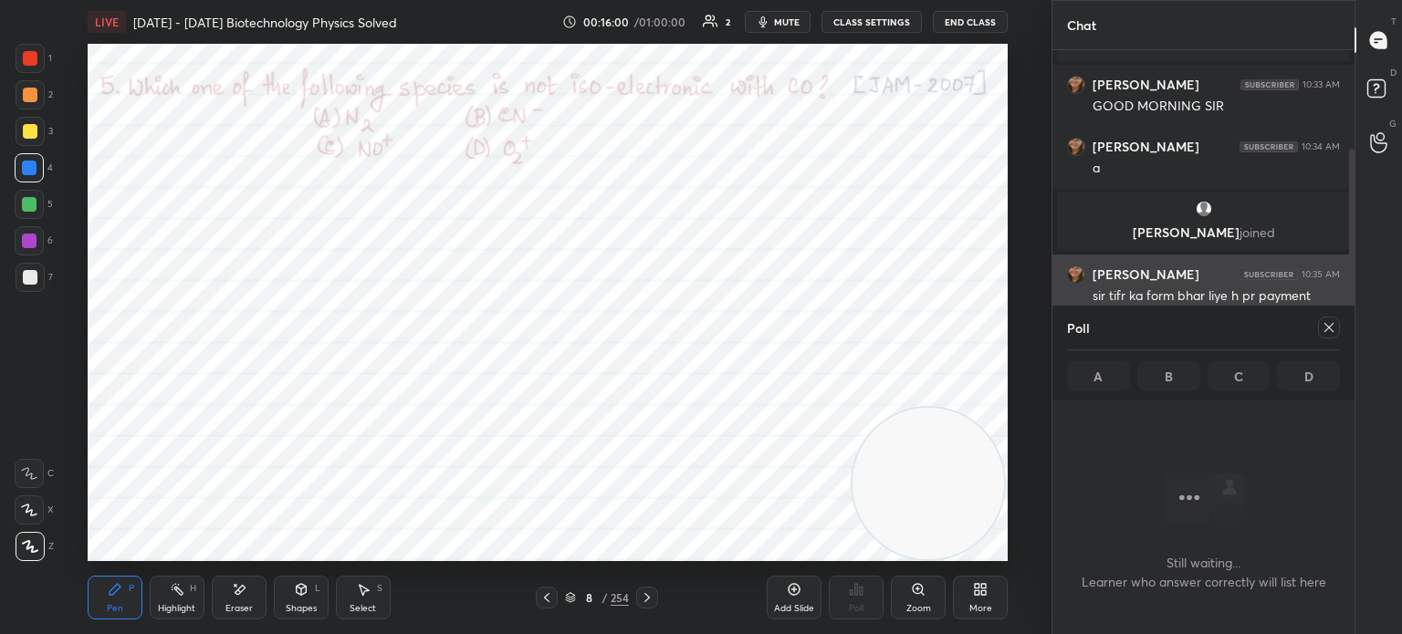
click at [1325, 328] on icon at bounding box center [1329, 327] width 15 height 15
type textarea "x"
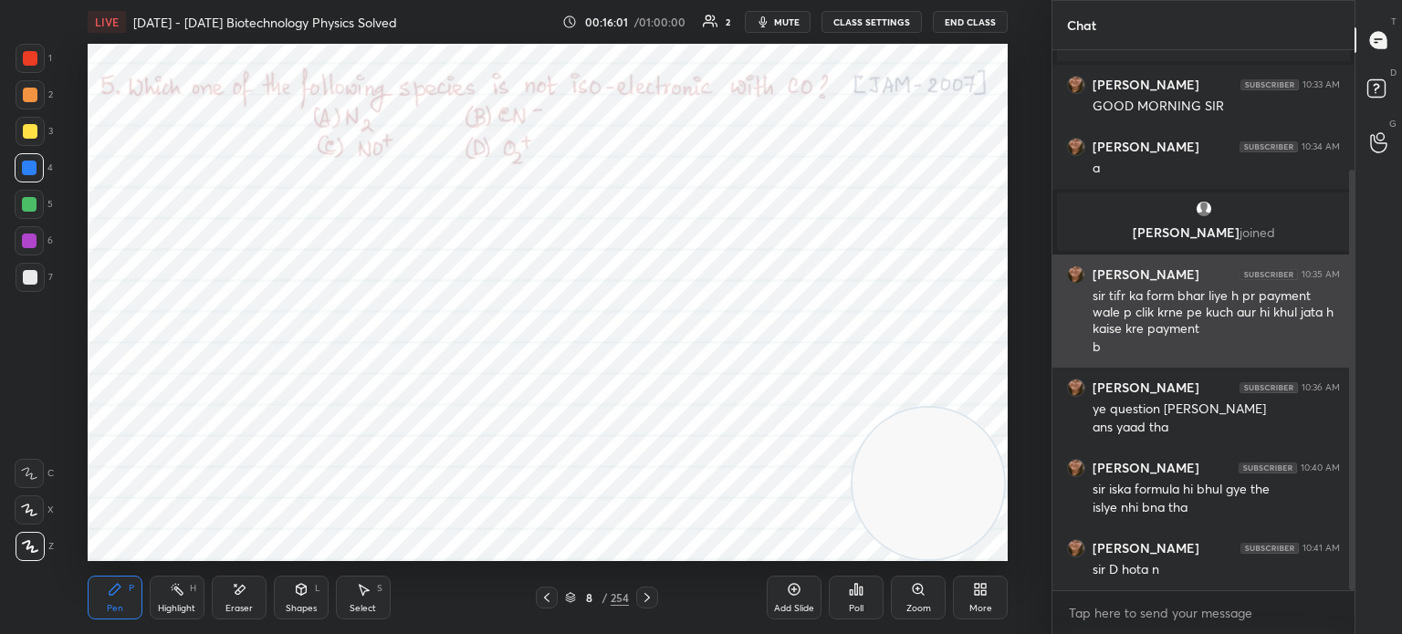
scroll to position [6, 5]
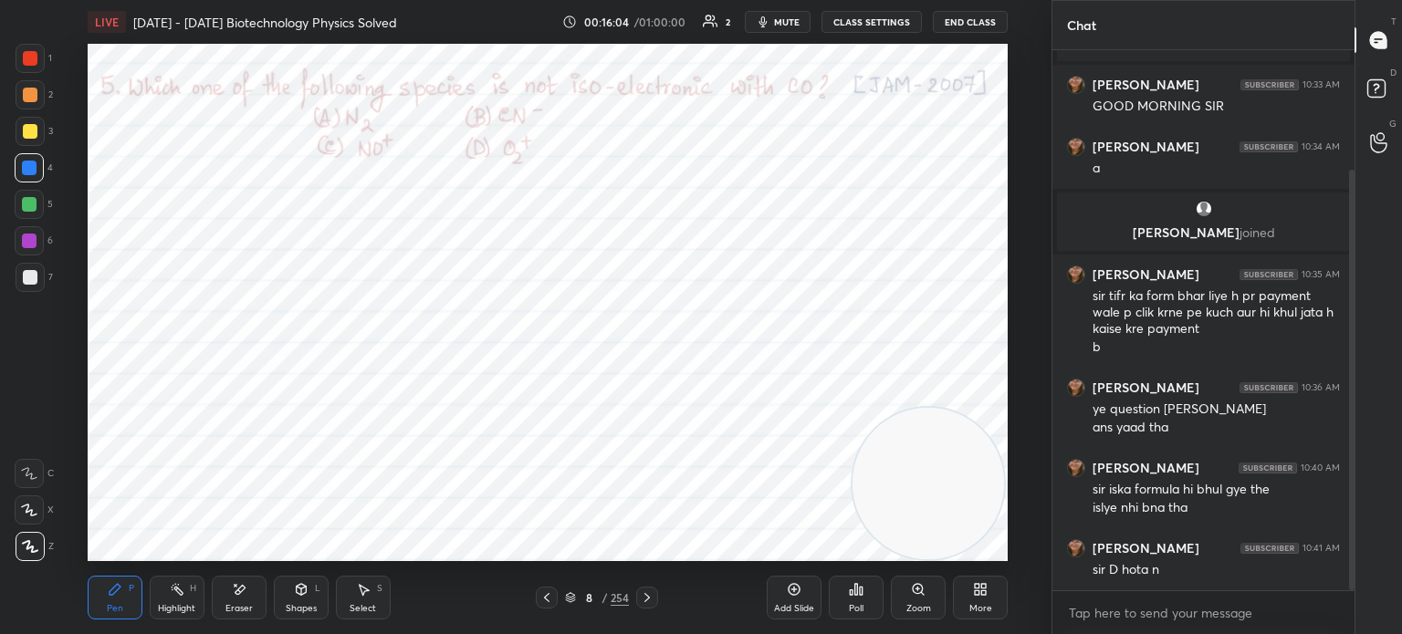
click at [548, 594] on icon at bounding box center [546, 598] width 15 height 15
click at [861, 609] on div "Poll" at bounding box center [856, 608] width 15 height 9
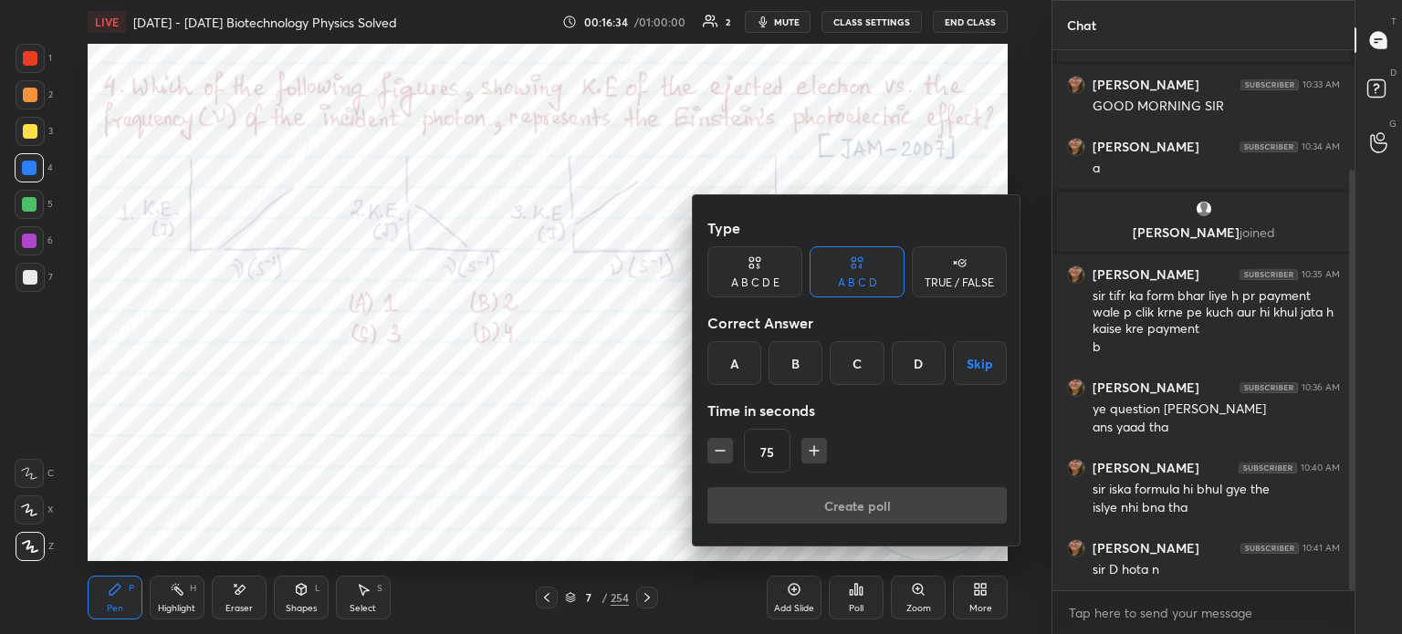
click at [747, 361] on div "A" at bounding box center [734, 363] width 54 height 44
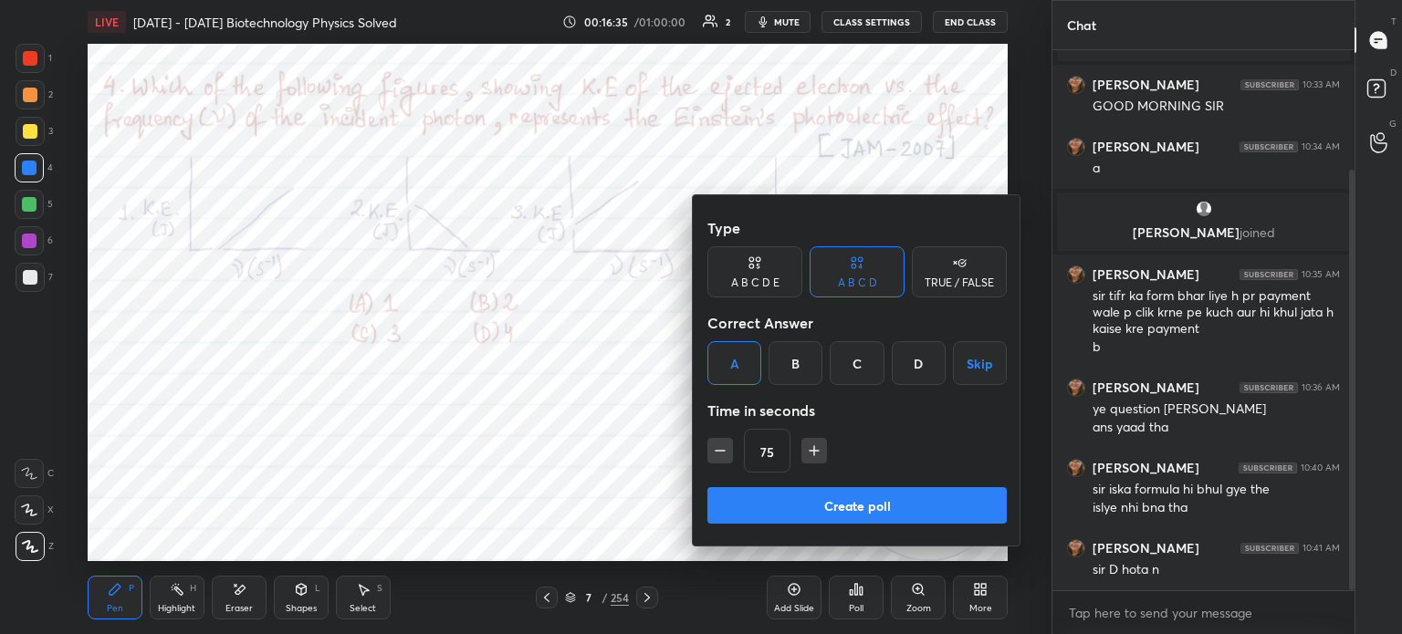
click at [796, 459] on div "75" at bounding box center [856, 451] width 299 height 44
click at [801, 464] on div "75" at bounding box center [856, 451] width 299 height 44
click at [805, 455] on icon "button" at bounding box center [814, 451] width 18 height 18
type input "90"
click at [786, 510] on button "Create poll" at bounding box center [856, 505] width 299 height 37
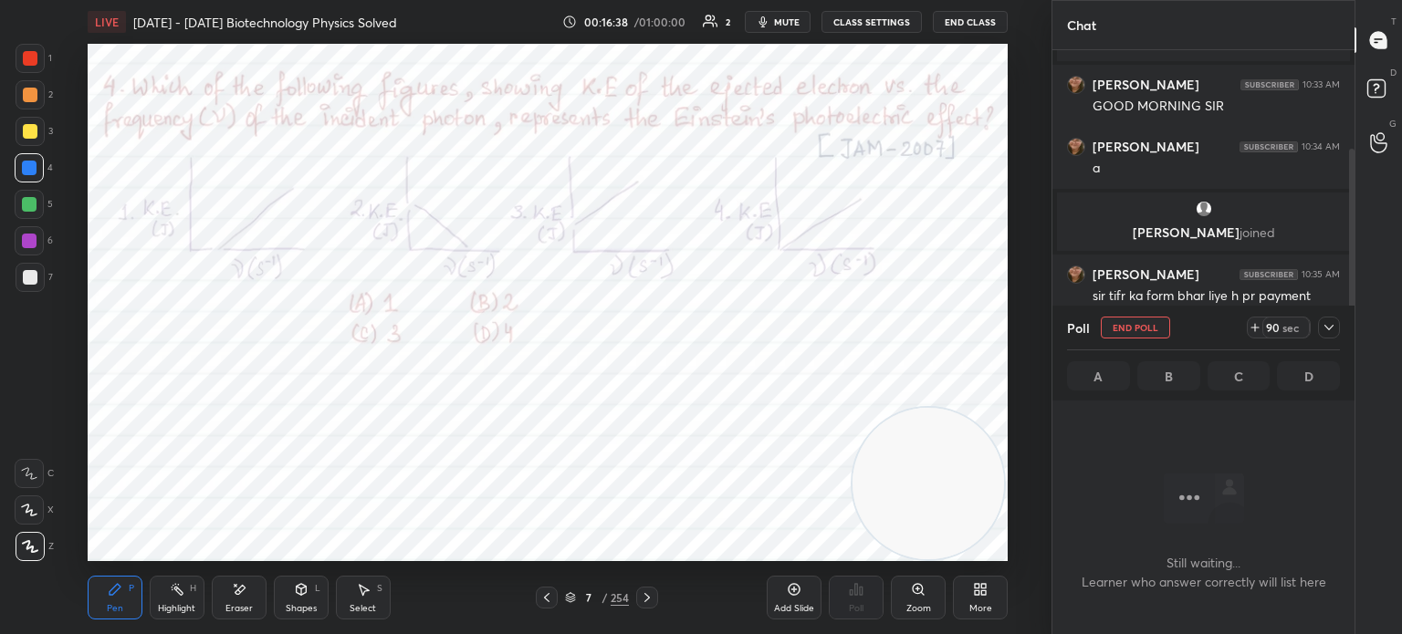
scroll to position [440, 297]
click at [807, 24] on button "mute" at bounding box center [778, 22] width 66 height 22
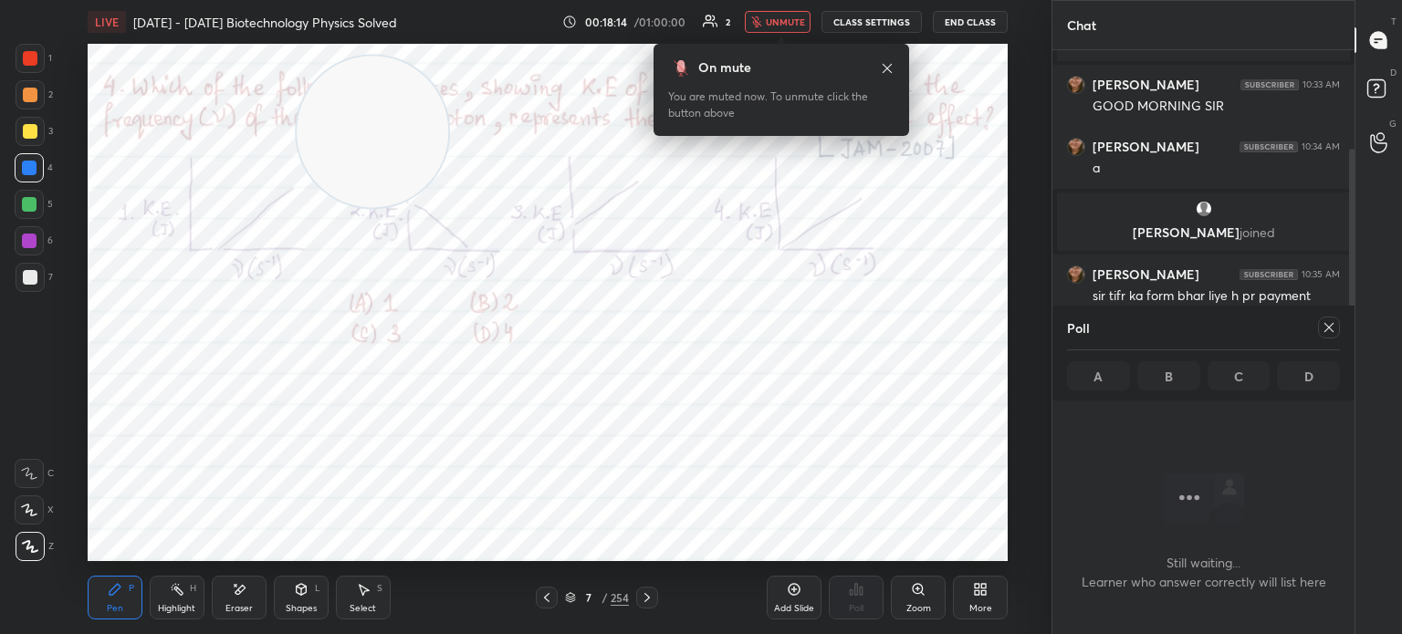
click at [789, 28] on button "unmute" at bounding box center [778, 22] width 66 height 22
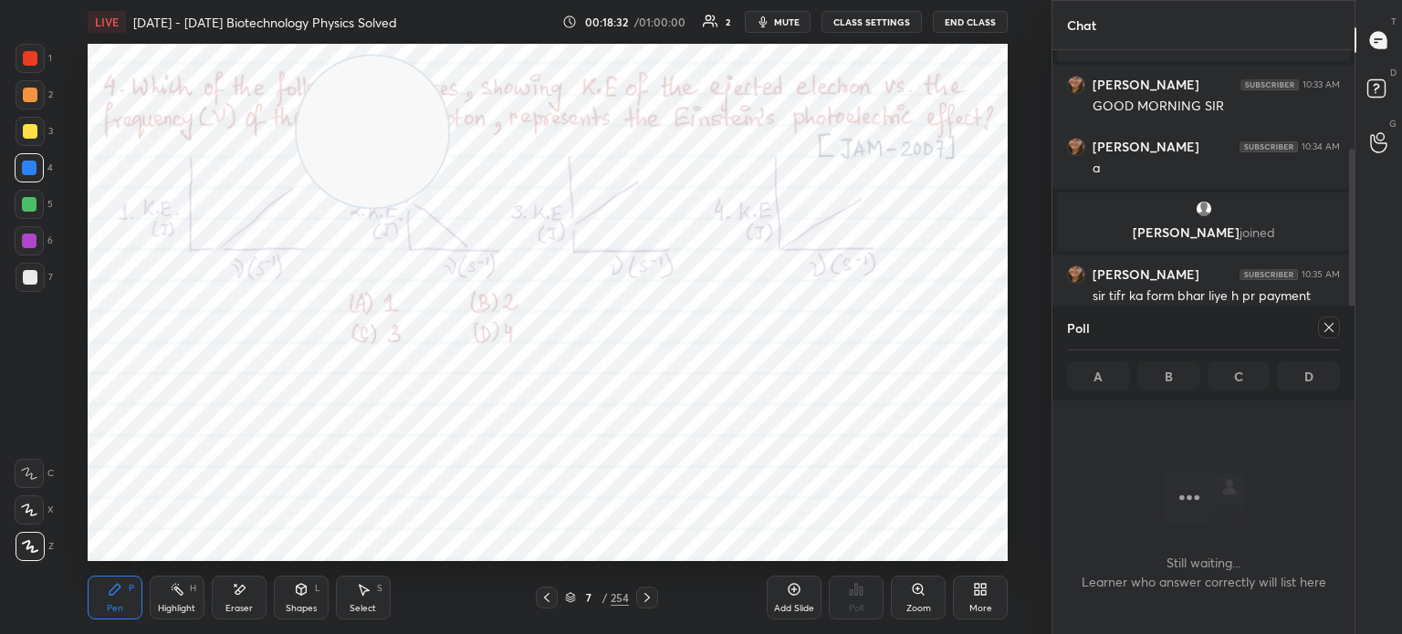
click at [807, 28] on button "mute" at bounding box center [778, 22] width 66 height 22
click at [545, 594] on icon at bounding box center [546, 598] width 15 height 15
click at [545, 591] on icon at bounding box center [546, 598] width 15 height 15
click at [544, 601] on icon at bounding box center [546, 598] width 15 height 15
click at [543, 595] on icon at bounding box center [546, 598] width 15 height 15
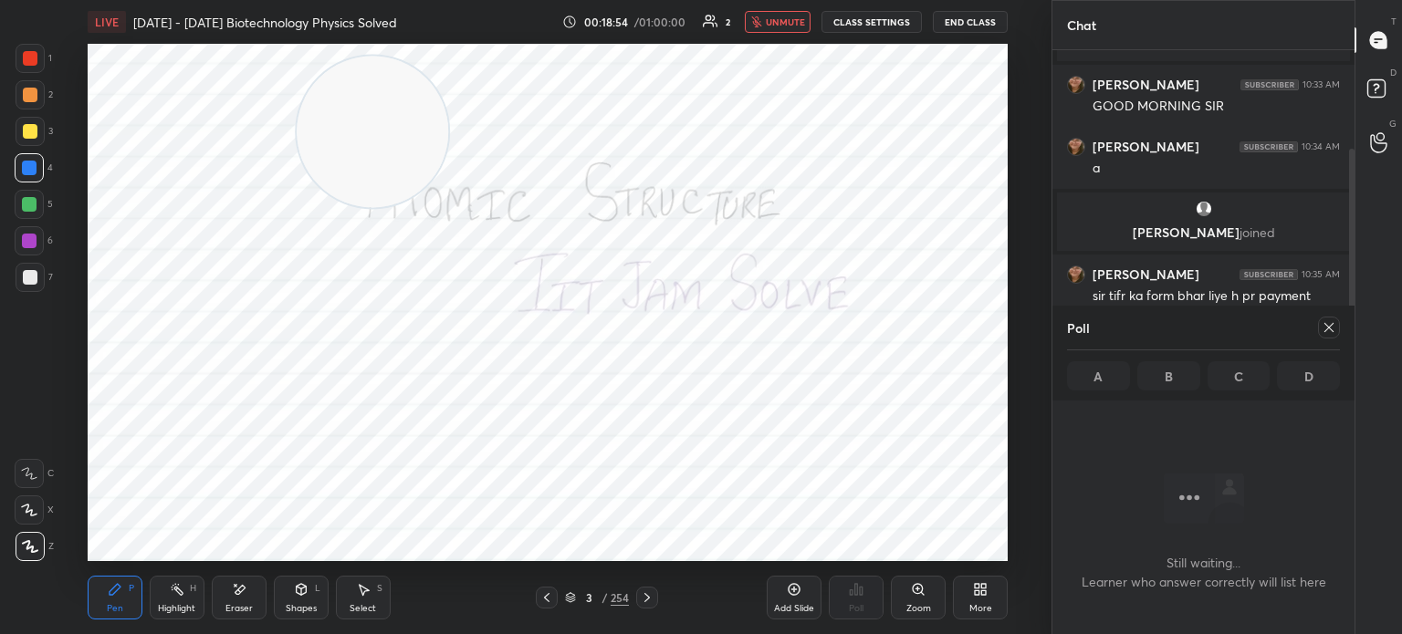
click at [652, 594] on icon at bounding box center [647, 598] width 15 height 15
click at [646, 594] on icon at bounding box center [647, 598] width 15 height 15
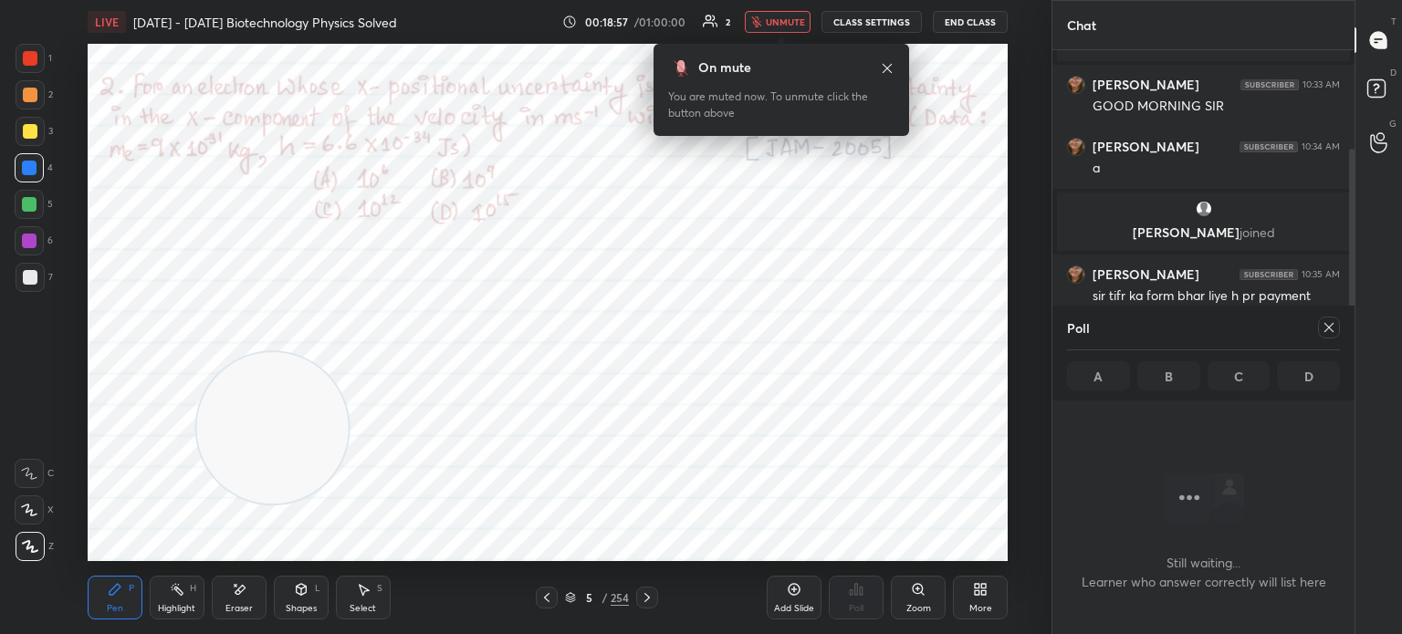
click at [653, 594] on icon at bounding box center [647, 598] width 15 height 15
click at [661, 601] on div "6 / 254" at bounding box center [597, 598] width 340 height 22
click at [647, 595] on icon at bounding box center [647, 598] width 15 height 15
click at [549, 598] on icon at bounding box center [546, 598] width 15 height 15
click at [548, 601] on icon at bounding box center [546, 598] width 15 height 15
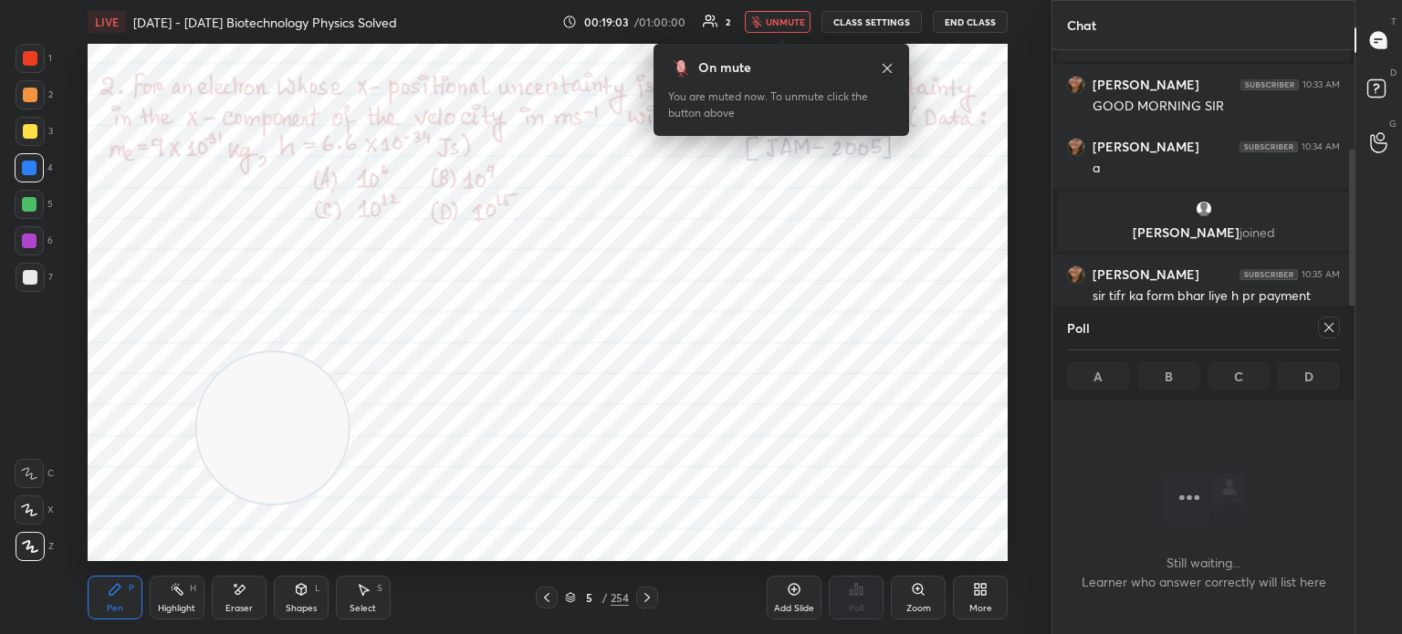
click at [894, 68] on div "On mute You are muted now. To unmute click the button above" at bounding box center [781, 90] width 256 height 92
click at [887, 68] on icon at bounding box center [887, 67] width 9 height 9
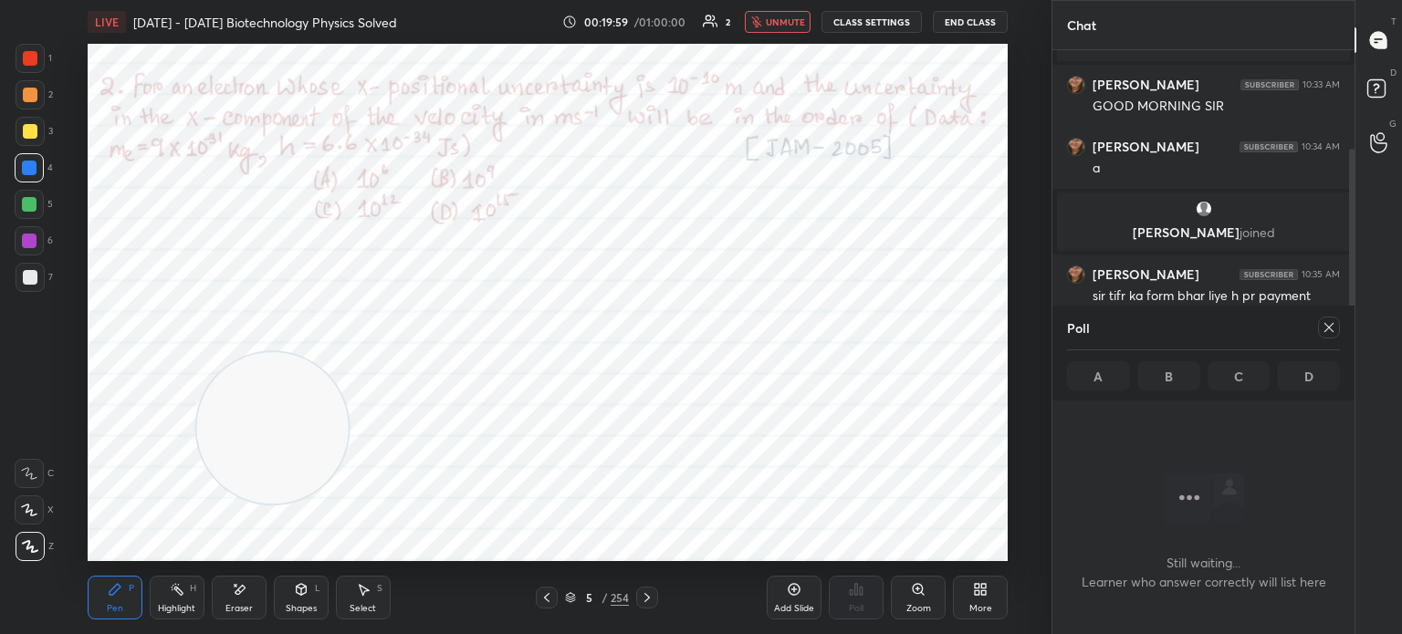
click at [1322, 327] on icon at bounding box center [1329, 327] width 15 height 15
type textarea "x"
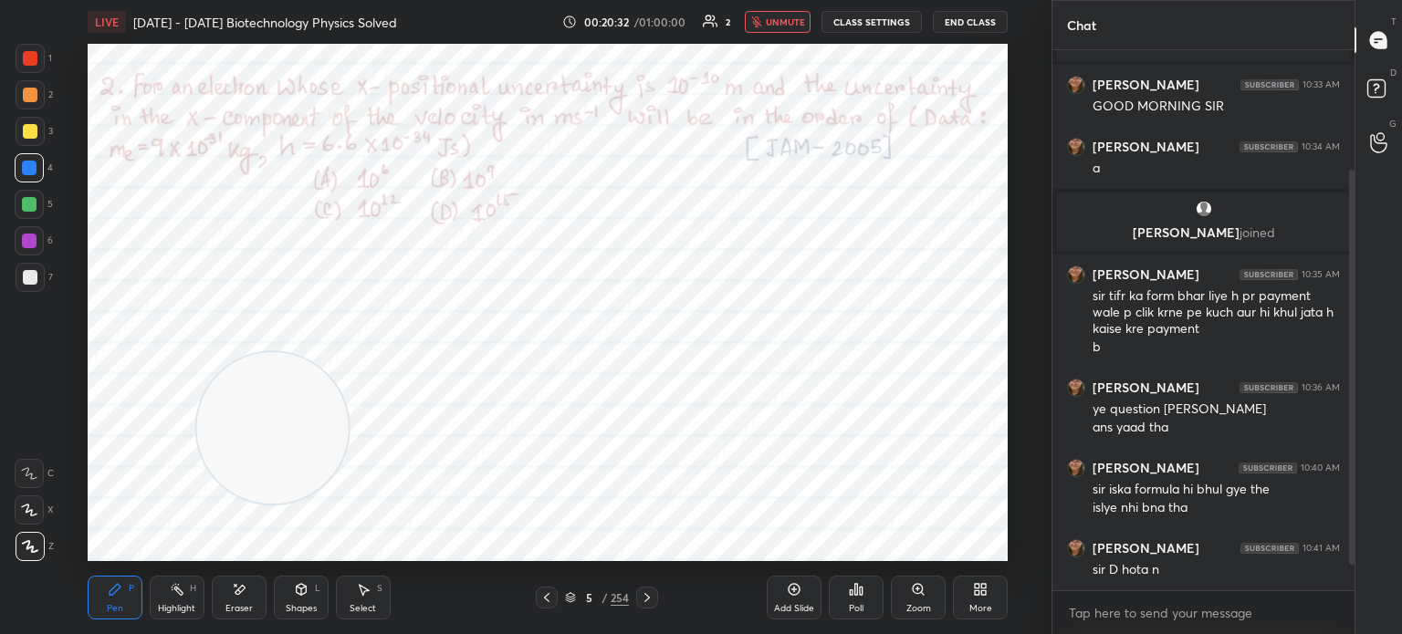
scroll to position [219, 0]
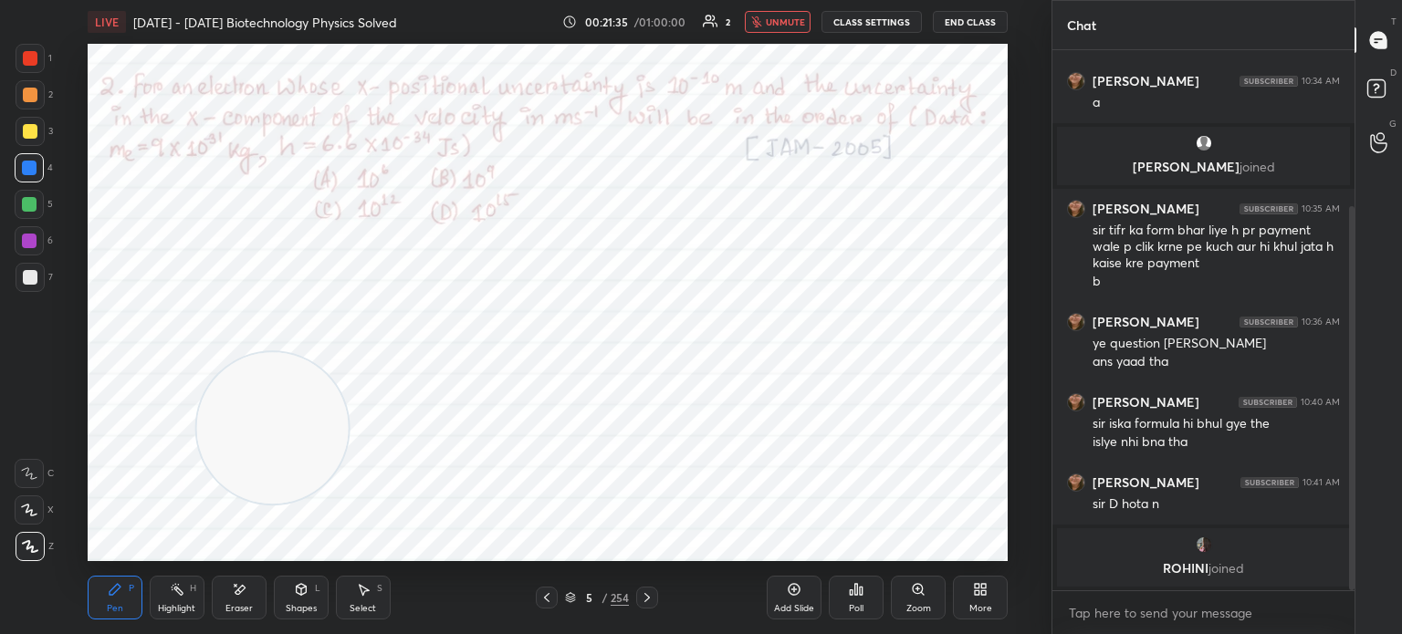
click at [789, 25] on span "unmute" at bounding box center [785, 22] width 39 height 13
click at [796, 26] on span "mute" at bounding box center [787, 22] width 26 height 13
click at [789, 15] on button "unmute" at bounding box center [778, 22] width 66 height 22
click at [791, 21] on span "mute" at bounding box center [787, 22] width 26 height 13
click at [786, 10] on div "LIVE 2005 - 2025 Biotechnology Physics Solved 00:23:20 / 01:00:00 2 unmute CLAS…" at bounding box center [548, 22] width 920 height 44
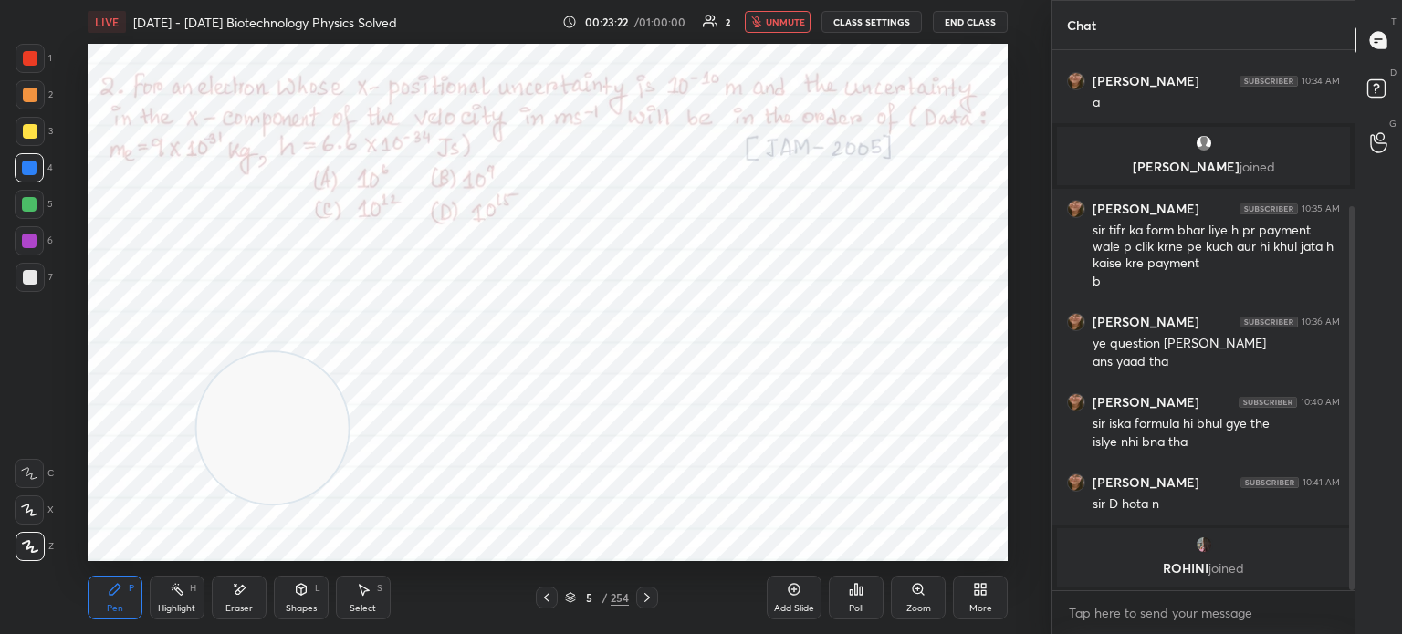
click at [788, 14] on button "unmute" at bounding box center [778, 22] width 66 height 22
click at [798, 23] on span "mute" at bounding box center [787, 22] width 26 height 13
click at [797, 21] on span "unmute" at bounding box center [785, 22] width 39 height 13
click at [995, 583] on div "More" at bounding box center [980, 598] width 55 height 44
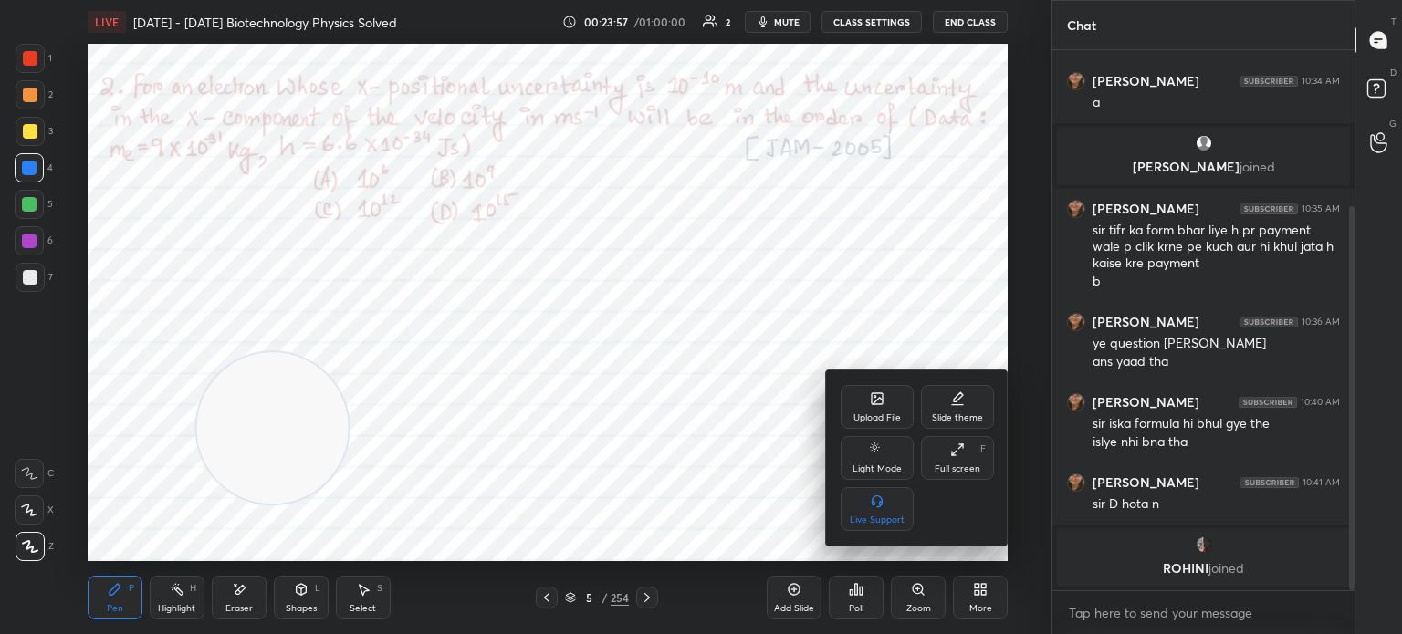
click at [892, 404] on div "Upload File" at bounding box center [877, 407] width 73 height 44
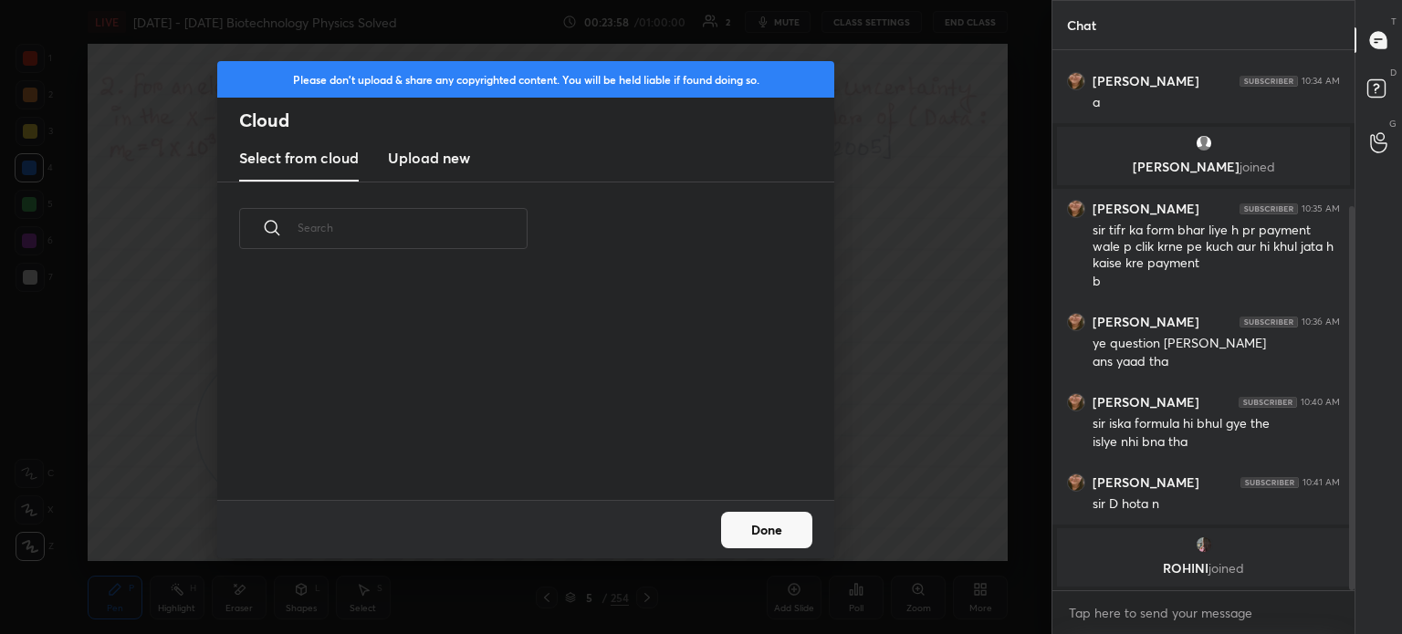
scroll to position [225, 586]
click at [447, 157] on h3 "Upload new" at bounding box center [429, 158] width 82 height 22
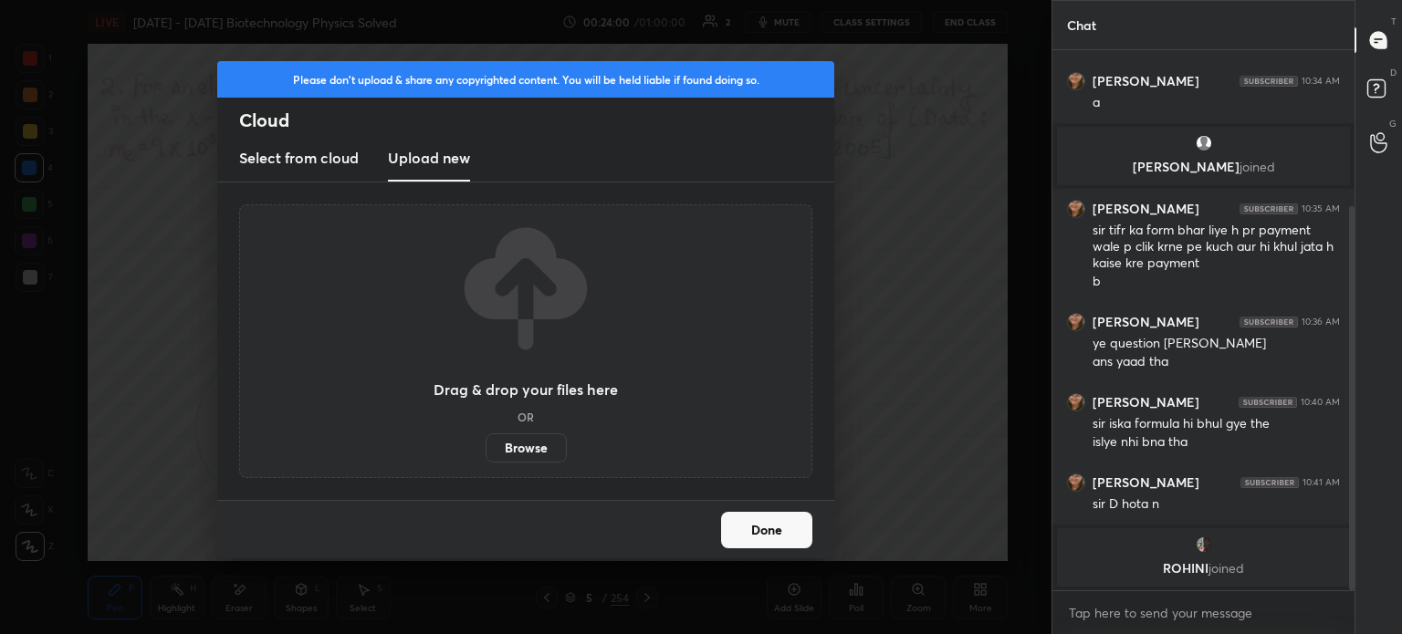
click at [545, 452] on label "Browse" at bounding box center [526, 448] width 81 height 29
click at [486, 452] on input "Browse" at bounding box center [486, 448] width 0 height 29
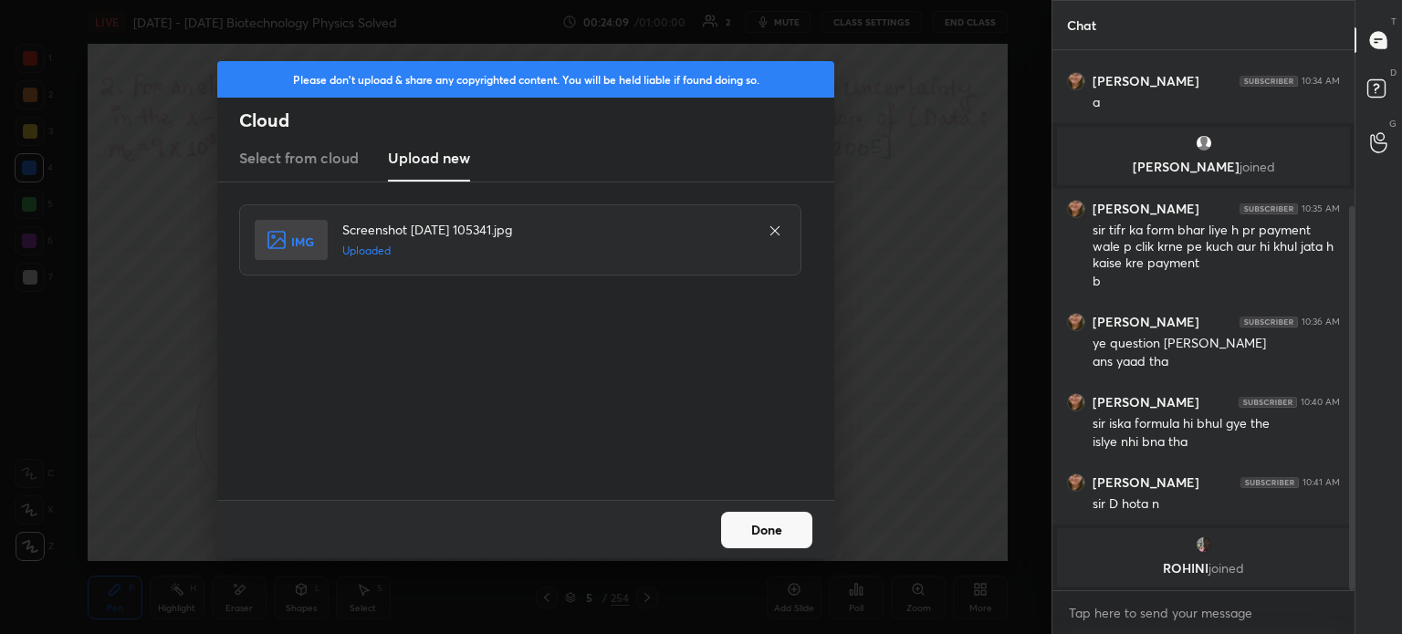
click at [750, 536] on button "Done" at bounding box center [766, 530] width 91 height 37
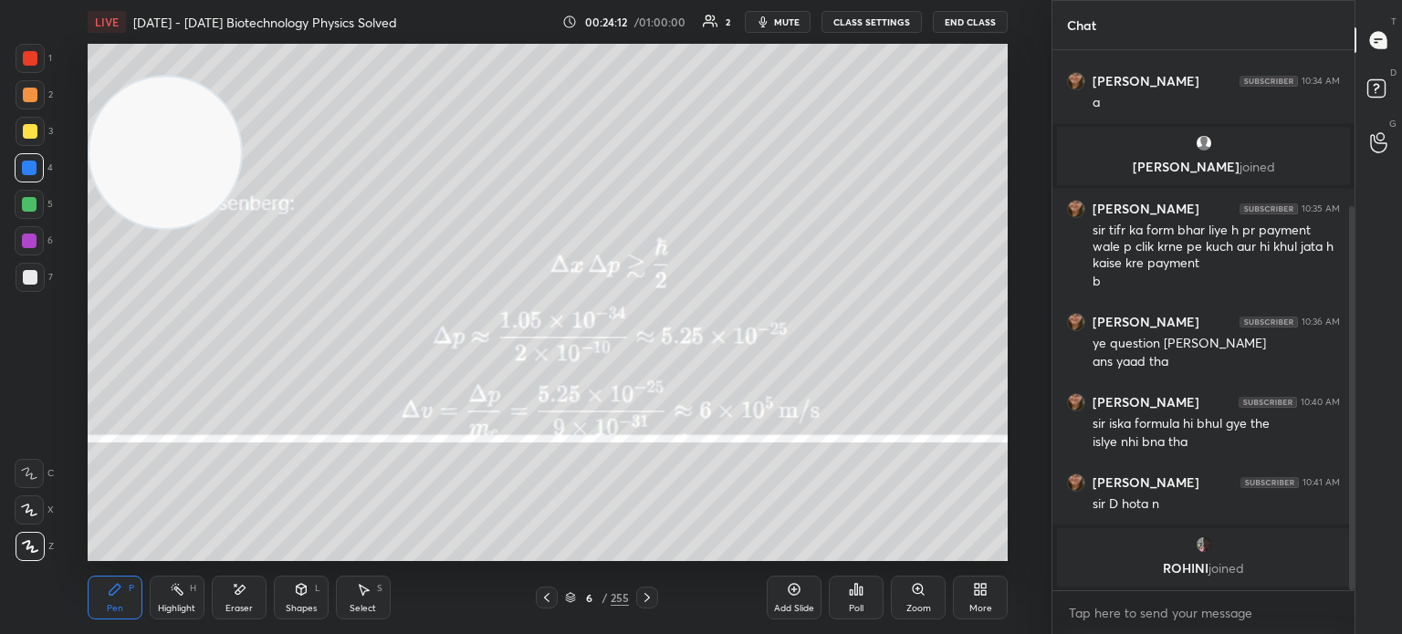
drag, startPoint x: 317, startPoint y: 439, endPoint x: 186, endPoint y: 156, distance: 311.6
click at [186, 156] on video at bounding box center [165, 153] width 152 height 152
click at [969, 587] on div "More" at bounding box center [980, 598] width 55 height 44
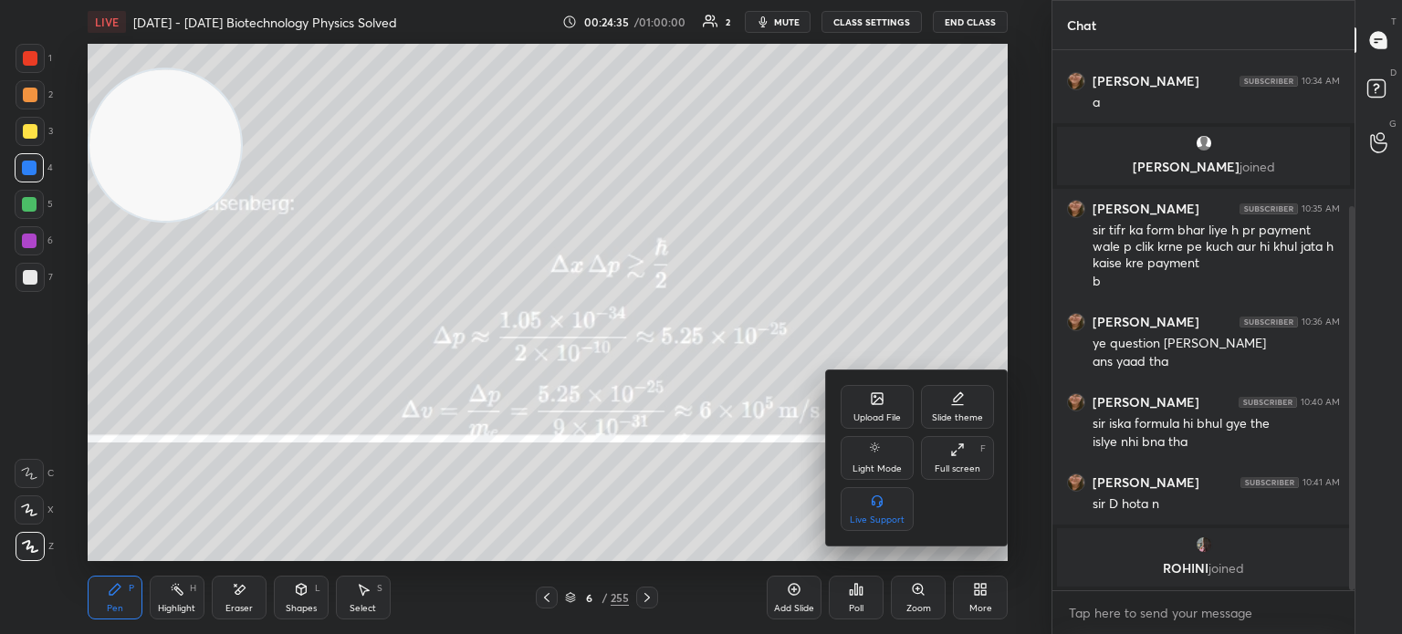
click at [873, 401] on icon at bounding box center [877, 398] width 11 height 11
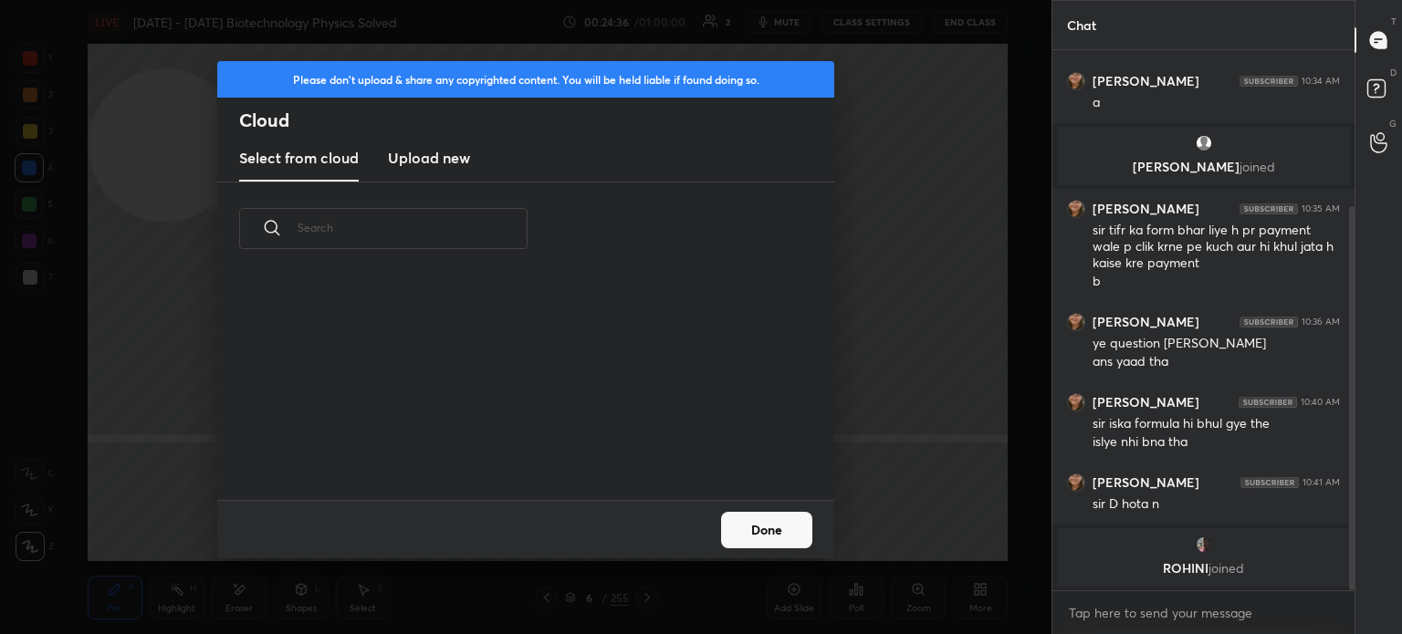
click at [438, 161] on h3 "Upload new" at bounding box center [429, 158] width 82 height 22
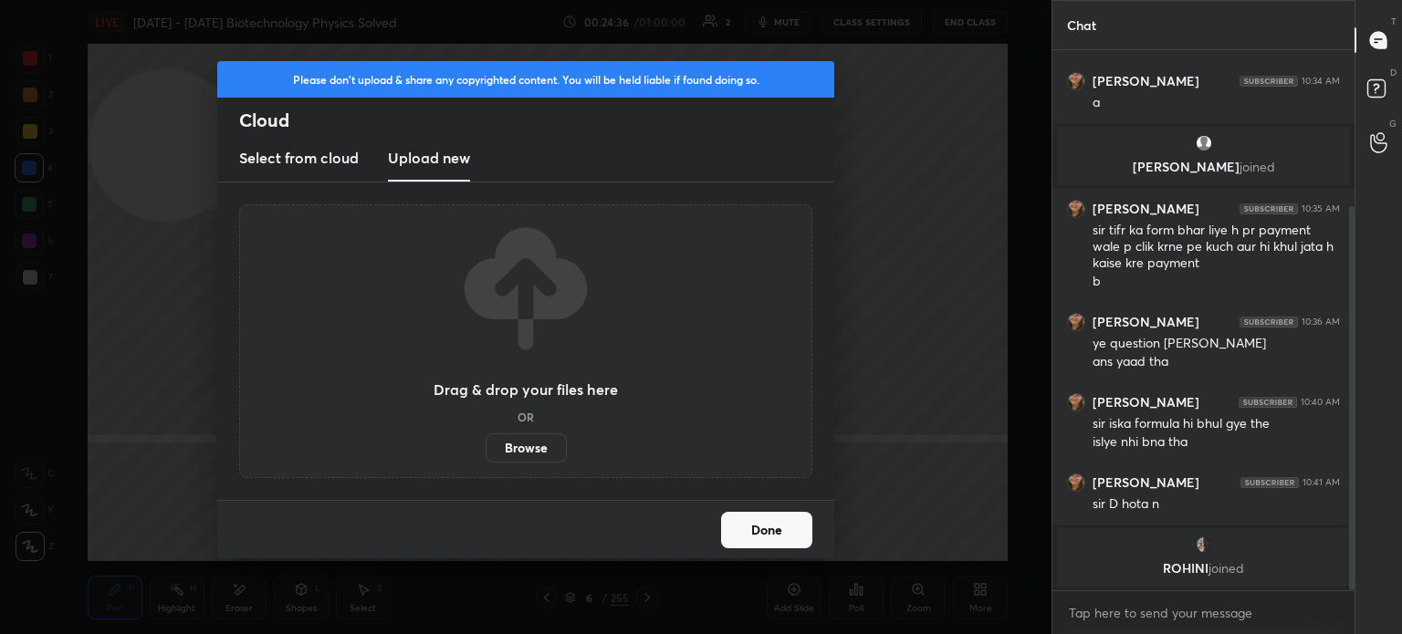
click at [515, 445] on label "Browse" at bounding box center [526, 448] width 81 height 29
click at [486, 445] on input "Browse" at bounding box center [486, 448] width 0 height 29
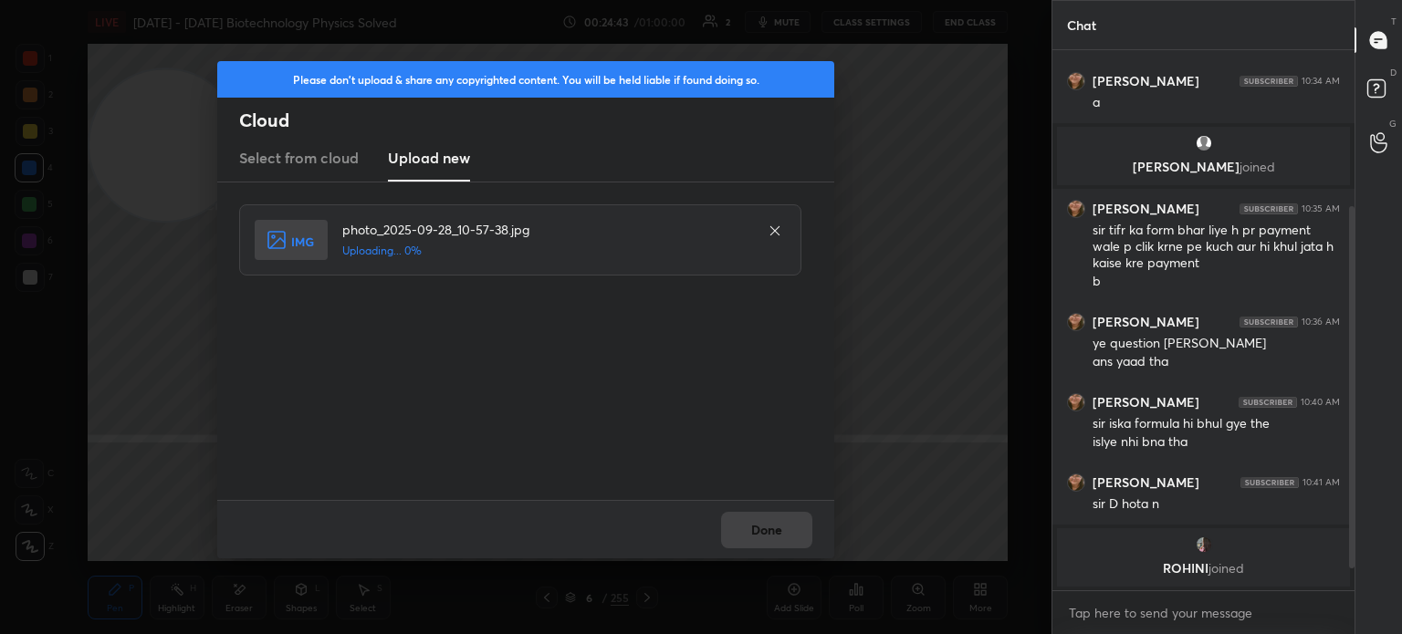
scroll to position [281, 0]
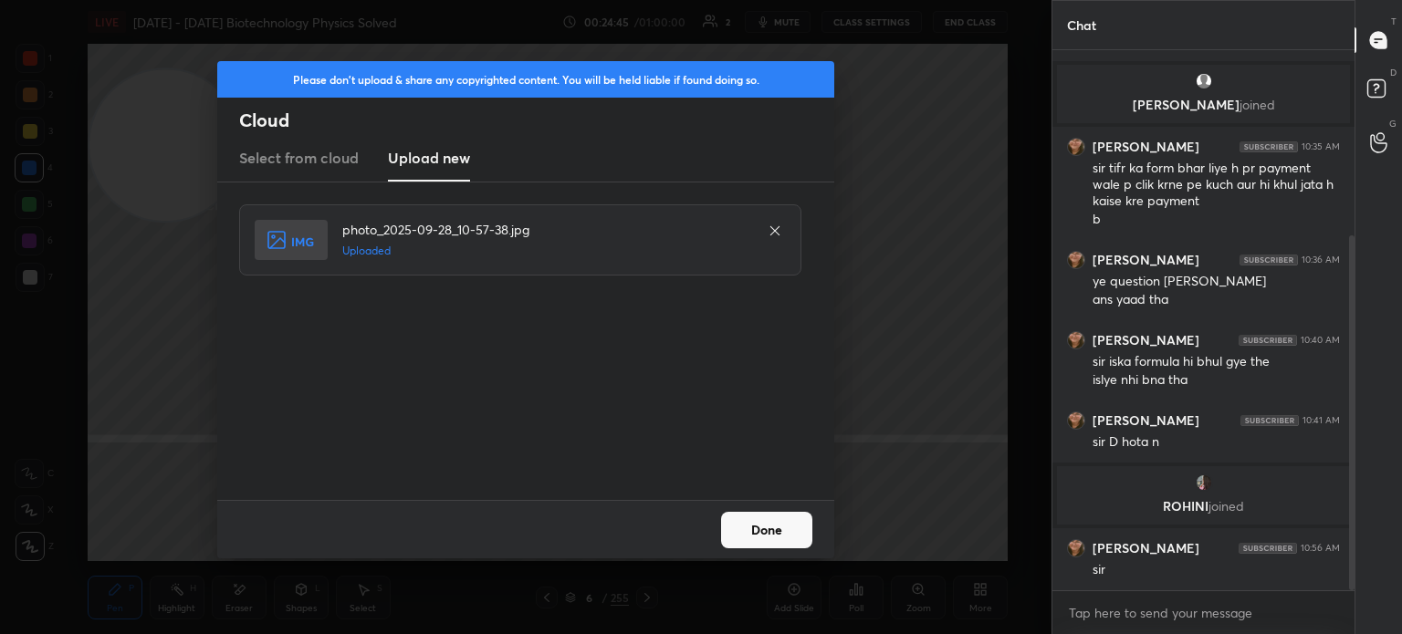
click at [774, 220] on div at bounding box center [775, 231] width 22 height 22
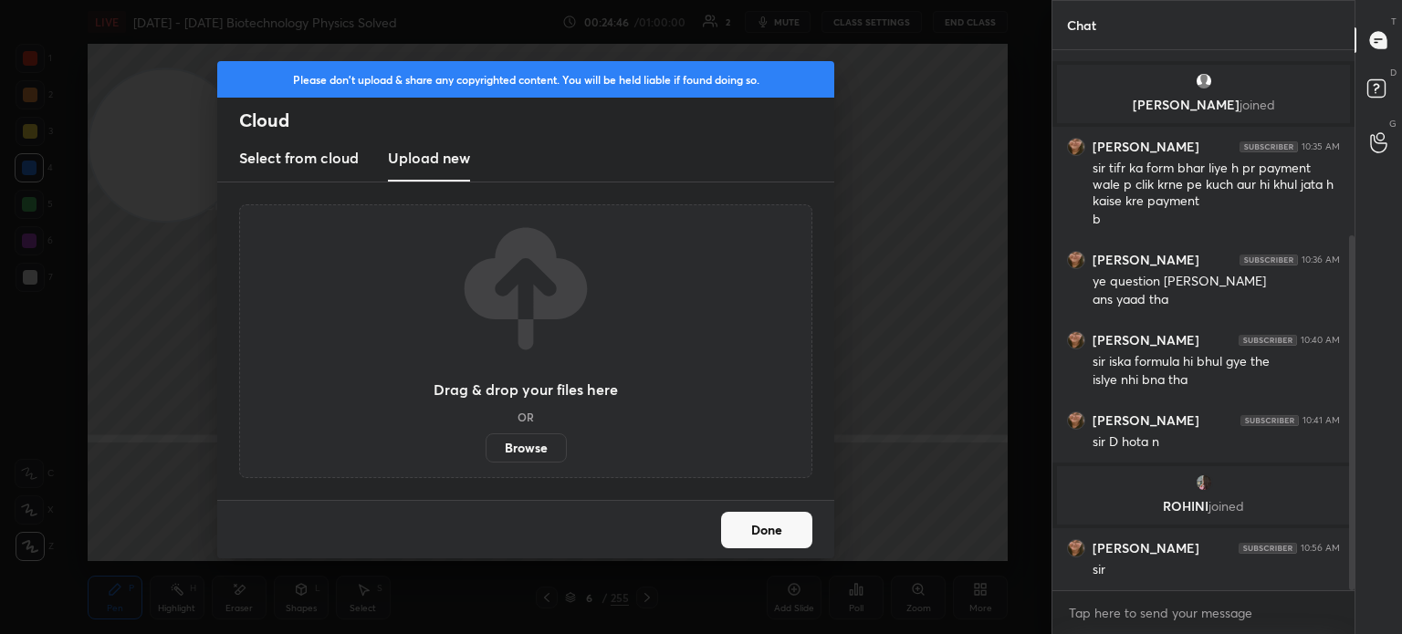
click at [770, 525] on button "Done" at bounding box center [766, 530] width 91 height 37
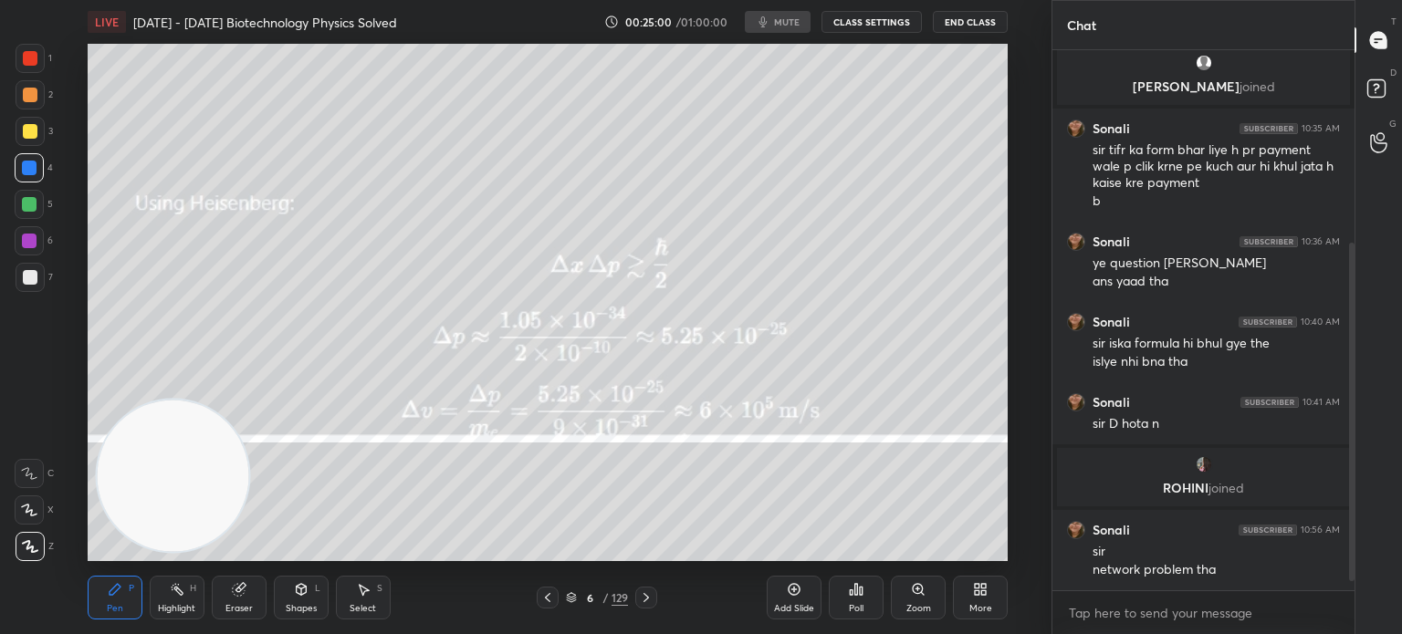
scroll to position [517, 978]
click at [28, 94] on div at bounding box center [30, 95] width 15 height 15
click at [30, 101] on div at bounding box center [30, 95] width 15 height 15
click at [37, 102] on div at bounding box center [30, 94] width 29 height 29
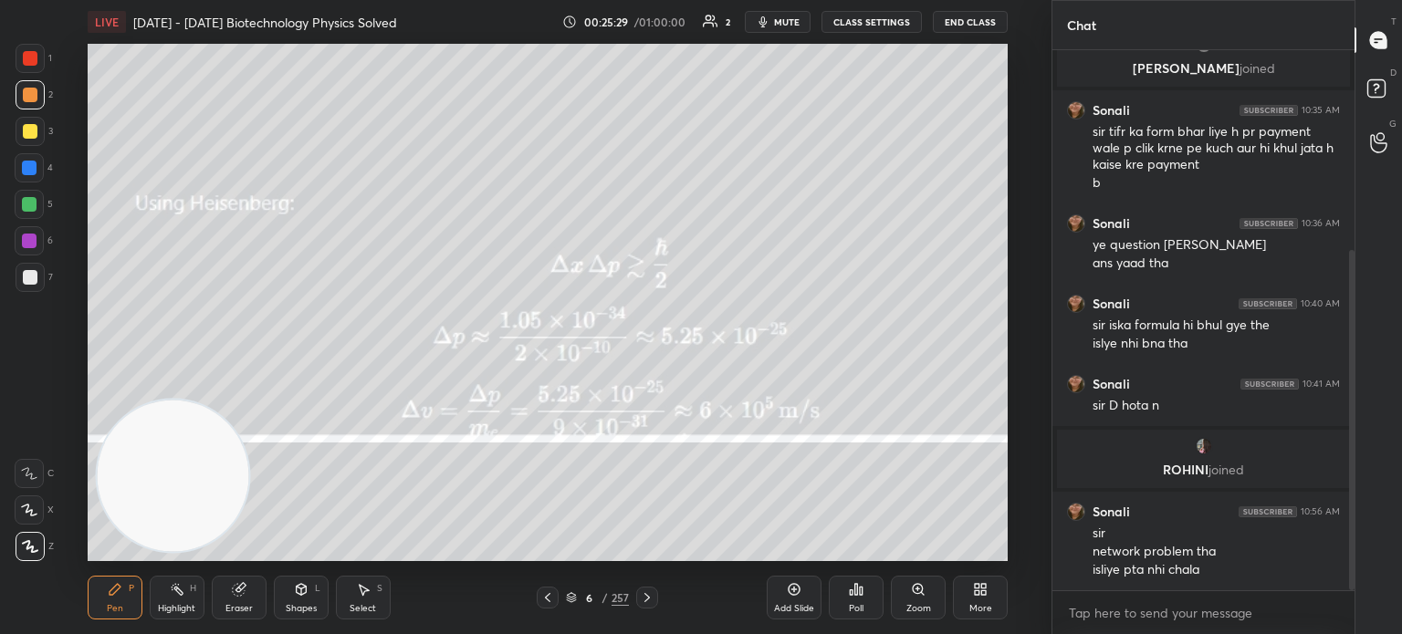
scroll to position [336, 0]
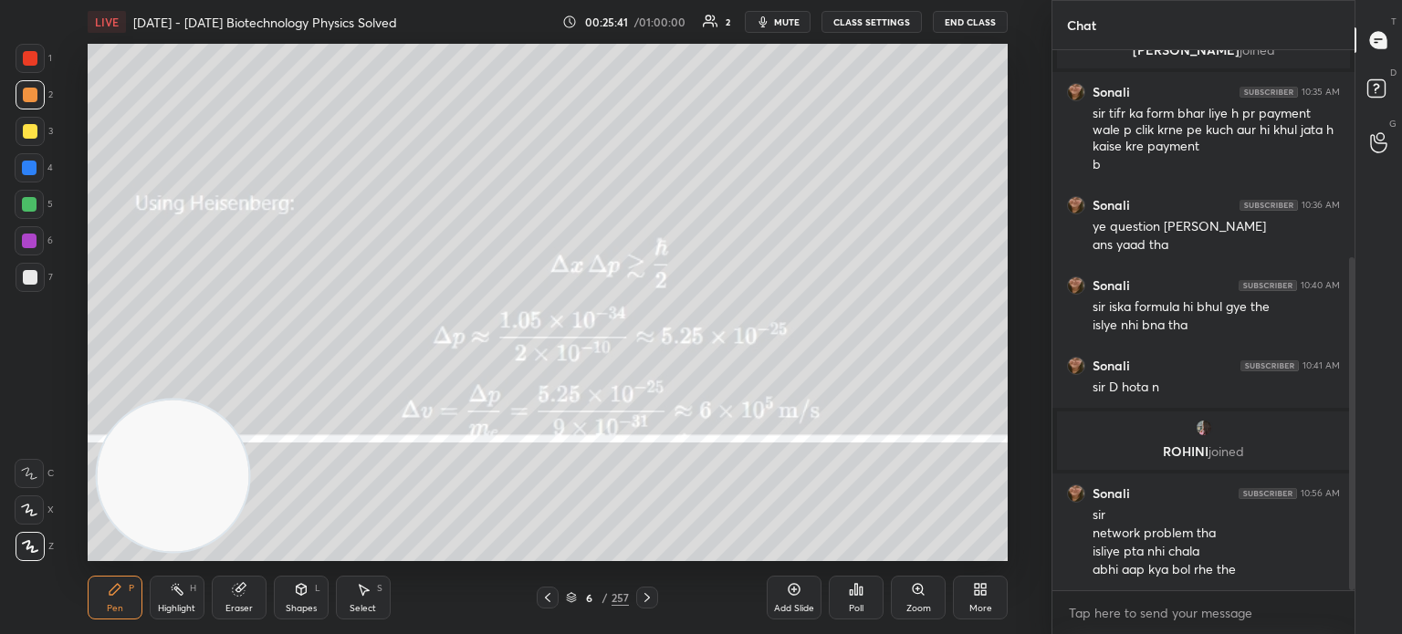
click at [570, 605] on div "6 / 257" at bounding box center [597, 598] width 63 height 16
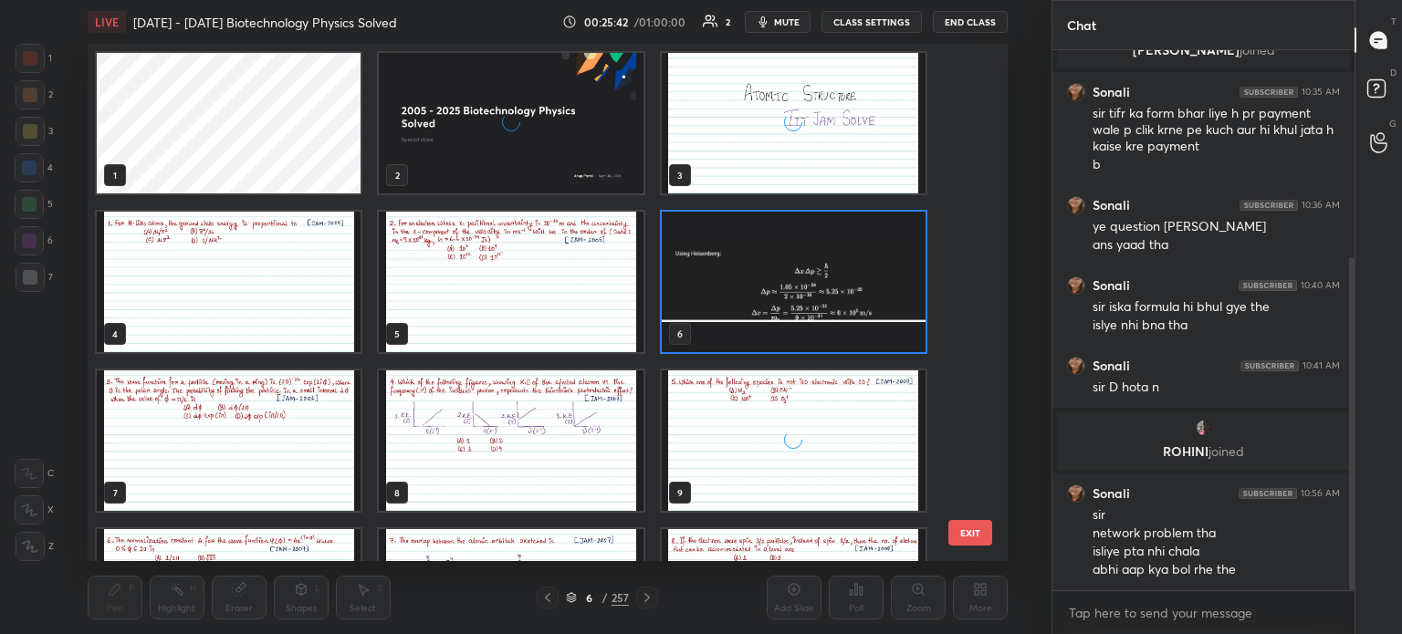
scroll to position [512, 912]
click at [964, 527] on button "EXIT" at bounding box center [970, 533] width 44 height 26
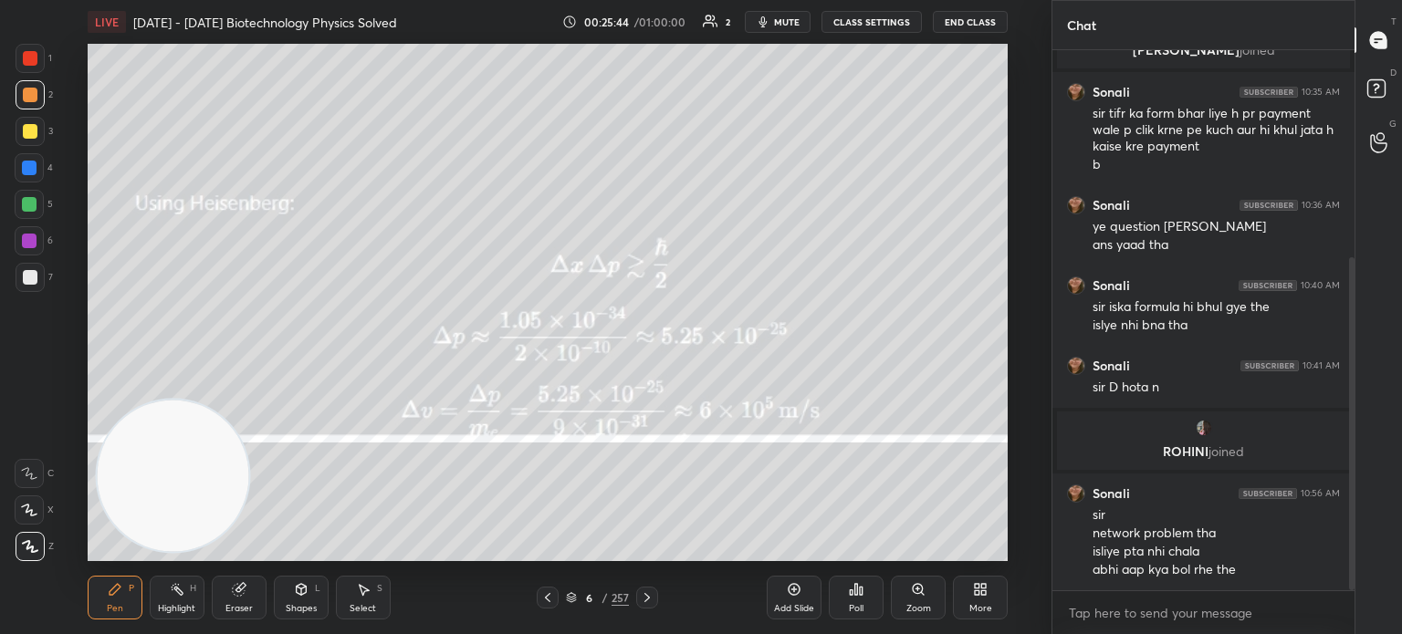
click at [977, 589] on icon at bounding box center [977, 586] width 5 height 5
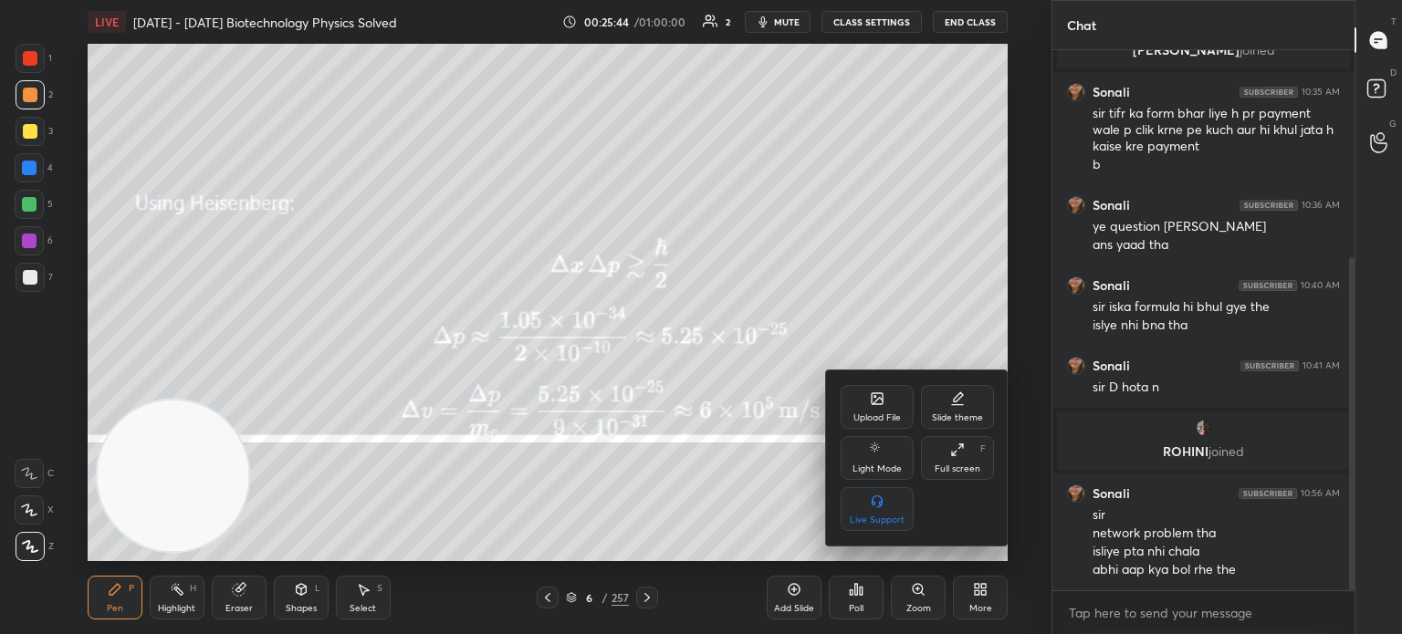
scroll to position [0, 0]
click at [871, 410] on div "Upload File" at bounding box center [877, 407] width 73 height 44
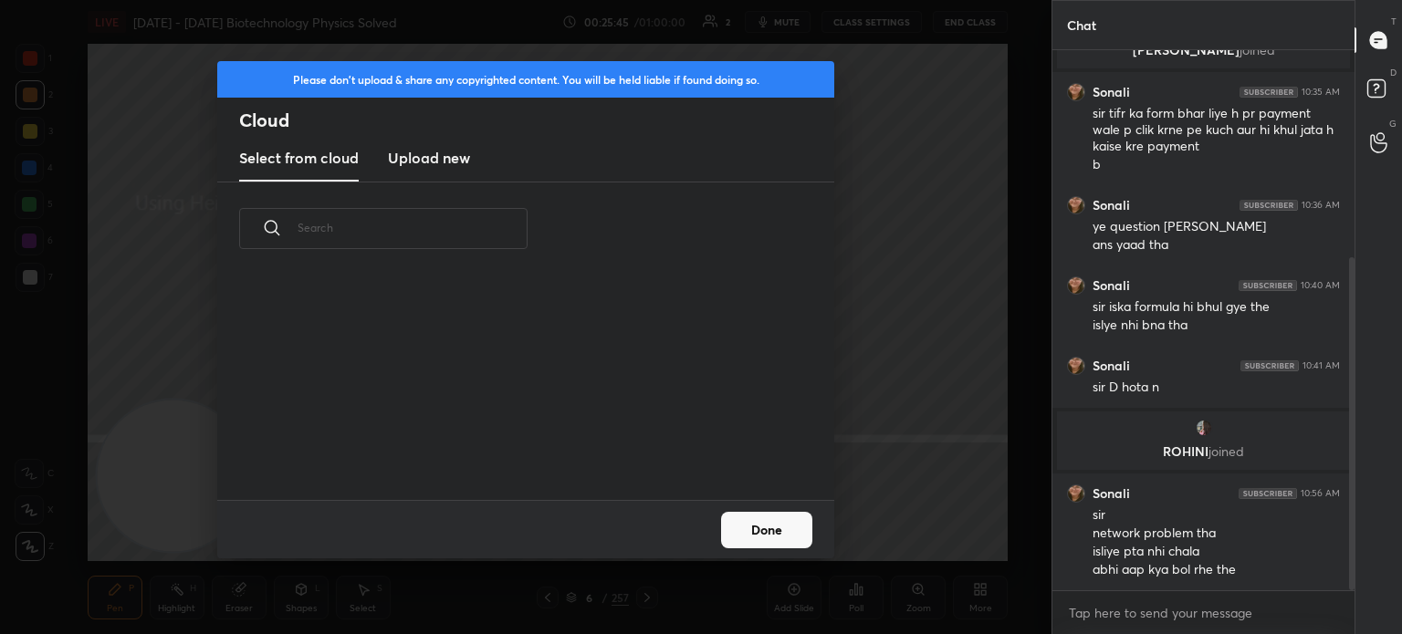
scroll to position [225, 586]
click at [425, 156] on h3 "Upload new" at bounding box center [429, 158] width 82 height 22
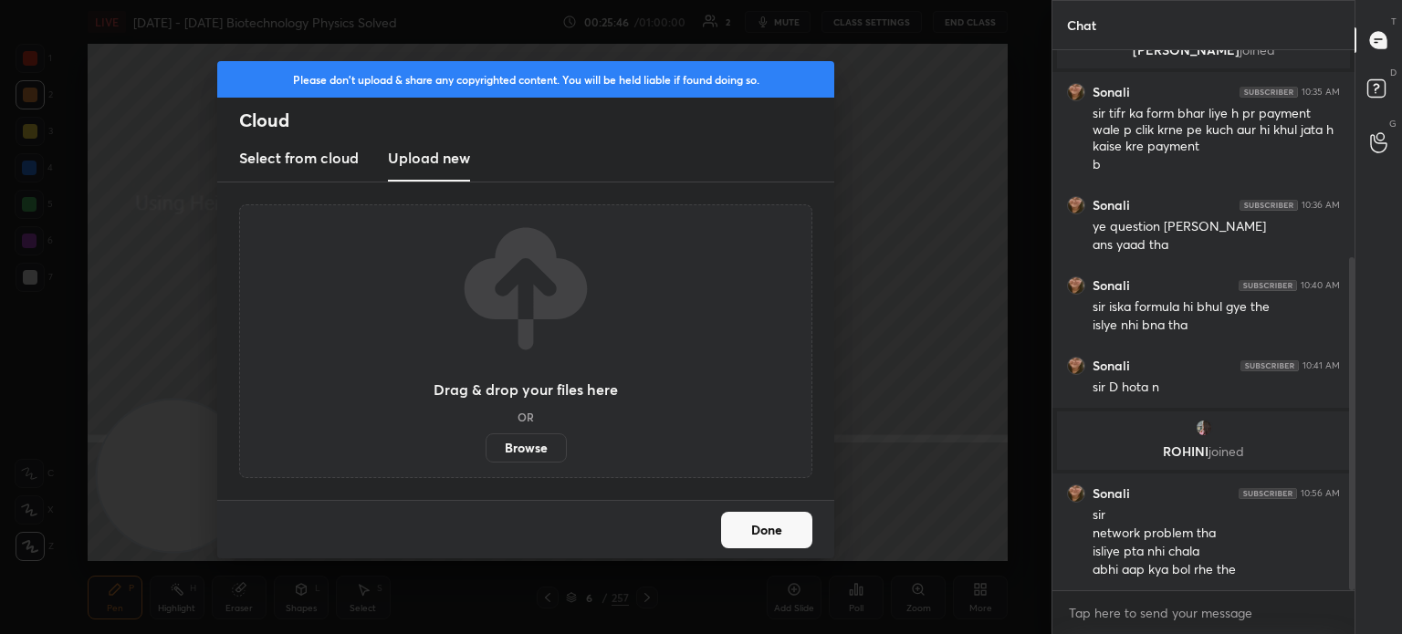
click at [528, 452] on label "Browse" at bounding box center [526, 448] width 81 height 29
click at [486, 452] on input "Browse" at bounding box center [486, 448] width 0 height 29
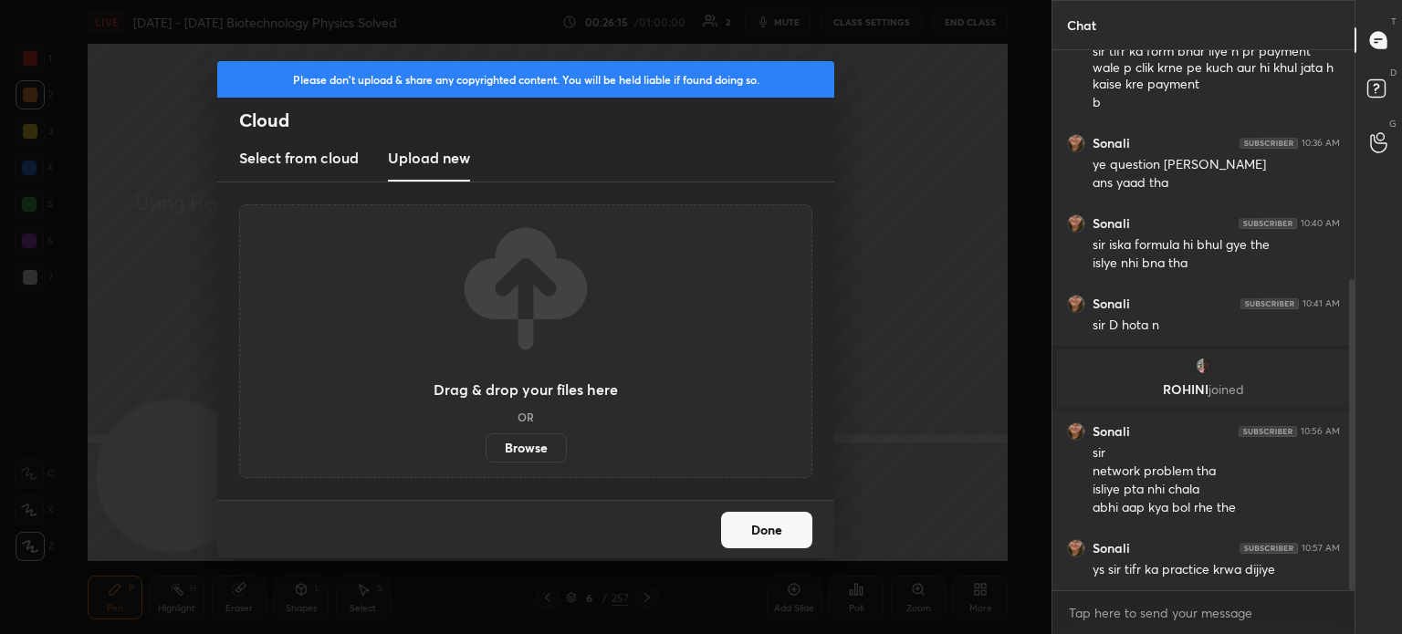
click at [545, 444] on label "Browse" at bounding box center [526, 448] width 81 height 29
click at [486, 444] on input "Browse" at bounding box center [486, 448] width 0 height 29
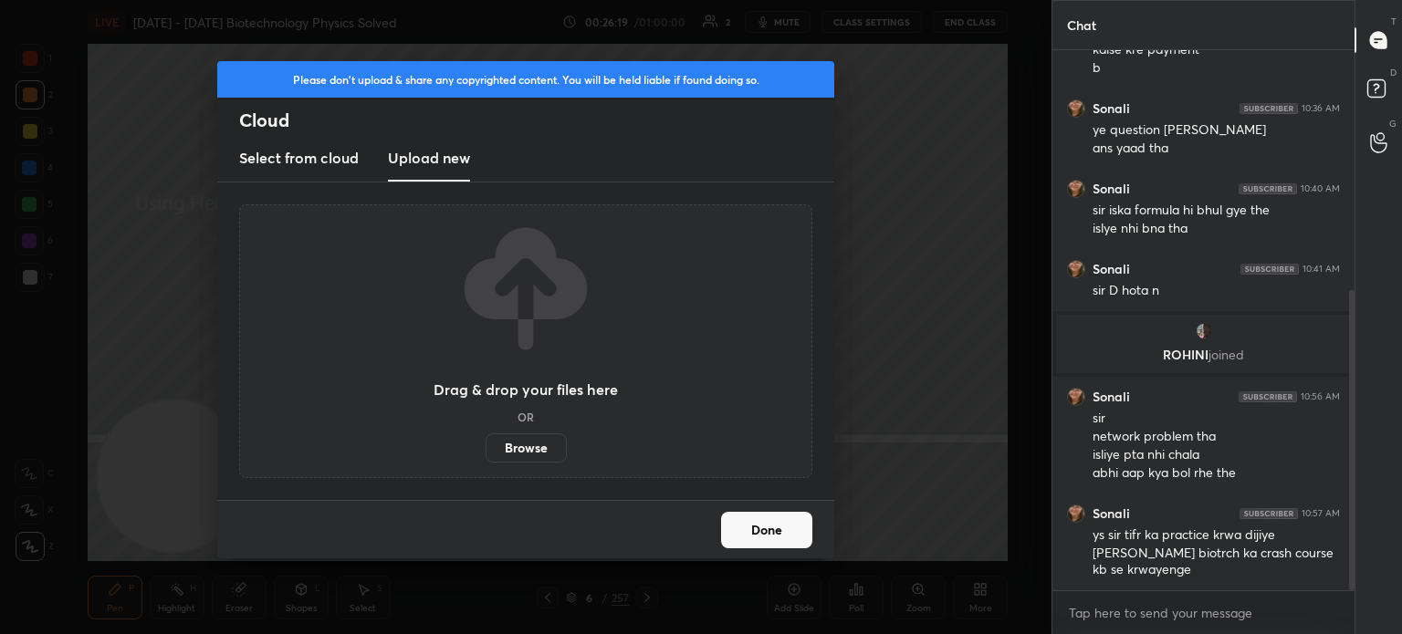
click at [774, 532] on button "Done" at bounding box center [766, 530] width 91 height 37
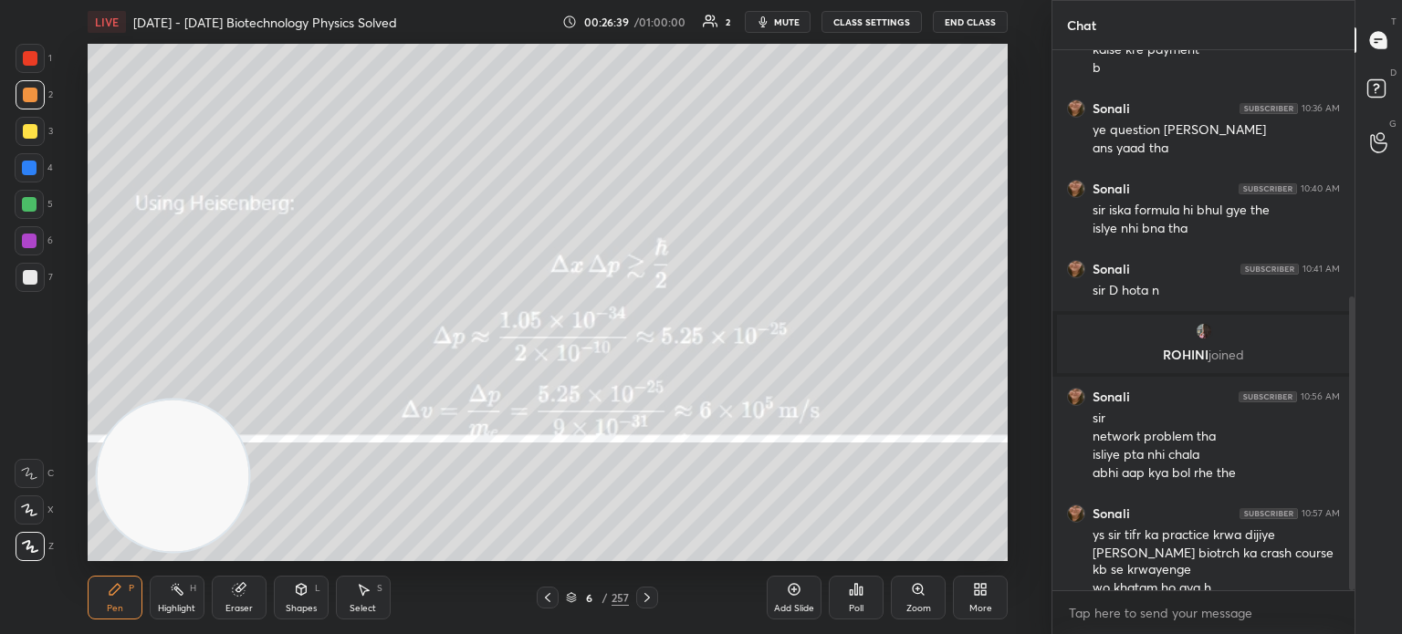
scroll to position [451, 0]
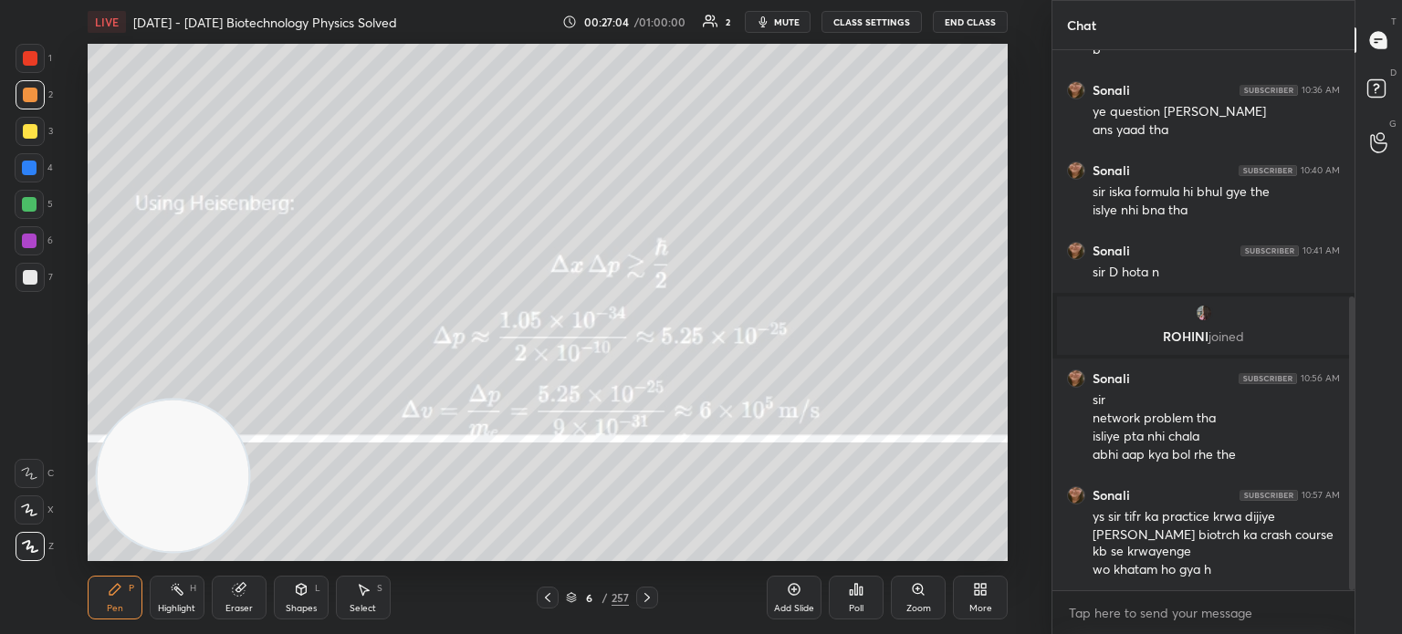
click at [578, 596] on div "6 / 257" at bounding box center [597, 598] width 63 height 16
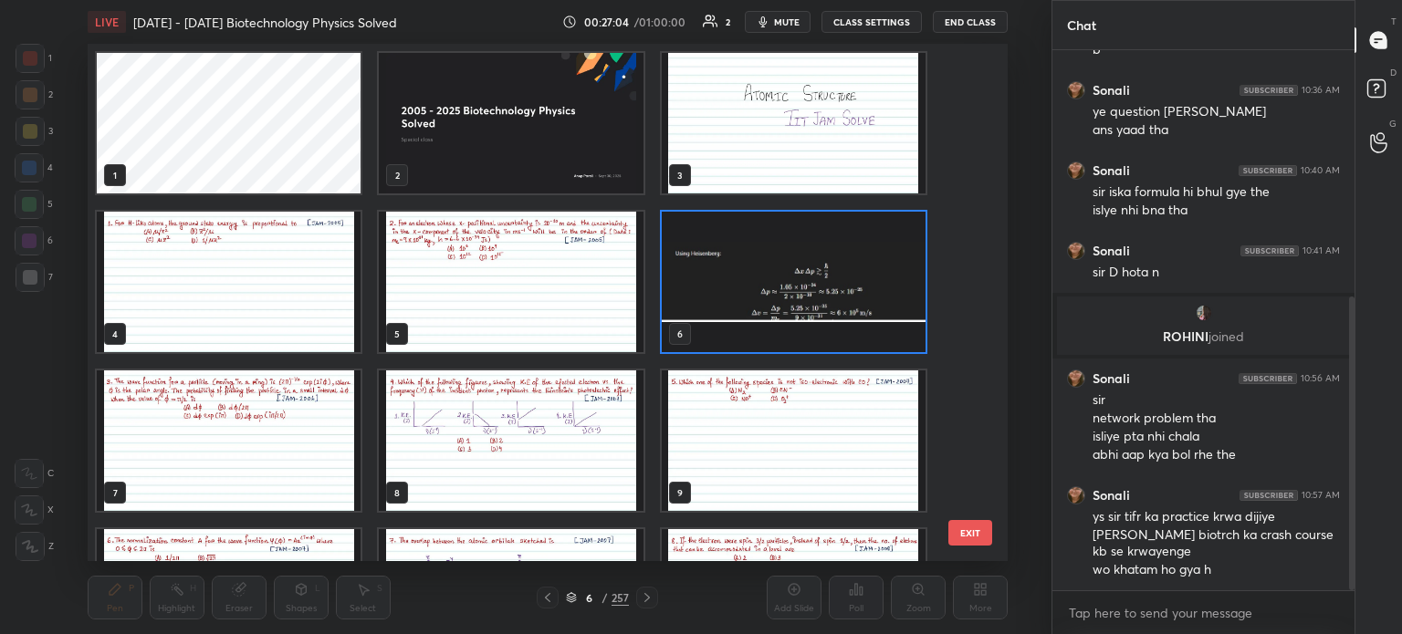
scroll to position [512, 912]
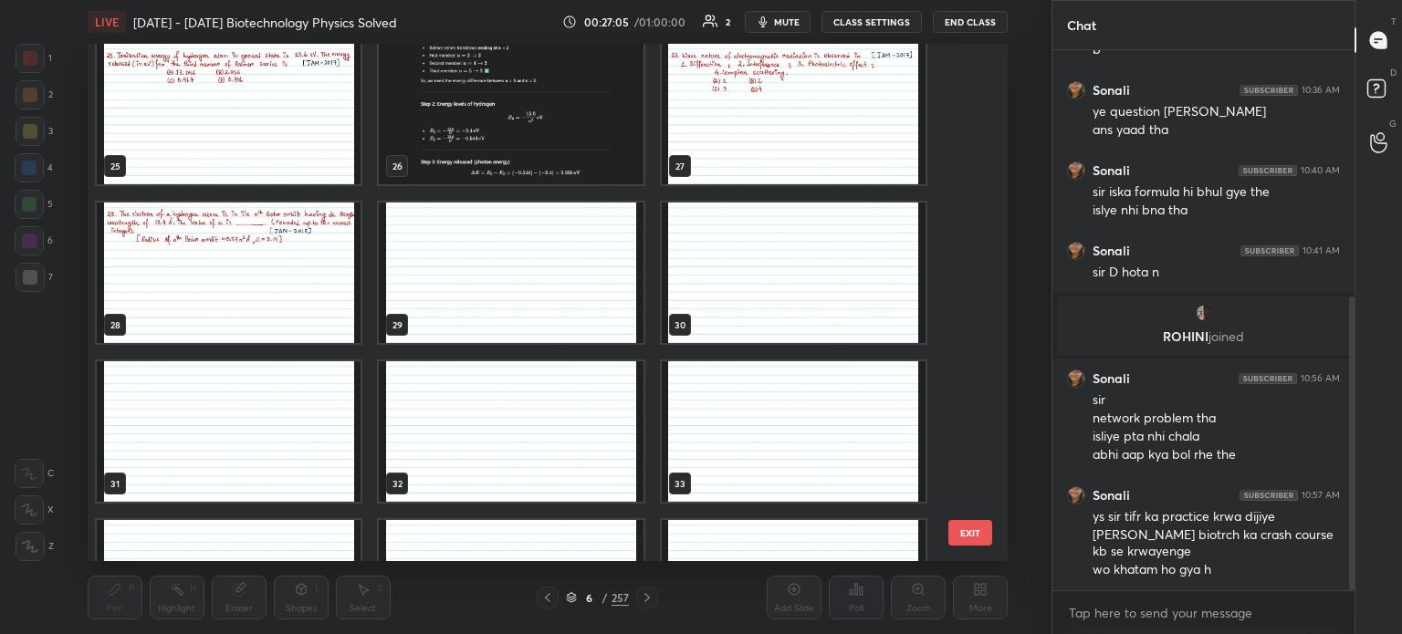
click at [592, 298] on img "grid" at bounding box center [511, 273] width 264 height 141
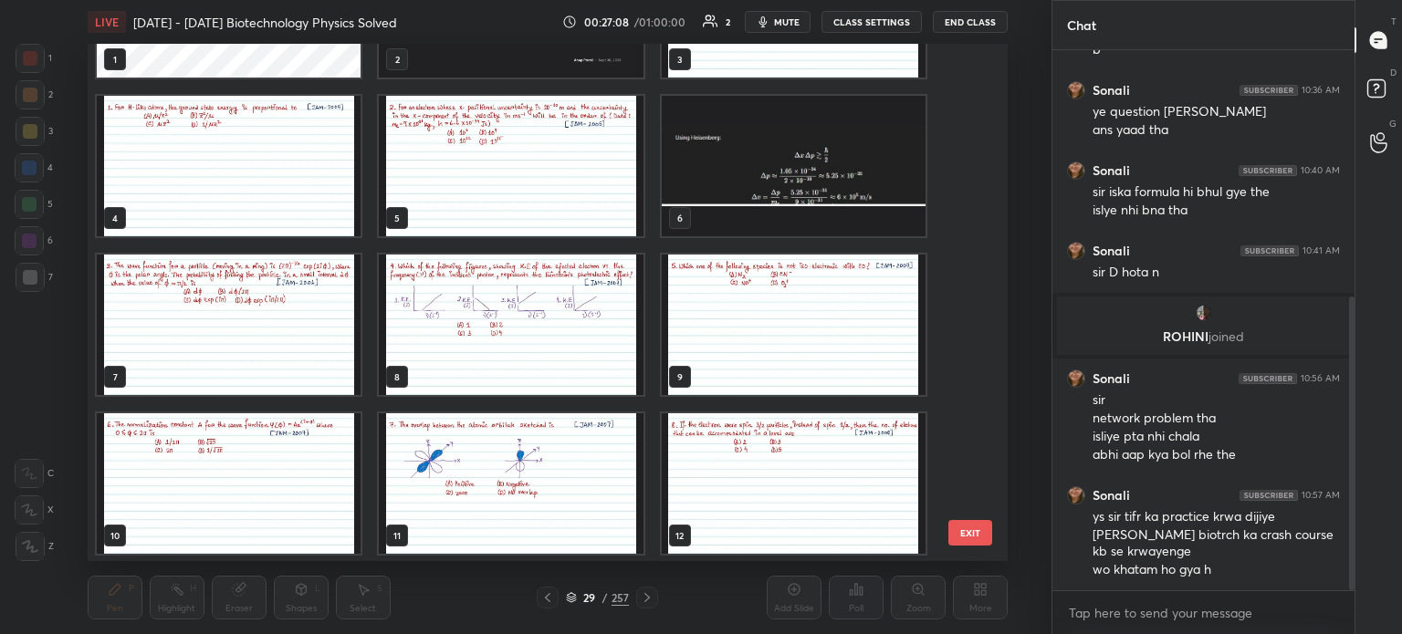
scroll to position [0, 0]
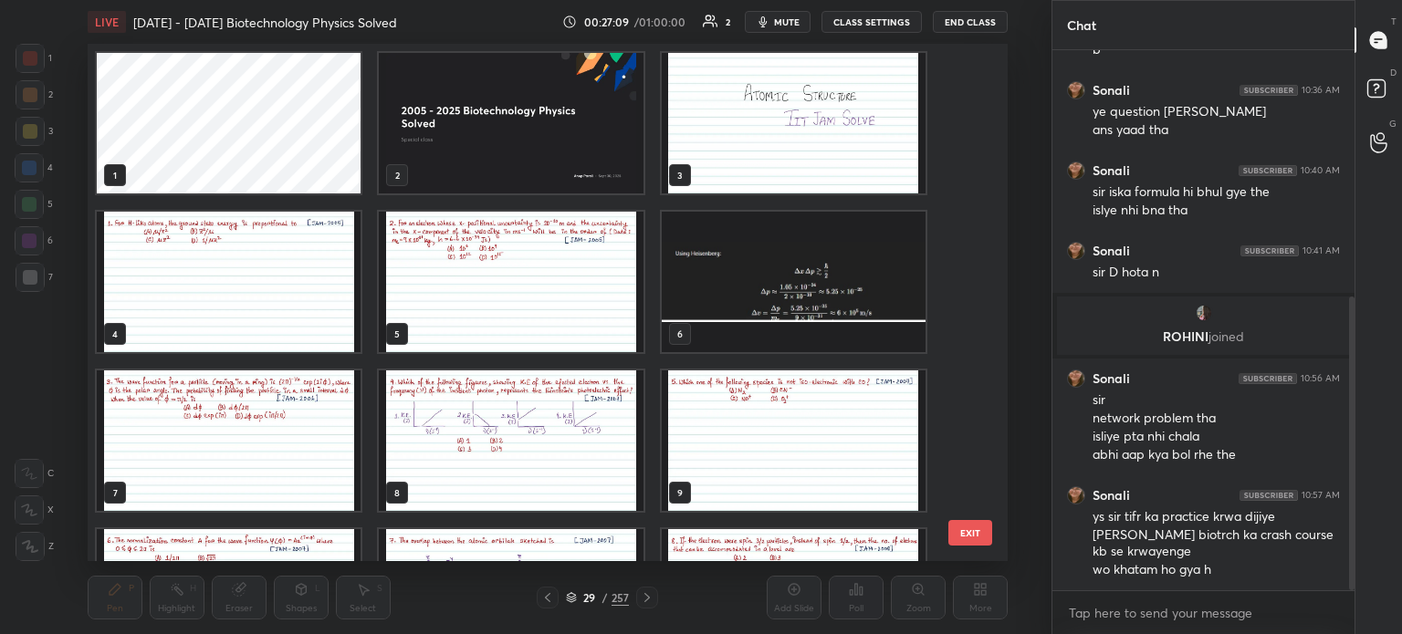
click at [718, 131] on img "grid" at bounding box center [793, 123] width 264 height 141
click at [723, 152] on img "grid" at bounding box center [793, 123] width 264 height 141
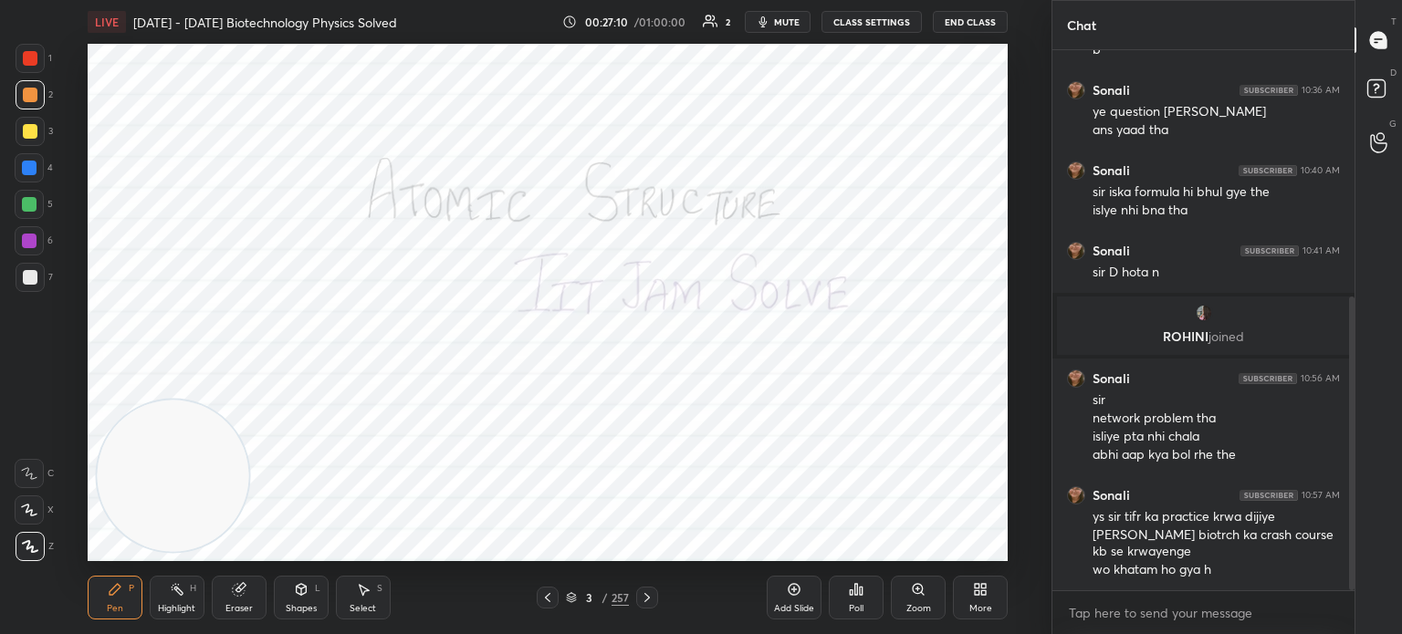
click at [980, 594] on icon at bounding box center [980, 589] width 15 height 15
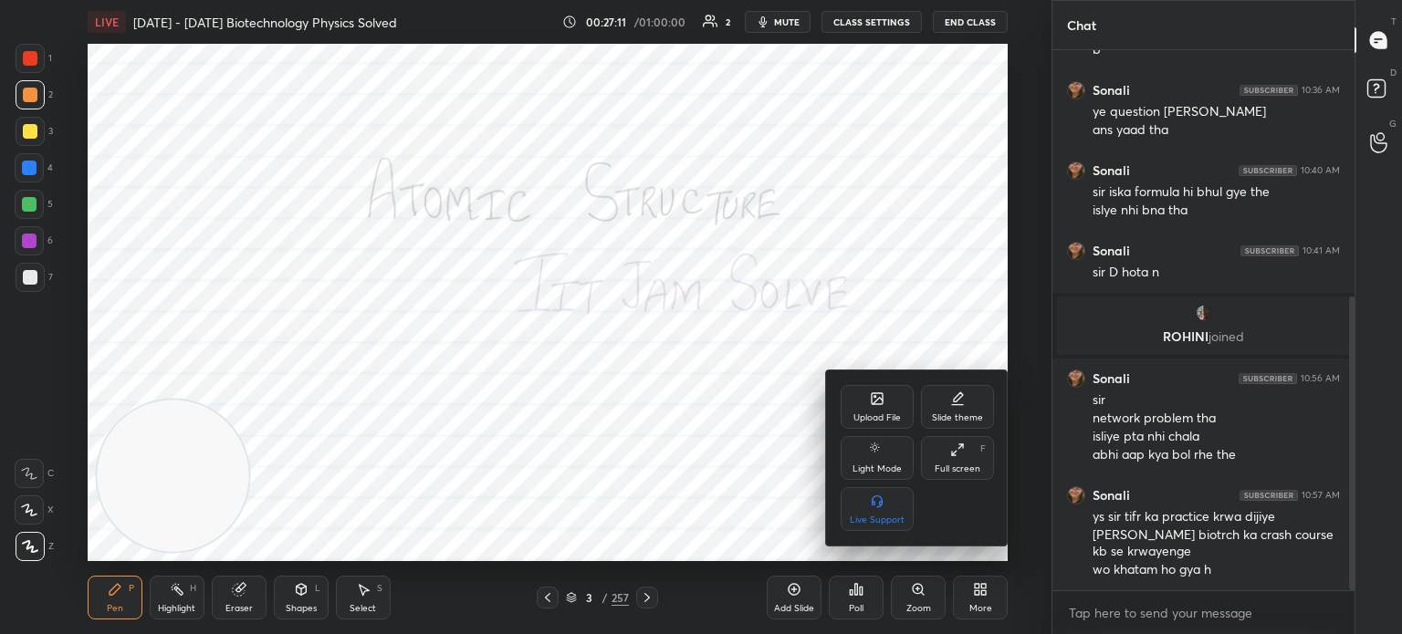
click at [873, 401] on icon at bounding box center [877, 398] width 11 height 11
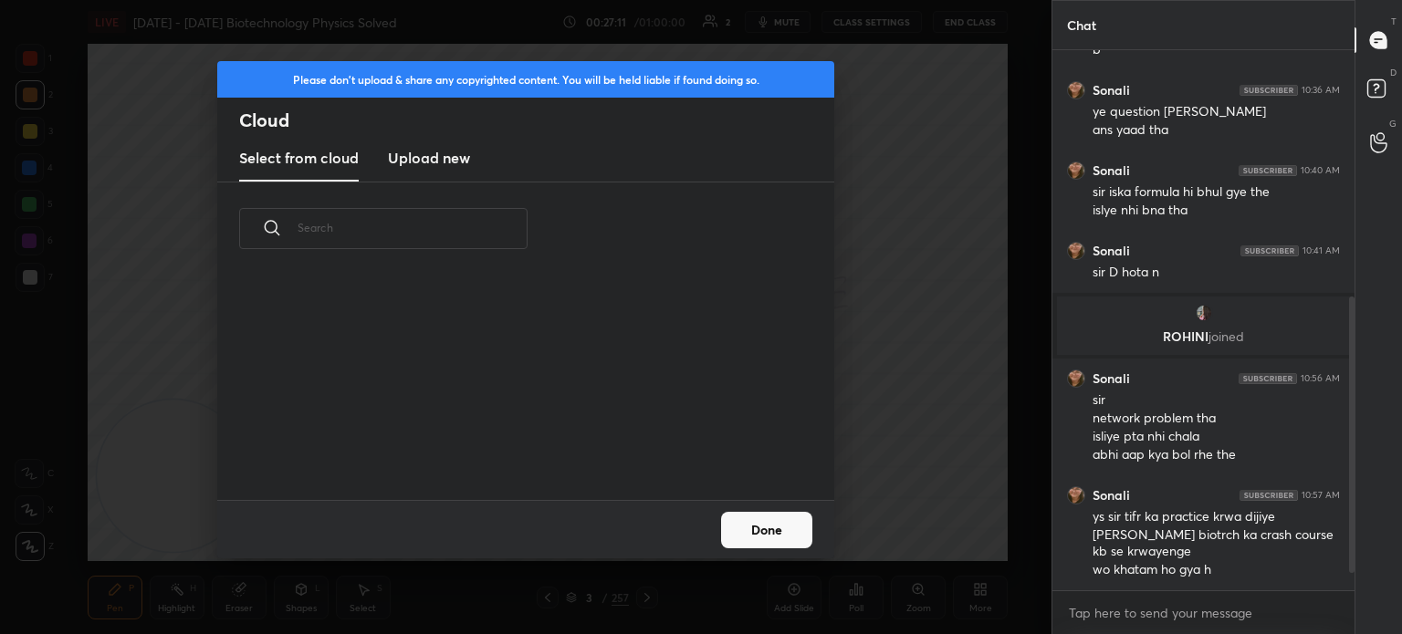
scroll to position [513, 0]
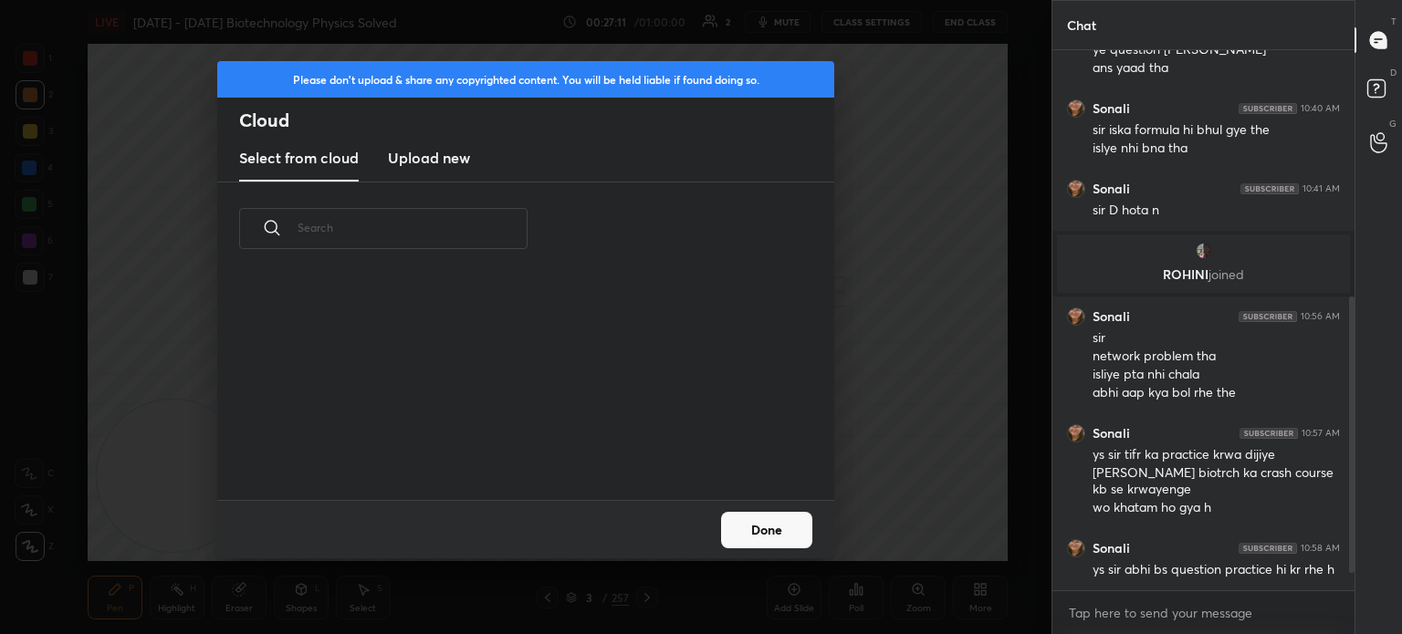
click at [450, 152] on h3 "Upload new" at bounding box center [429, 158] width 82 height 22
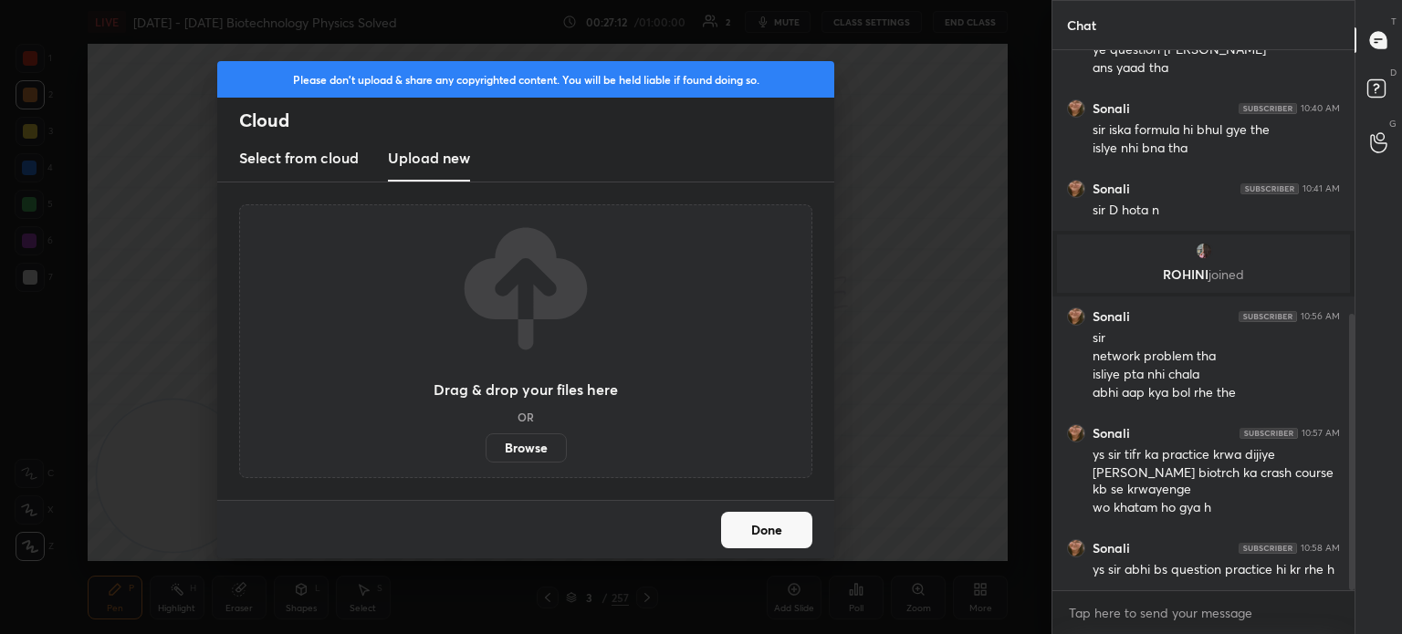
click at [524, 457] on label "Browse" at bounding box center [526, 448] width 81 height 29
click at [486, 457] on input "Browse" at bounding box center [486, 448] width 0 height 29
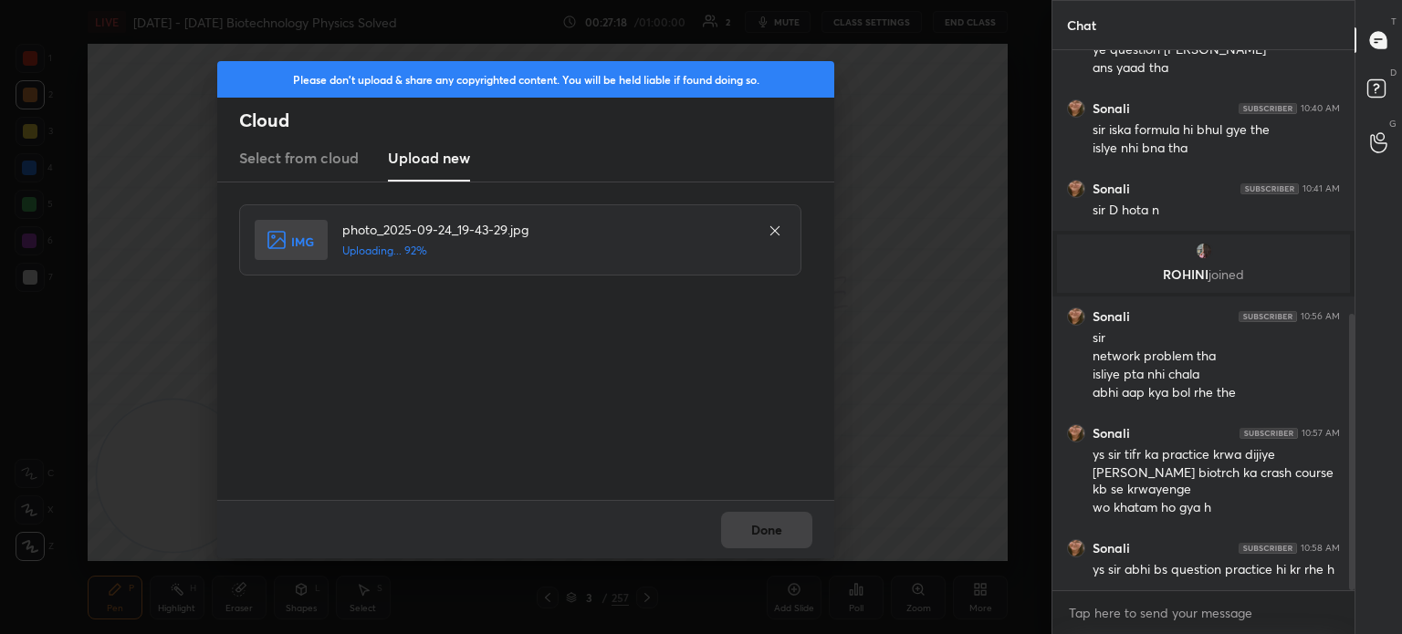
click at [759, 509] on div "Done" at bounding box center [525, 529] width 617 height 58
click at [752, 519] on button "Done" at bounding box center [766, 530] width 91 height 37
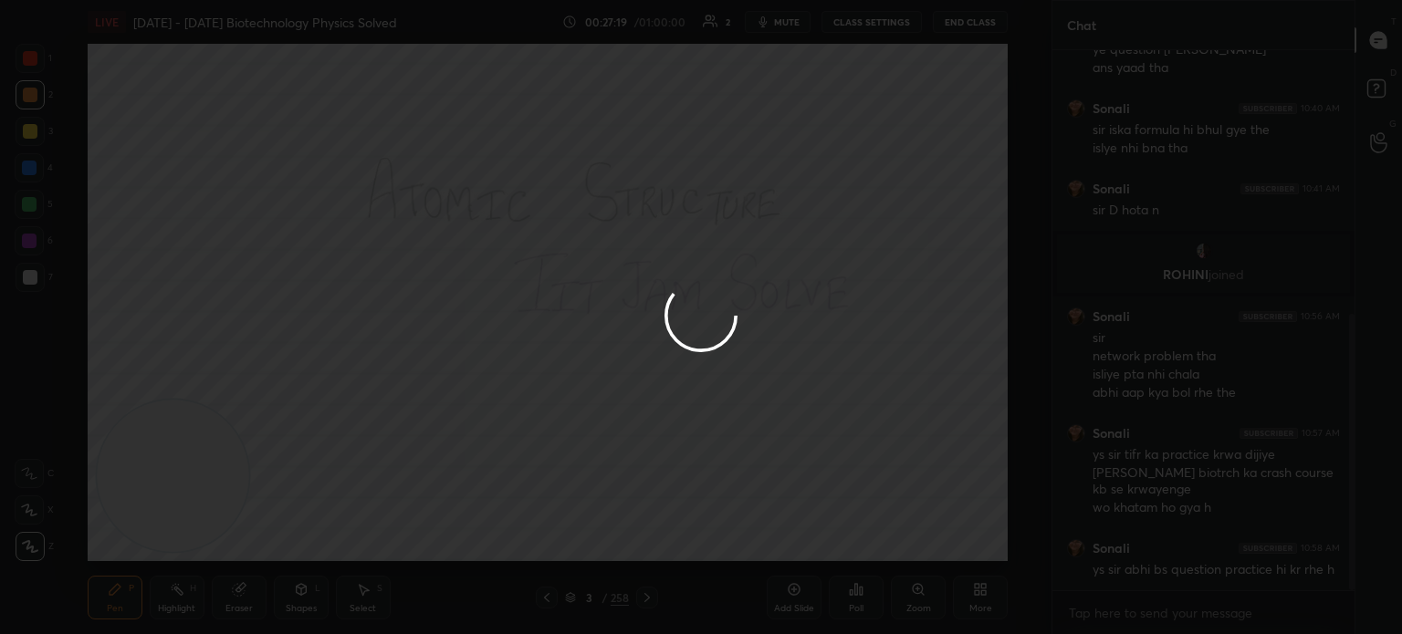
click at [748, 527] on div at bounding box center [701, 317] width 1402 height 634
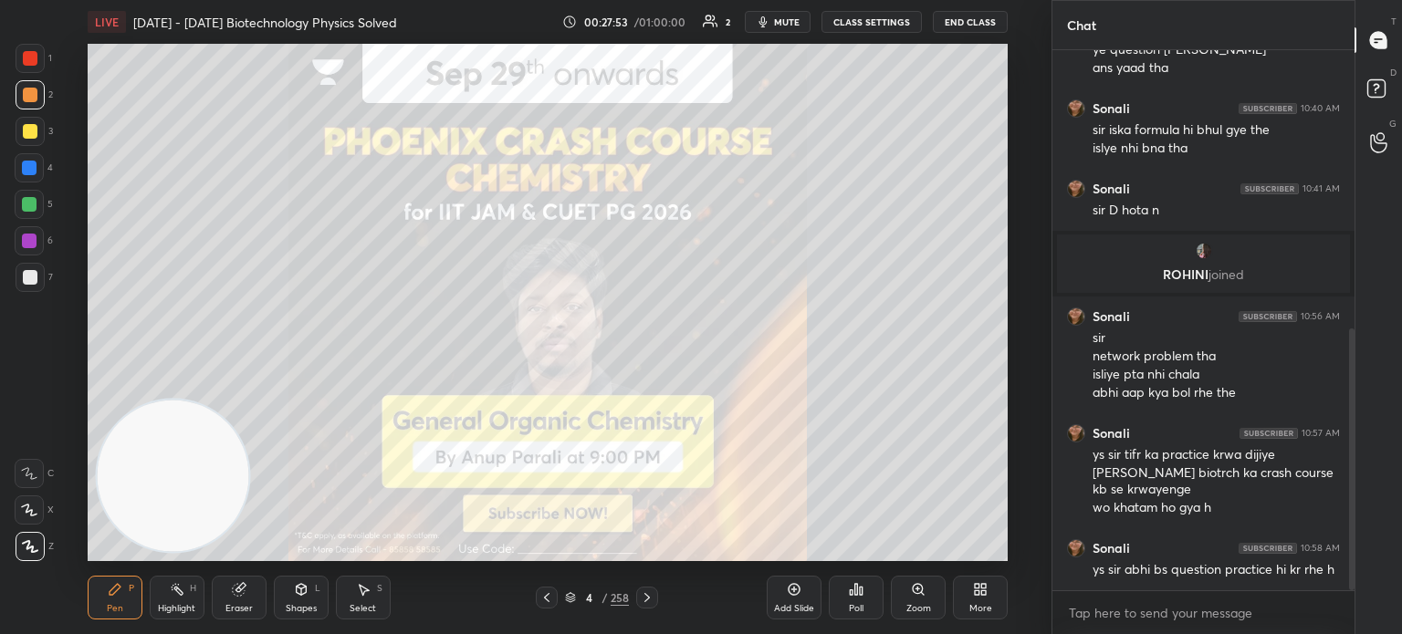
scroll to position [575, 0]
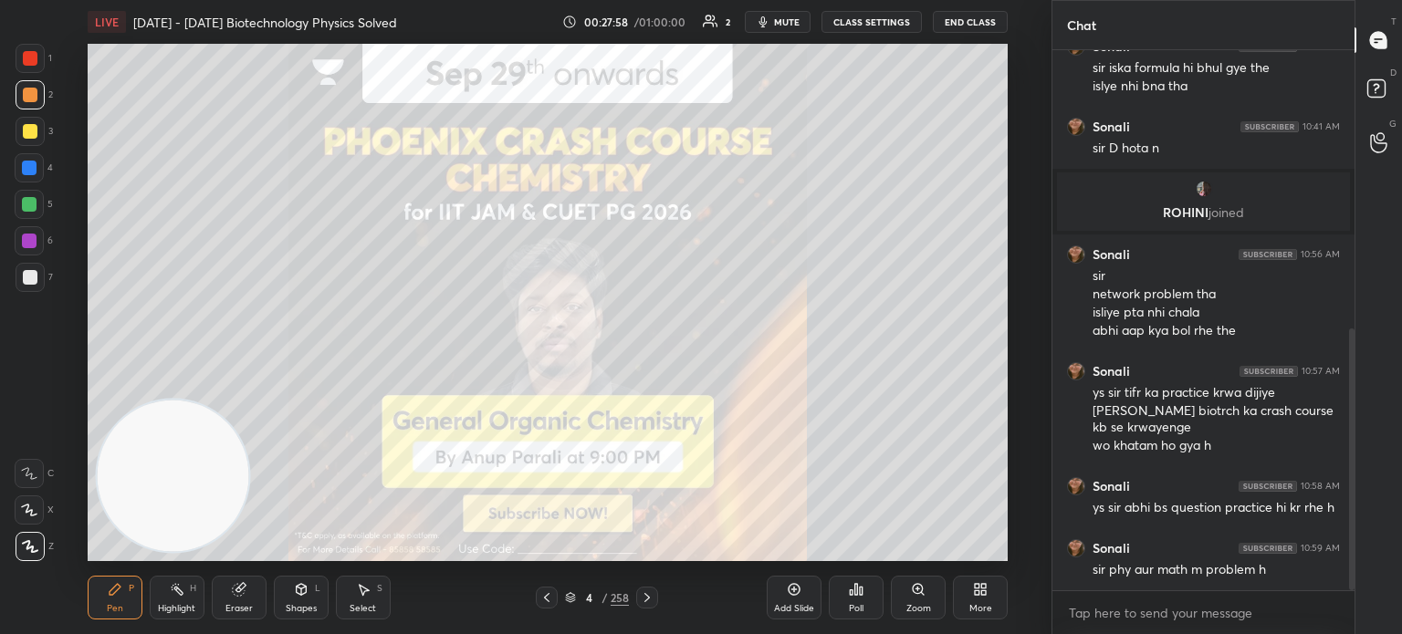
click at [568, 591] on div "4 / 258" at bounding box center [597, 598] width 64 height 16
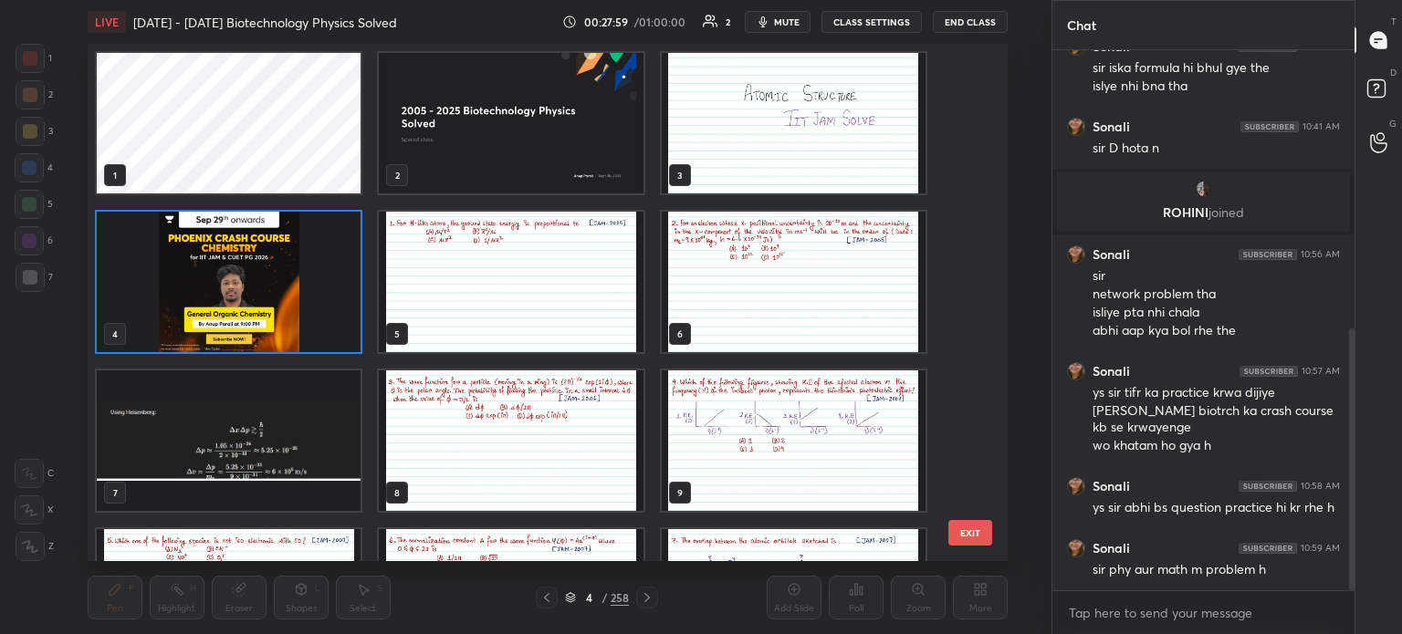
scroll to position [512, 912]
click at [508, 166] on img "grid" at bounding box center [511, 123] width 264 height 141
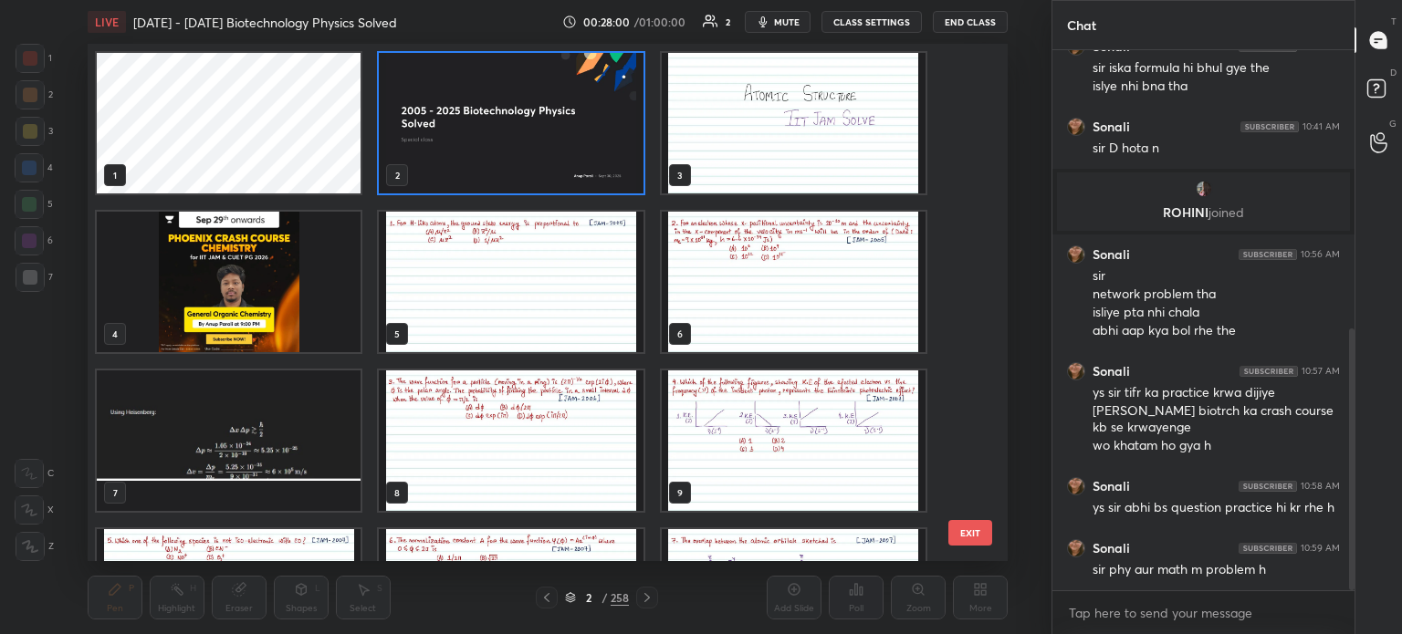
click at [514, 150] on img "grid" at bounding box center [511, 123] width 264 height 141
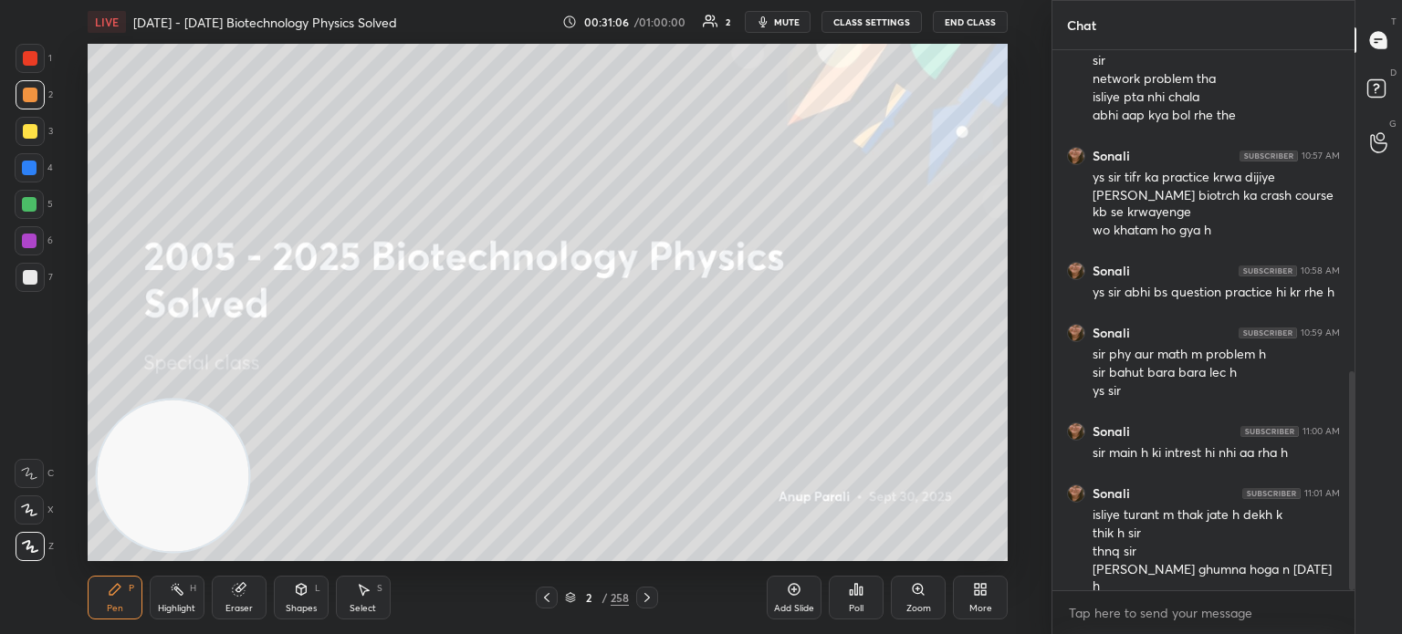
scroll to position [852, 0]
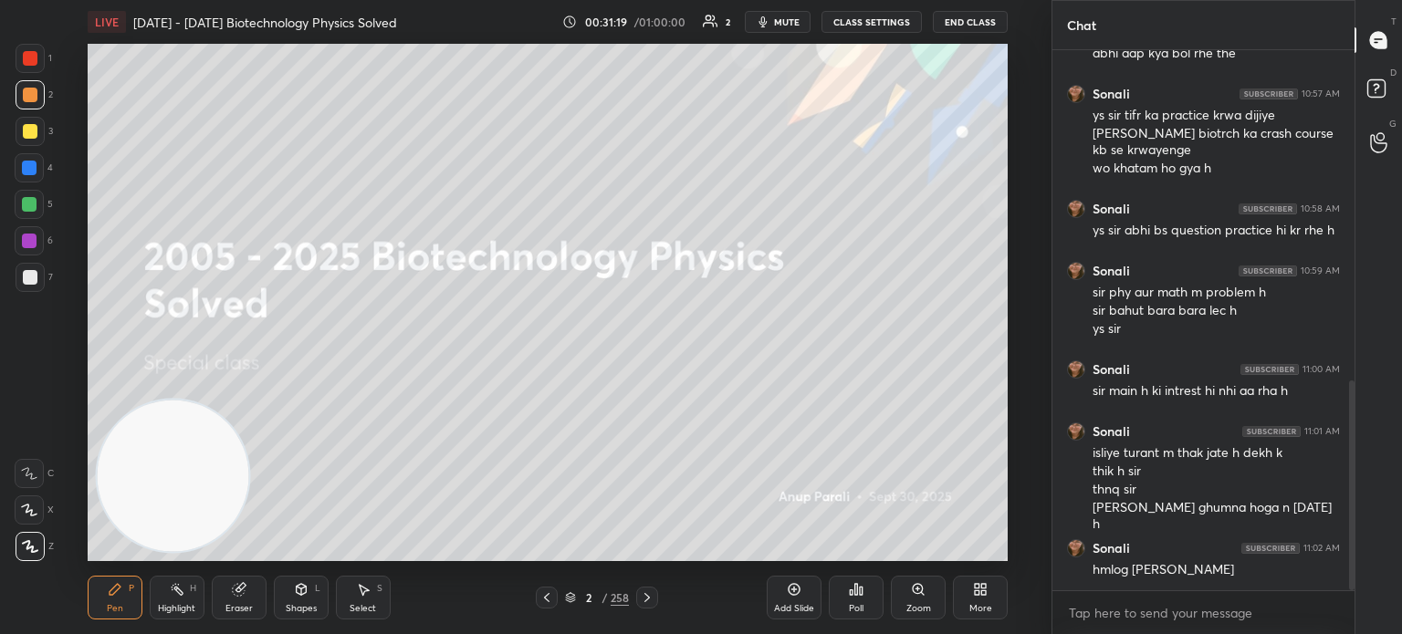
click at [984, 30] on button "End Class" at bounding box center [970, 22] width 75 height 22
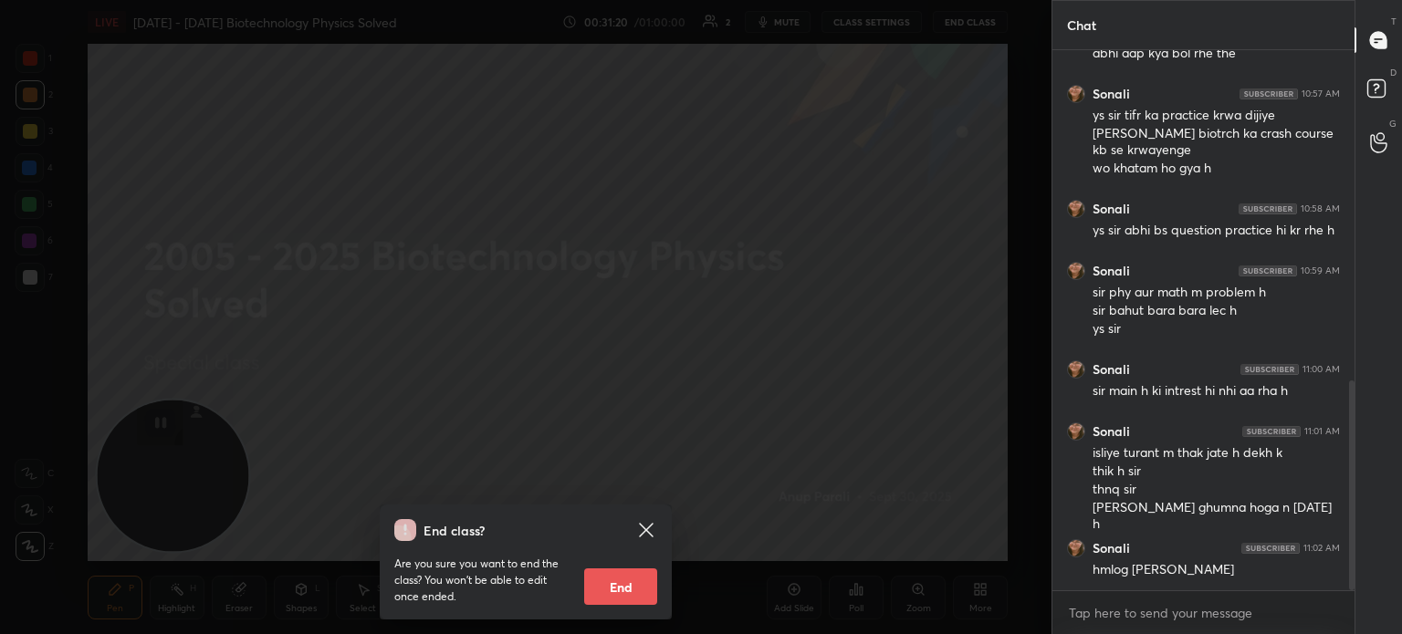
click at [651, 589] on button "End" at bounding box center [620, 587] width 73 height 37
type textarea "x"
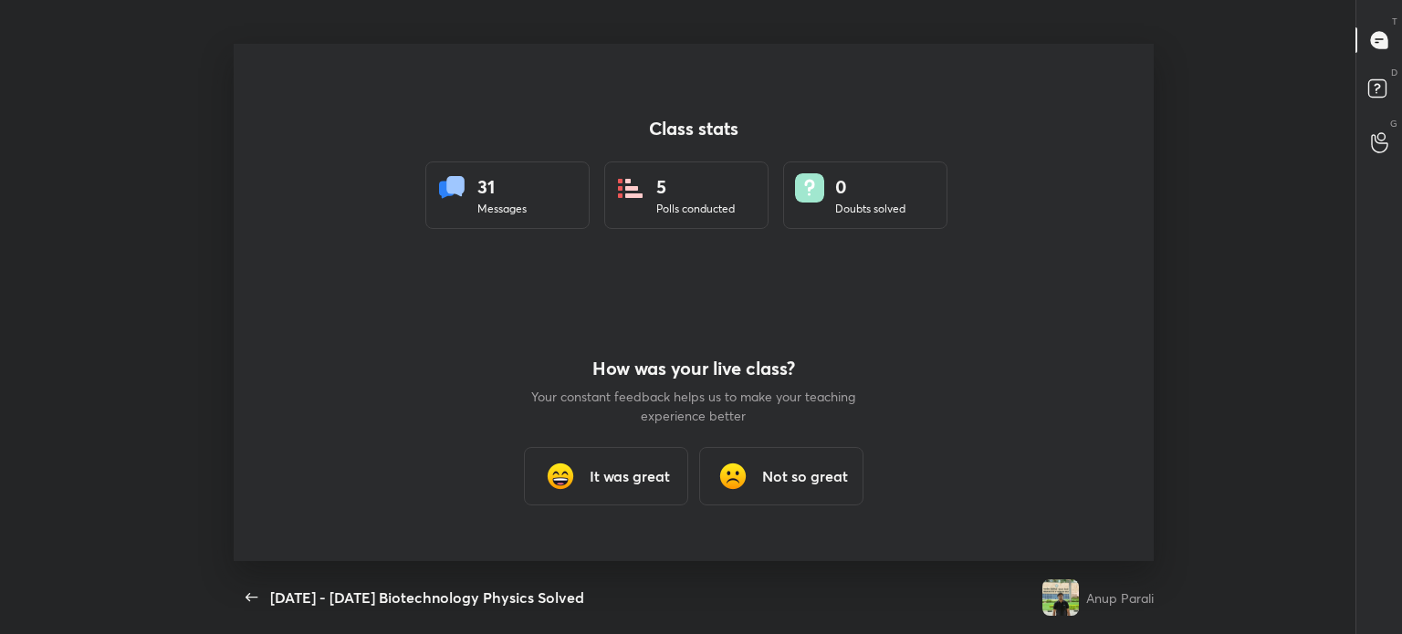
scroll to position [90749, 89880]
